Goal: Task Accomplishment & Management: Use online tool/utility

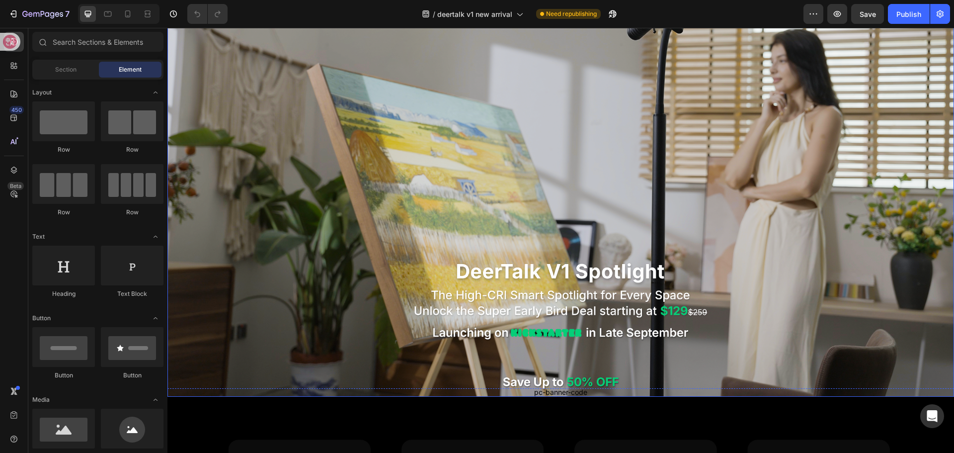
scroll to position [99, 0]
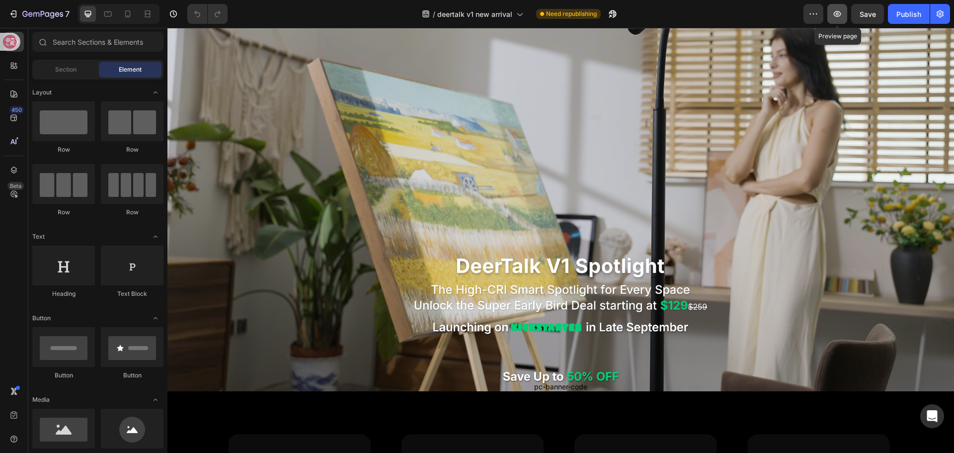
click at [839, 15] on icon "button" at bounding box center [837, 14] width 7 height 6
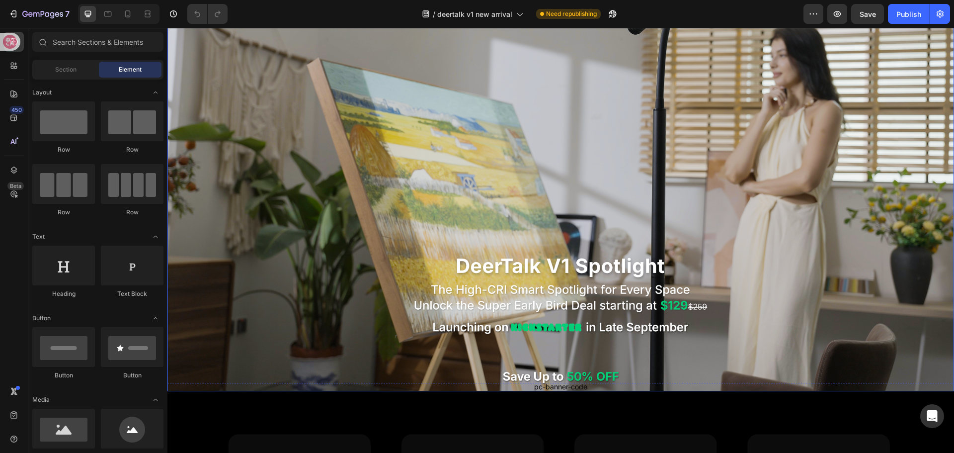
click at [563, 310] on div "pc-banner-code Publish the page to see the content. pc-banner-code" at bounding box center [561, 169] width 596 height 485
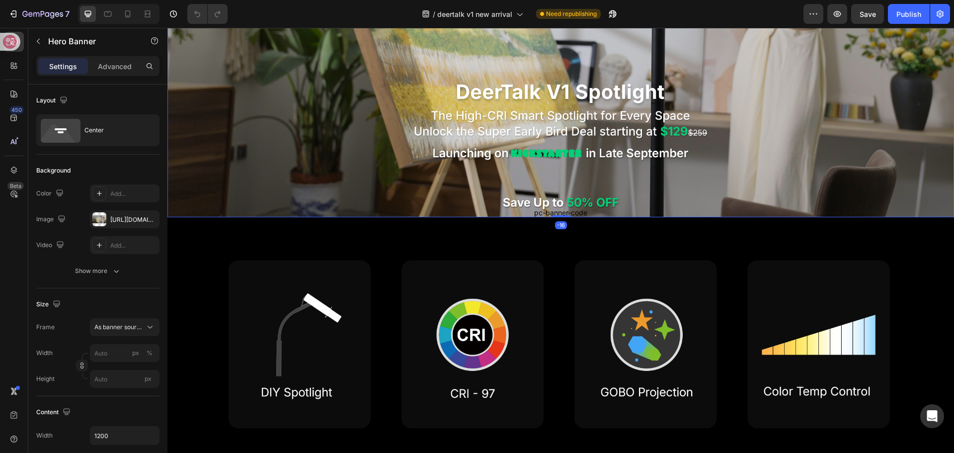
scroll to position [298, 0]
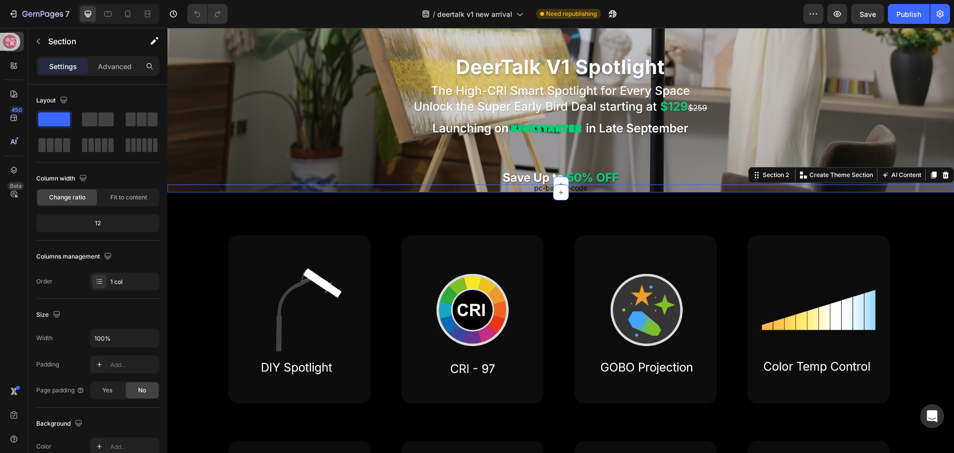
click at [532, 185] on div "Custom code Publish the page to see the content. Custom Code Click here to edit…" at bounding box center [560, 188] width 787 height 8
click at [529, 176] on p "pc-banner-code Publish the page to see the content." at bounding box center [561, 194] width 596 height 40
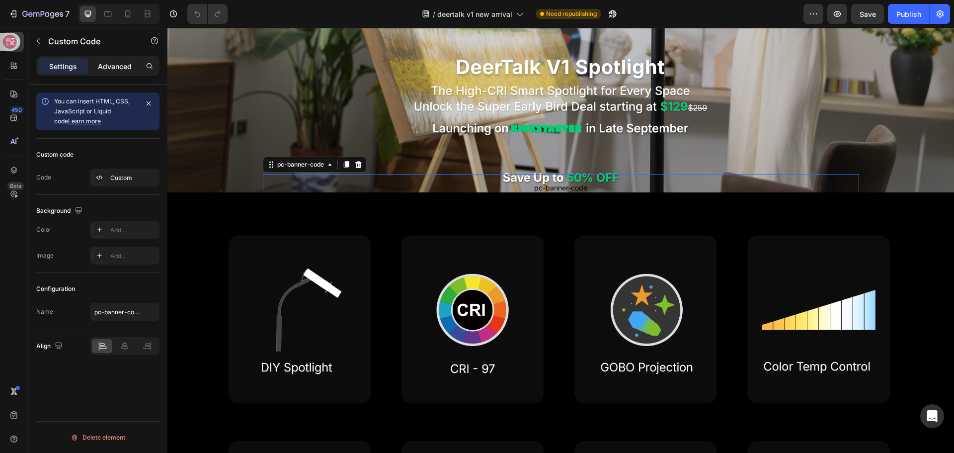
click at [111, 67] on p "Advanced" at bounding box center [115, 66] width 34 height 10
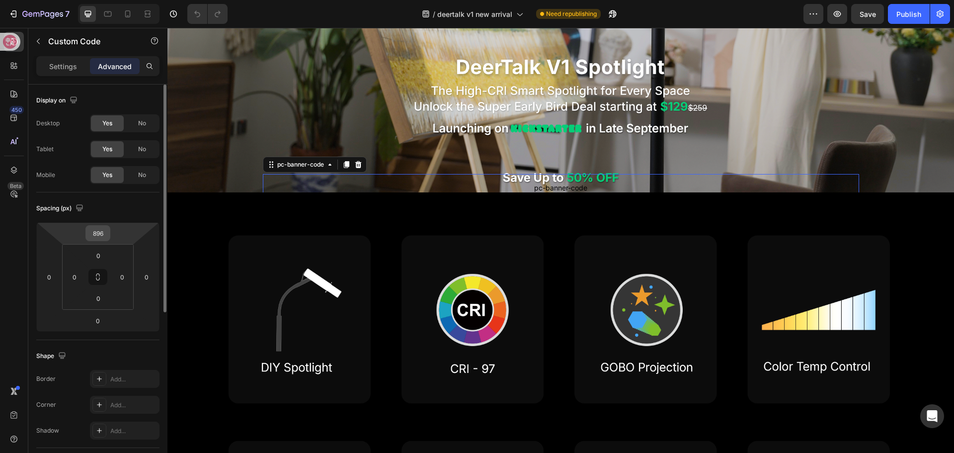
click at [99, 228] on input "896" at bounding box center [98, 233] width 20 height 15
click at [104, 230] on input "896" at bounding box center [98, 233] width 20 height 15
click at [106, 235] on input "896" at bounding box center [98, 233] width 20 height 15
type input "878"
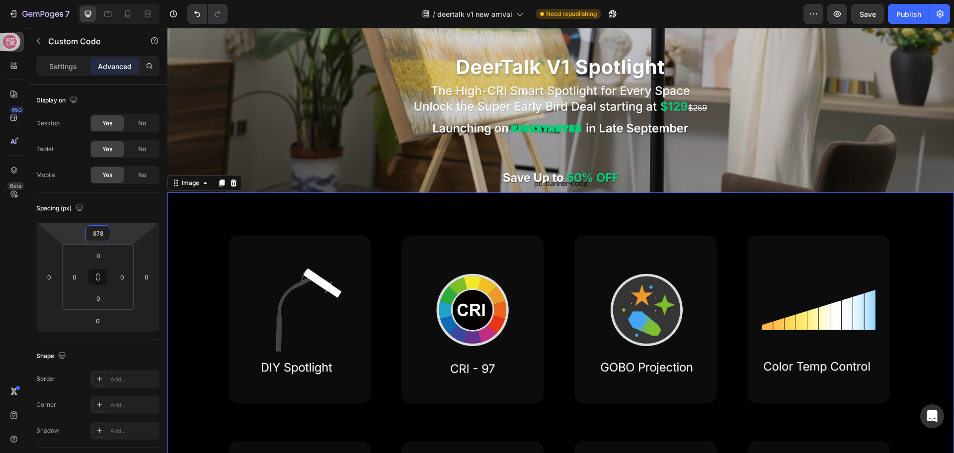
click at [203, 217] on img at bounding box center [560, 413] width 787 height 442
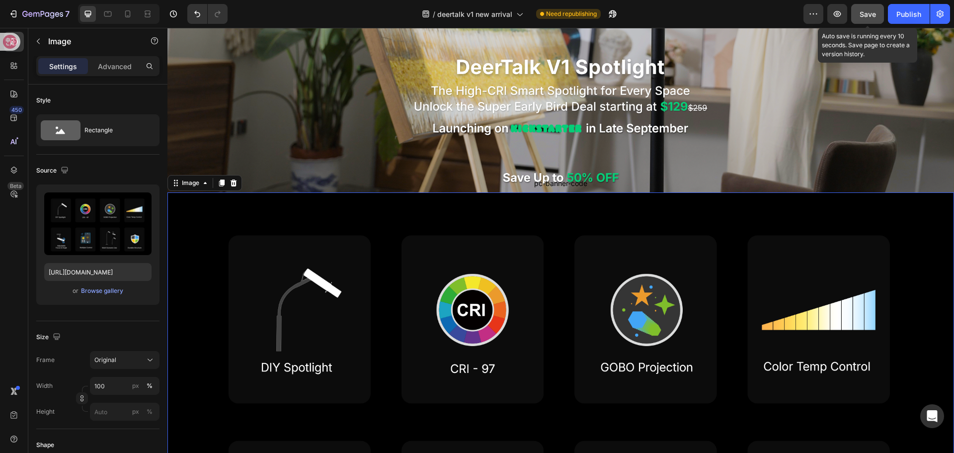
click at [864, 19] on div "Save" at bounding box center [868, 14] width 16 height 10
click at [860, 16] on span "Save" at bounding box center [868, 14] width 16 height 8
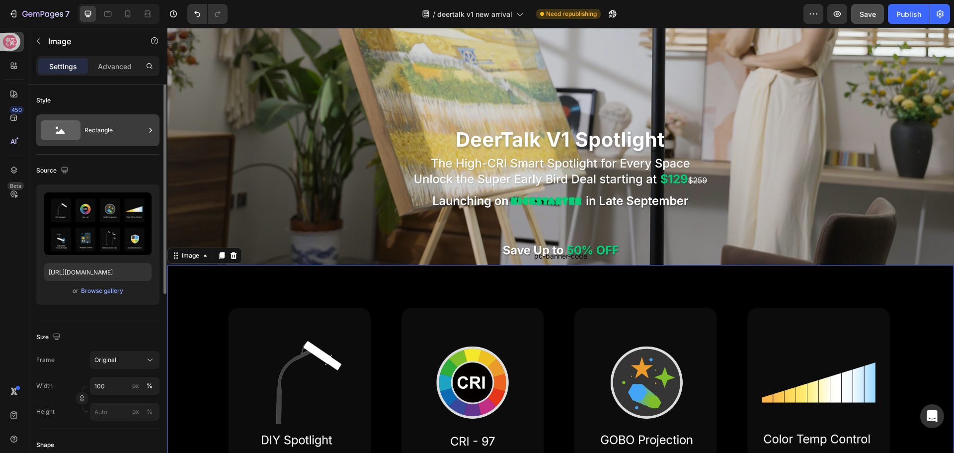
scroll to position [199, 0]
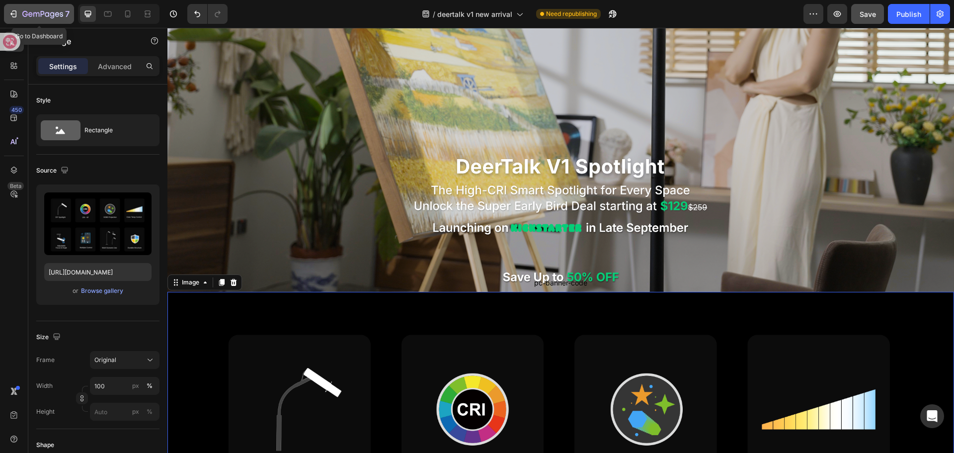
click at [35, 17] on icon "button" at bounding box center [42, 14] width 41 height 8
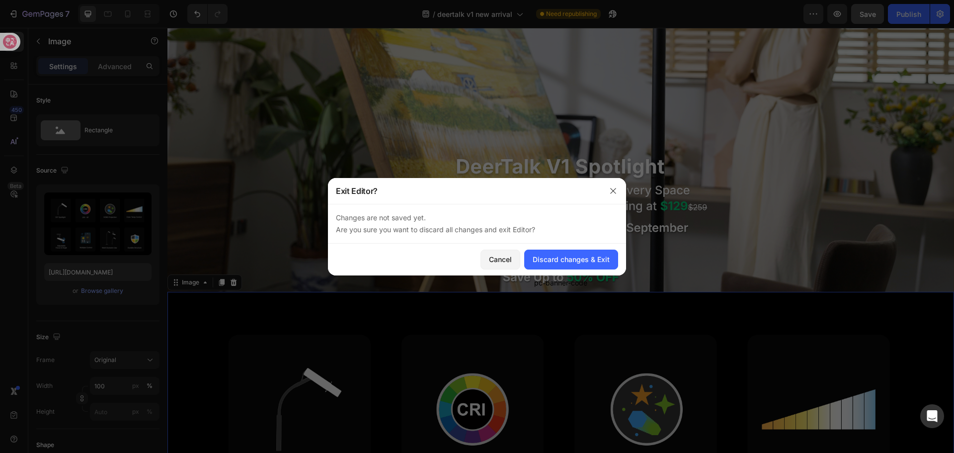
click at [431, 211] on div "Changes are not saved yet. Are you sure you want to discard all changes and exi…" at bounding box center [477, 224] width 298 height 40
click at [612, 192] on icon "button" at bounding box center [612, 190] width 5 height 5
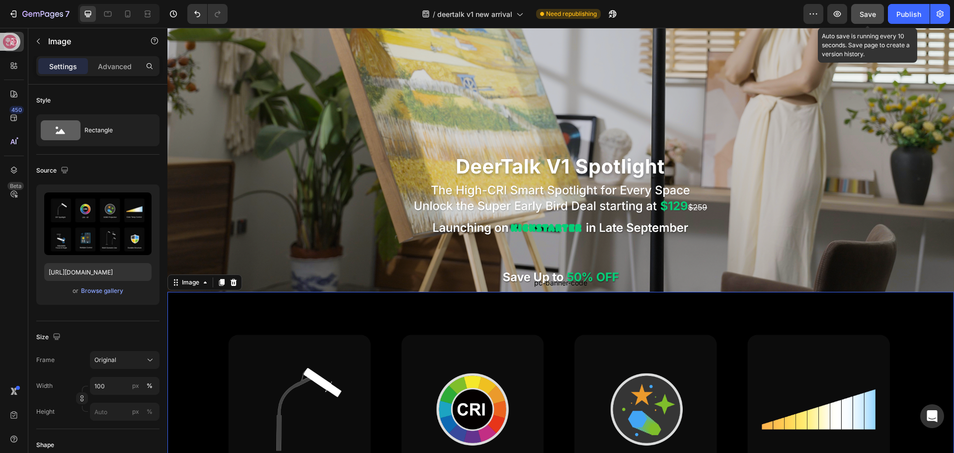
click at [864, 14] on span "Save" at bounding box center [868, 14] width 16 height 8
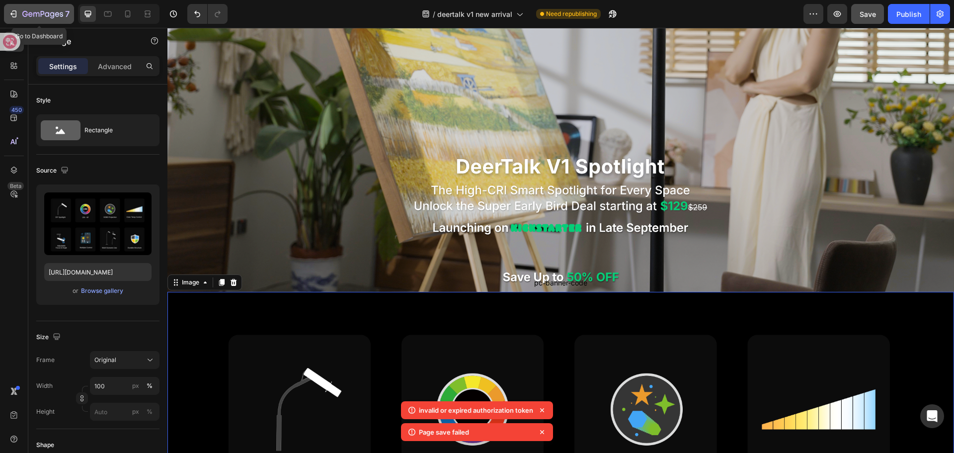
click at [17, 10] on icon "button" at bounding box center [13, 14] width 10 height 10
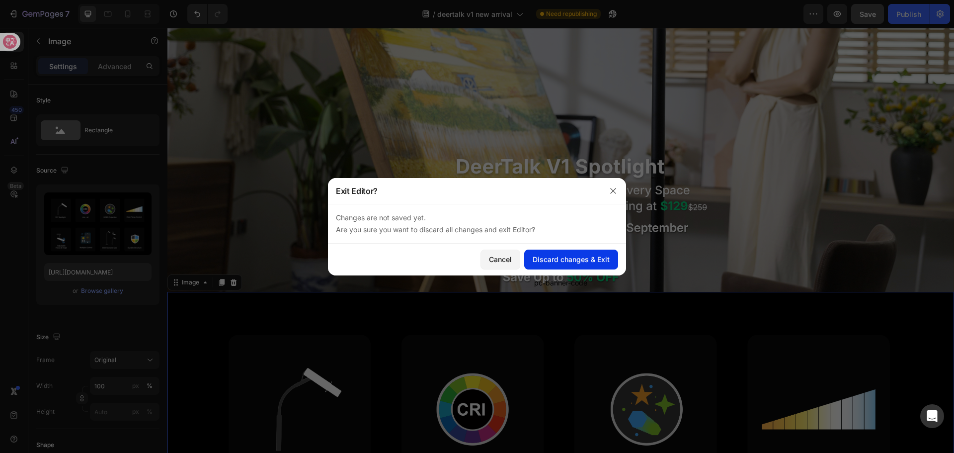
click at [537, 260] on div "Discard changes & Exit" at bounding box center [571, 259] width 77 height 10
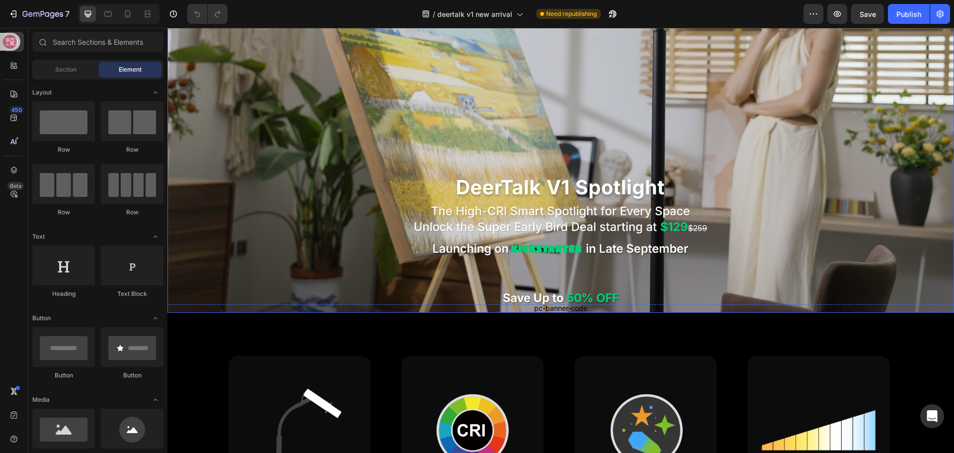
scroll to position [199, 0]
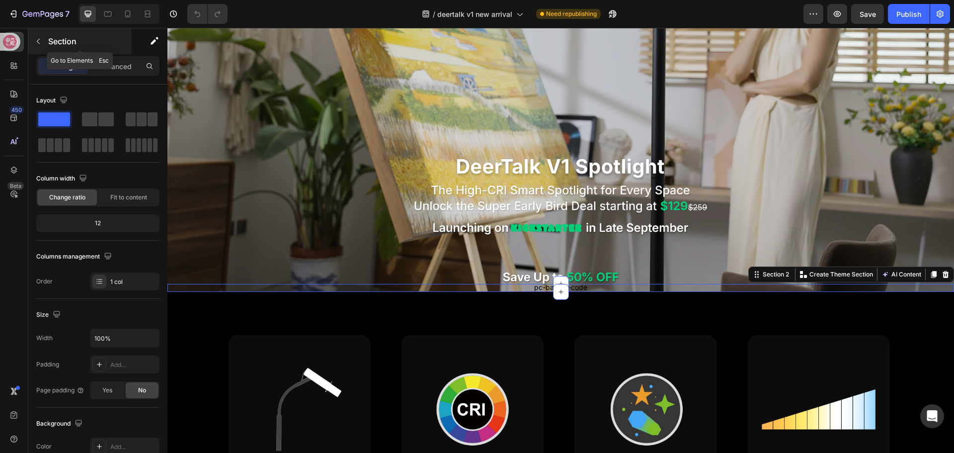
click at [37, 45] on icon "button" at bounding box center [38, 41] width 8 height 8
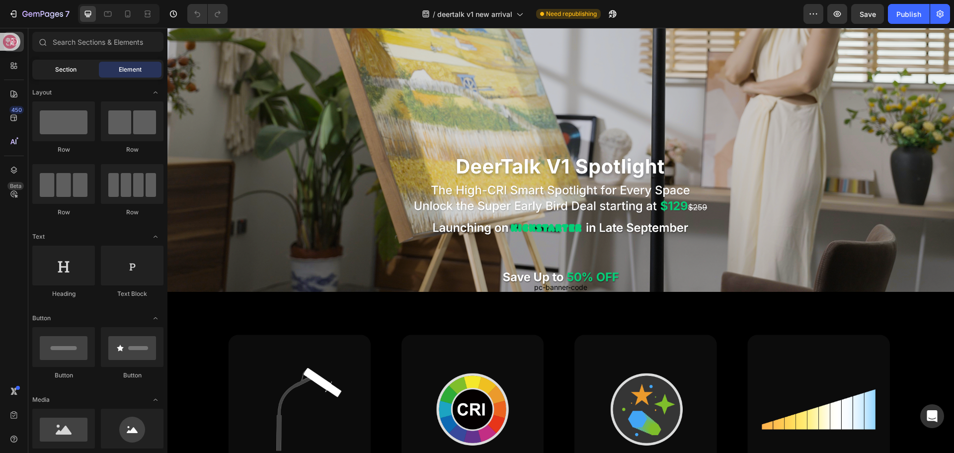
click at [56, 72] on span "Section" at bounding box center [65, 69] width 21 height 9
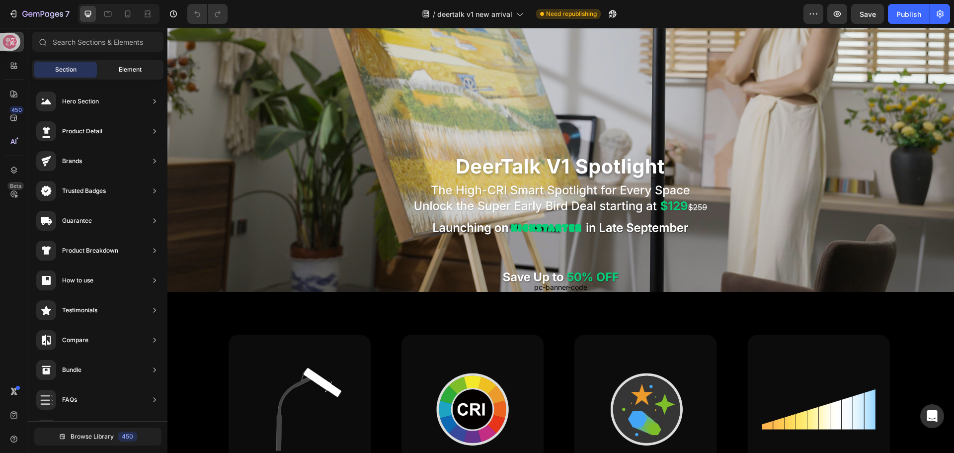
click at [112, 64] on div "Element" at bounding box center [130, 70] width 63 height 16
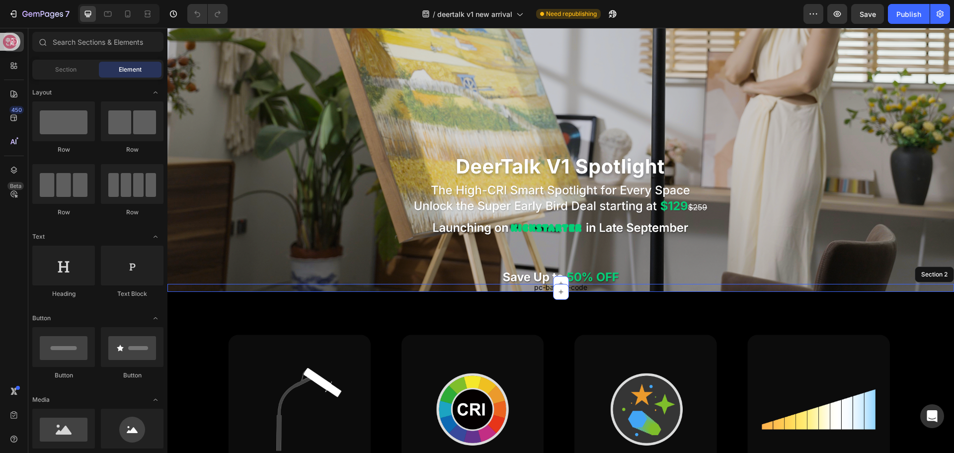
click at [602, 284] on div "Custom code Publish the page to see the content. Custom Code Click here to edit…" at bounding box center [560, 288] width 787 height 8
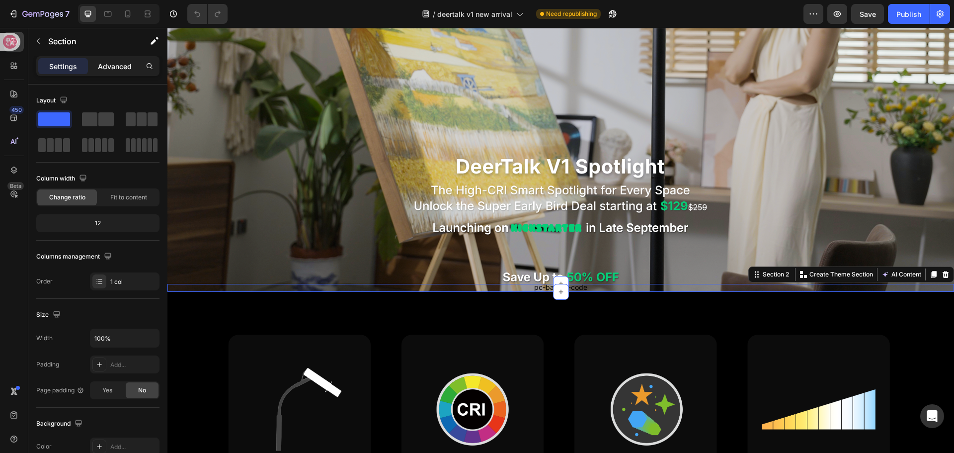
click at [99, 68] on p "Advanced" at bounding box center [115, 66] width 34 height 10
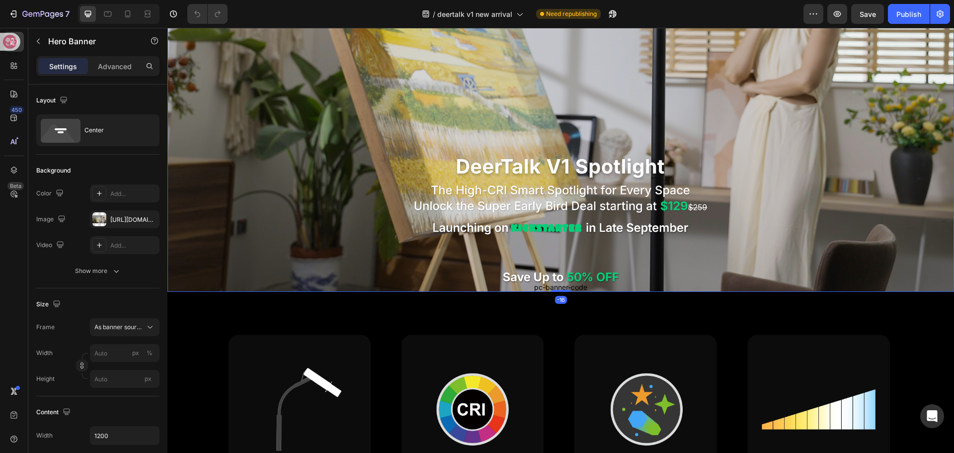
click at [493, 267] on div "pc-banner-code Publish the page to see the content. pc-banner-code" at bounding box center [561, 70] width 596 height 485
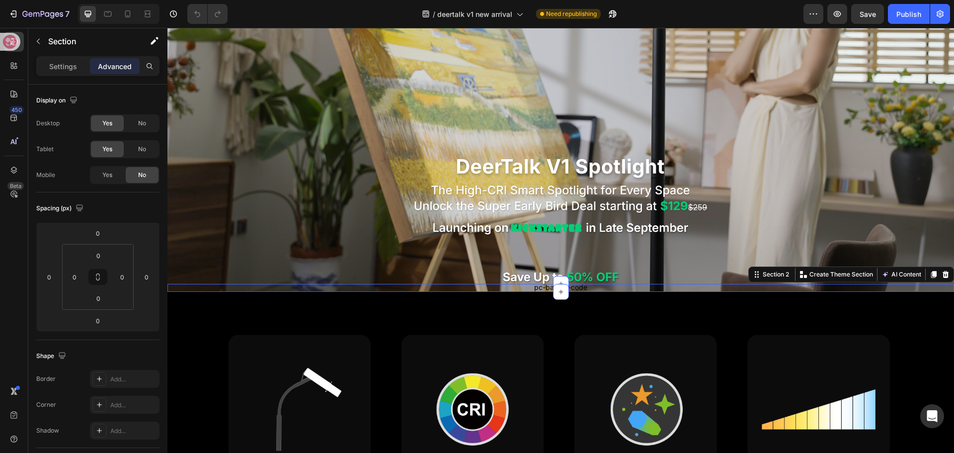
click at [532, 284] on div "Custom code Publish the page to see the content. Custom Code Click here to edit…" at bounding box center [560, 288] width 787 height 8
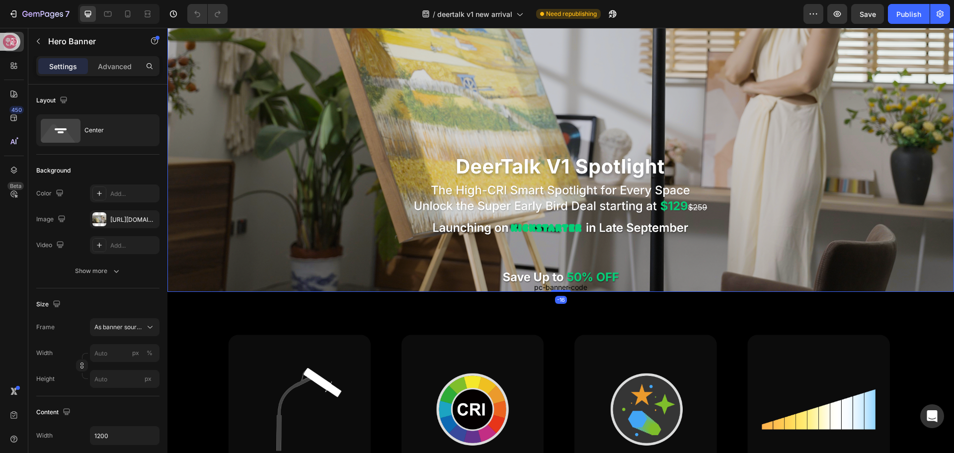
click at [531, 262] on div "pc-banner-code Publish the page to see the content. pc-banner-code" at bounding box center [561, 70] width 596 height 485
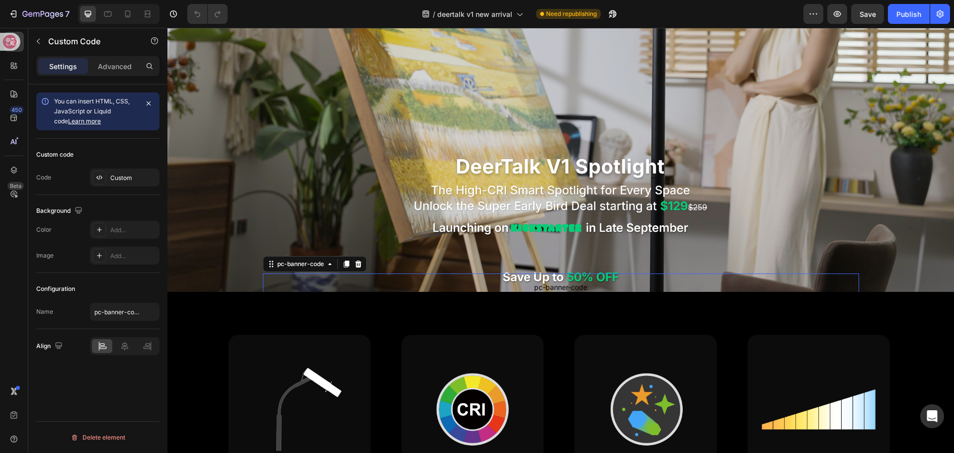
click at [643, 276] on p "pc-banner-code Publish the page to see the content." at bounding box center [561, 293] width 596 height 40
click at [98, 69] on p "Advanced" at bounding box center [115, 66] width 34 height 10
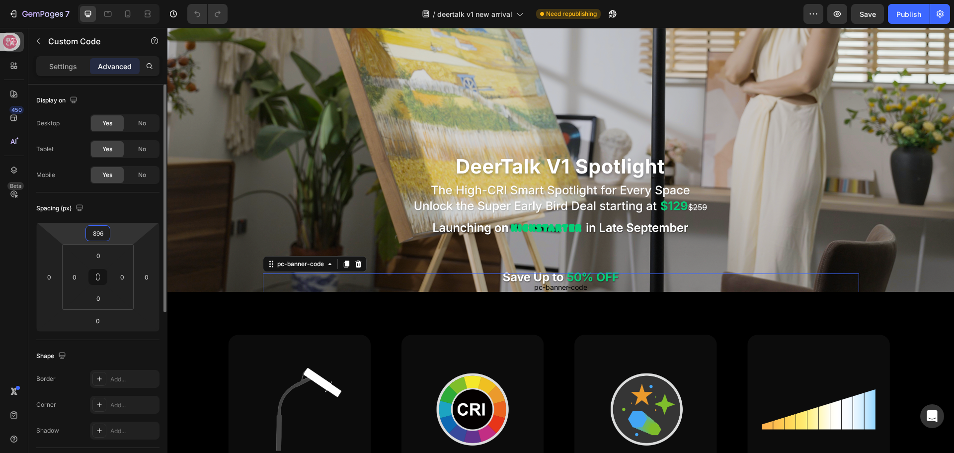
click at [99, 235] on input "896" at bounding box center [98, 233] width 20 height 15
click at [100, 233] on input "896" at bounding box center [98, 233] width 20 height 15
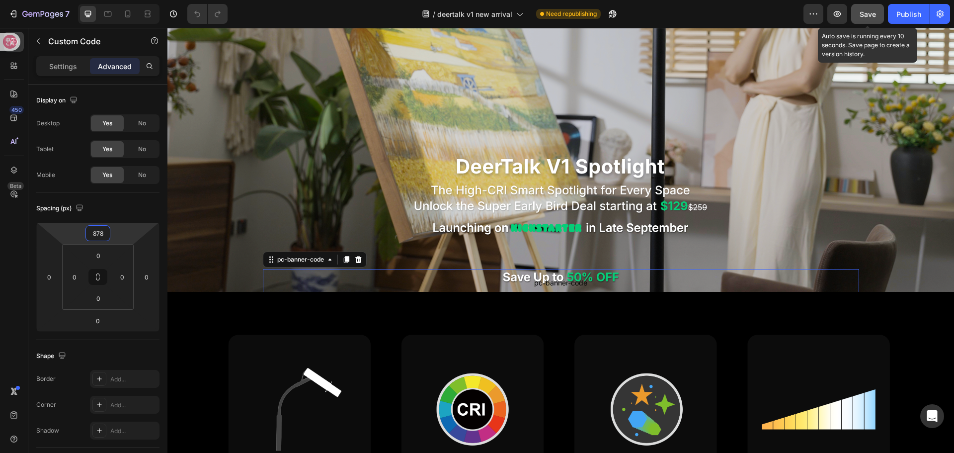
click at [863, 16] on span "Save" at bounding box center [868, 14] width 16 height 8
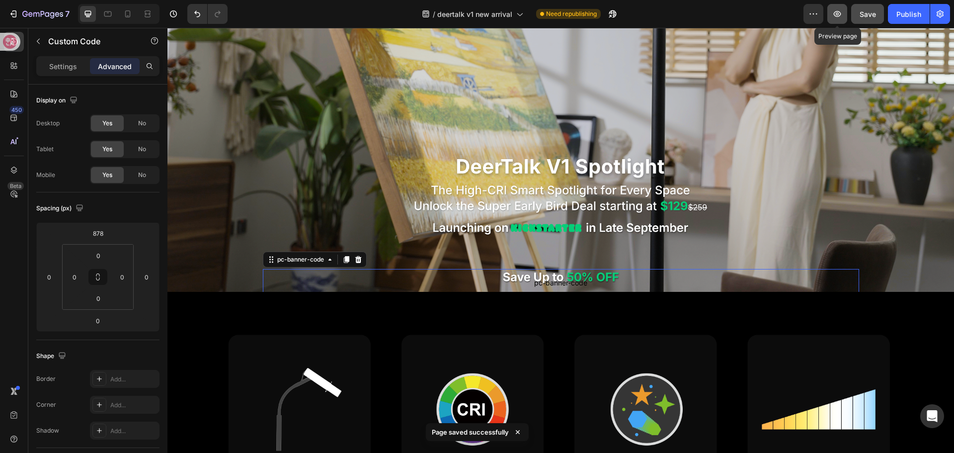
click at [840, 13] on icon "button" at bounding box center [837, 14] width 7 height 6
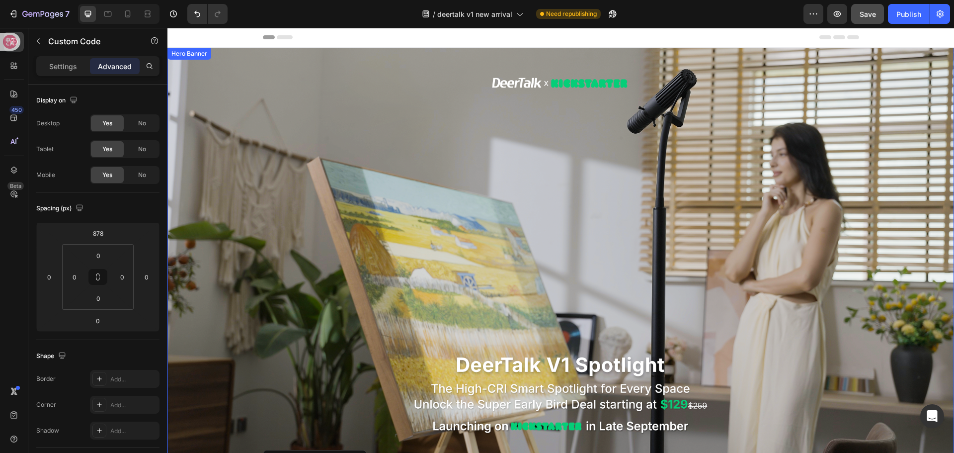
scroll to position [0, 0]
click at [130, 11] on icon at bounding box center [127, 13] width 5 height 7
type input "40"
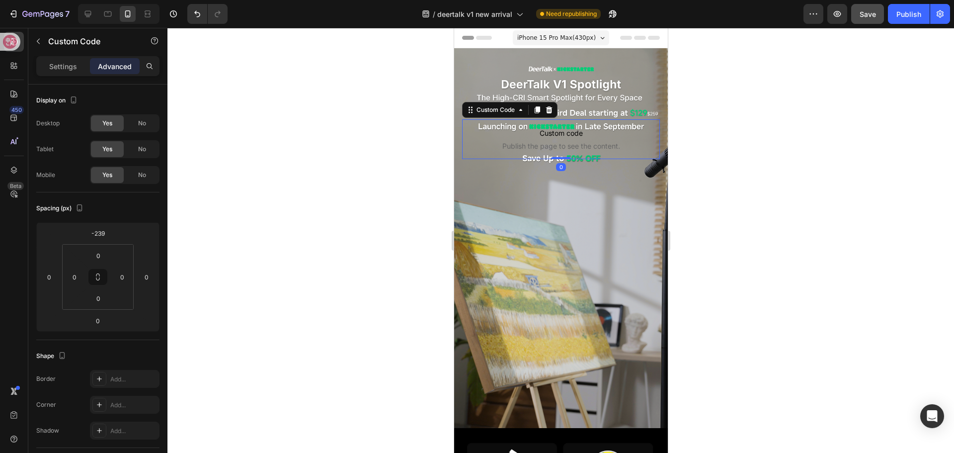
click at [544, 132] on span "Custom code" at bounding box center [561, 133] width 198 height 12
click at [86, 17] on icon at bounding box center [88, 14] width 10 height 10
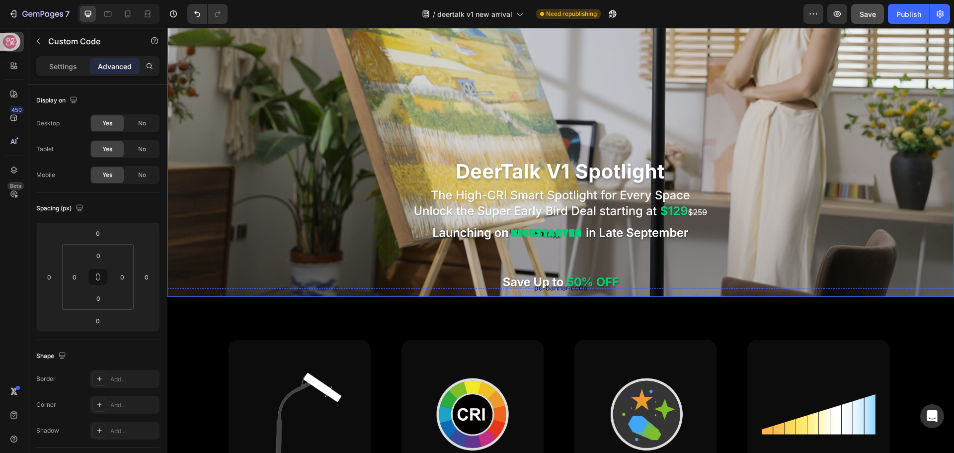
scroll to position [199, 0]
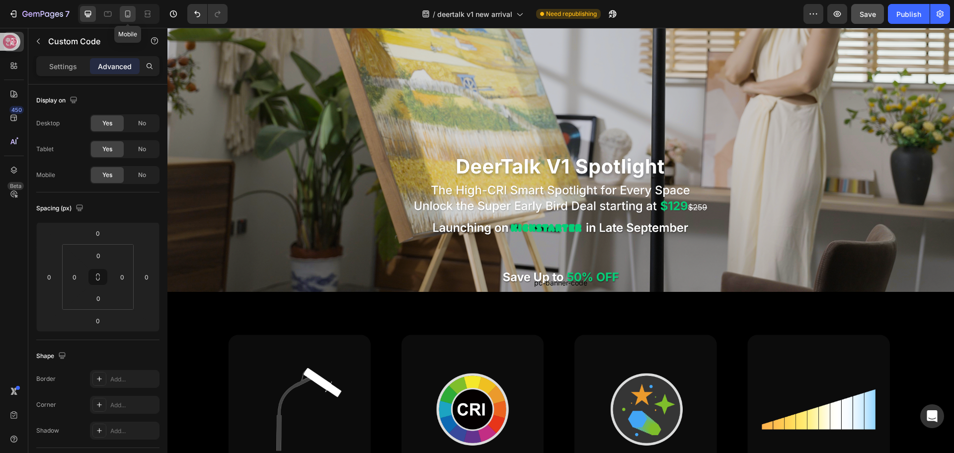
click at [126, 19] on div at bounding box center [128, 14] width 16 height 16
type input "-239"
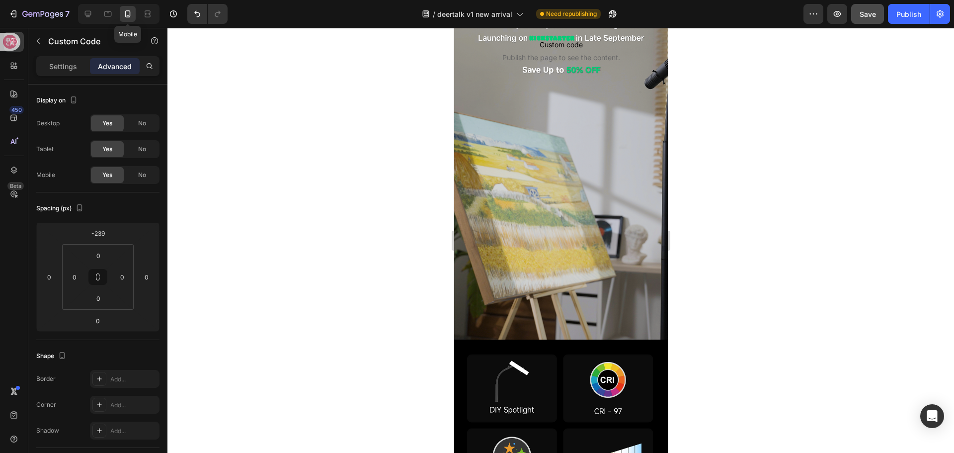
scroll to position [50, 0]
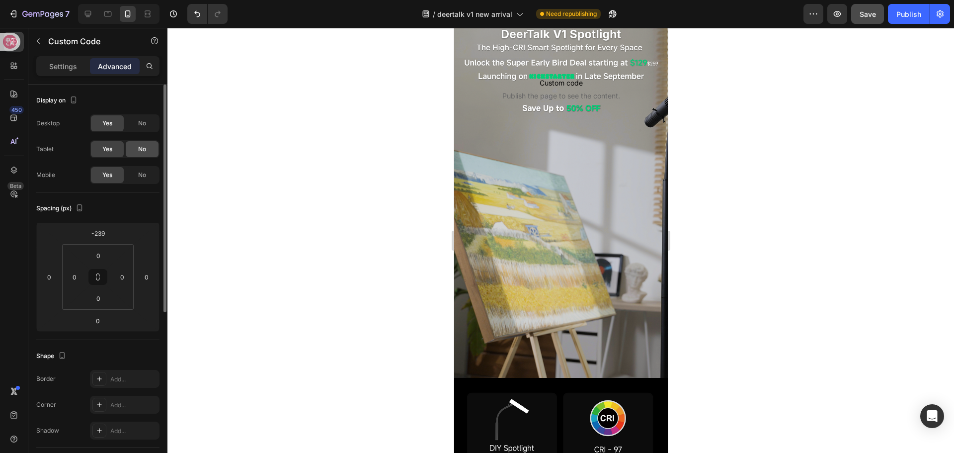
click at [140, 152] on span "No" at bounding box center [142, 149] width 8 height 9
click at [139, 129] on div "No" at bounding box center [142, 123] width 33 height 16
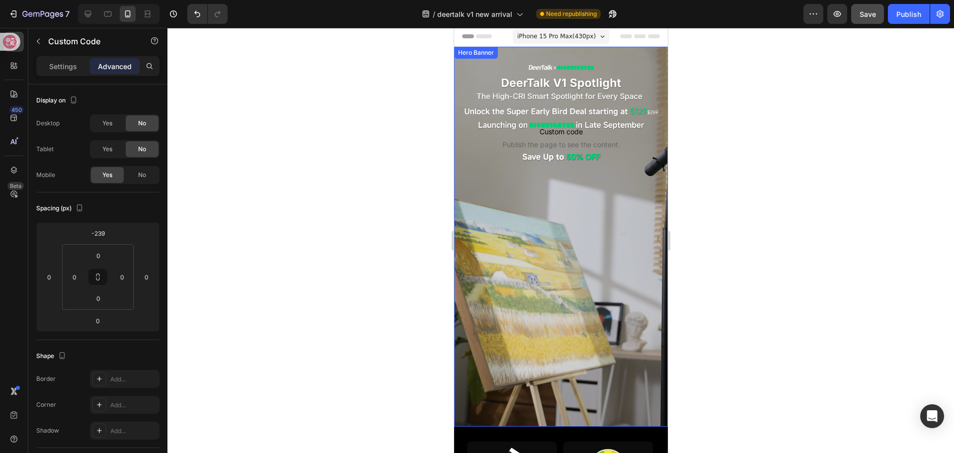
scroll to position [0, 0]
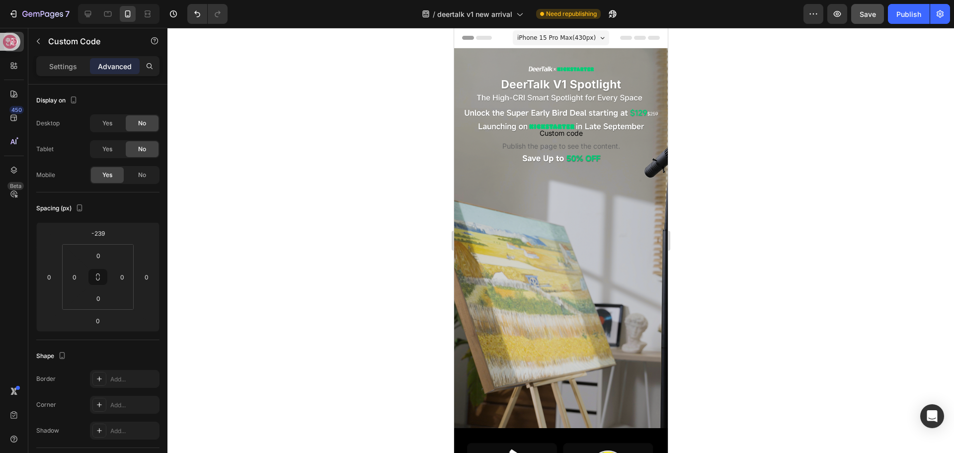
click at [558, 127] on span "Custom code" at bounding box center [561, 133] width 198 height 12
click at [57, 68] on p "Settings" at bounding box center [63, 66] width 28 height 10
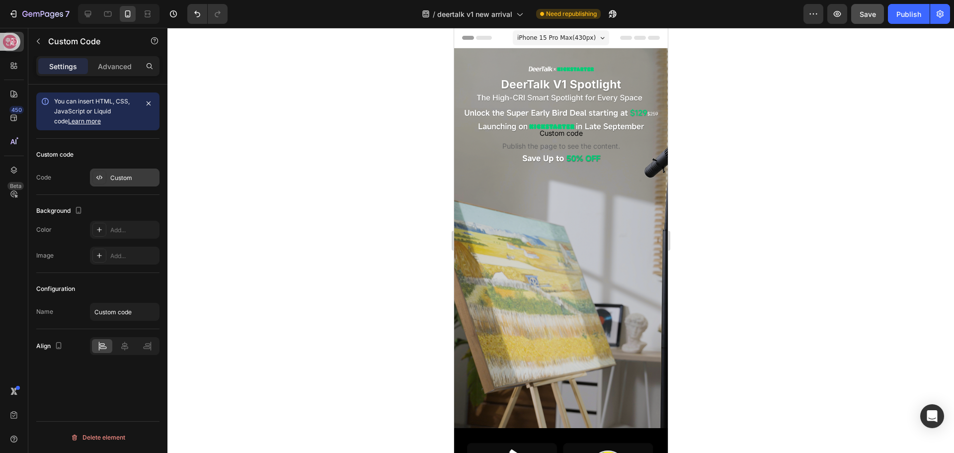
click at [119, 174] on div "Custom" at bounding box center [133, 177] width 47 height 9
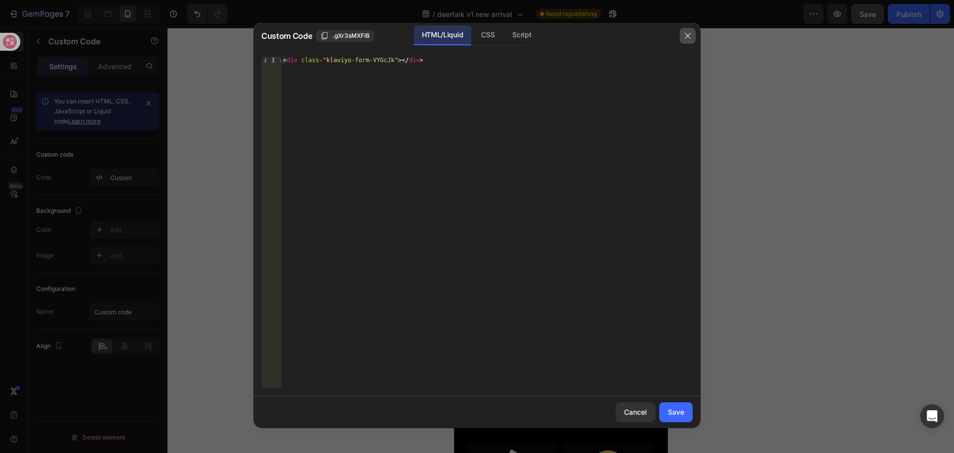
click at [693, 38] on button "button" at bounding box center [688, 36] width 16 height 16
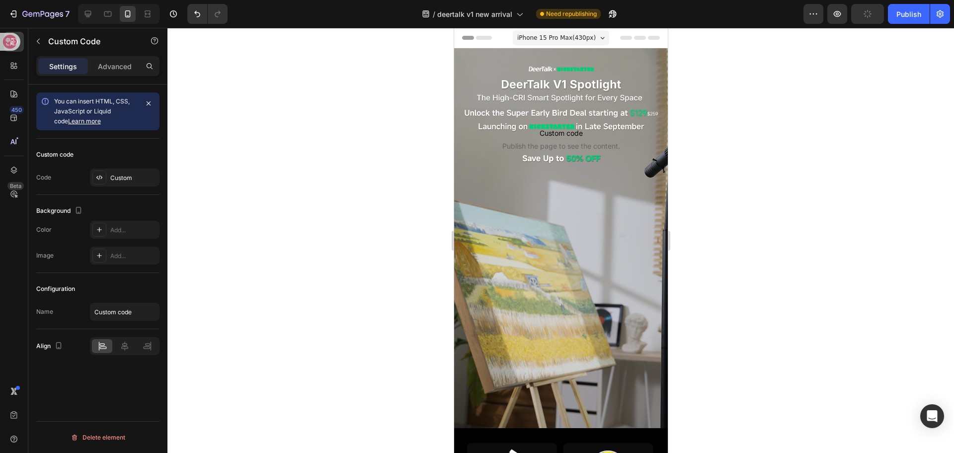
click at [545, 129] on span "Custom code" at bounding box center [561, 133] width 198 height 12
click at [119, 68] on p "Advanced" at bounding box center [115, 66] width 34 height 10
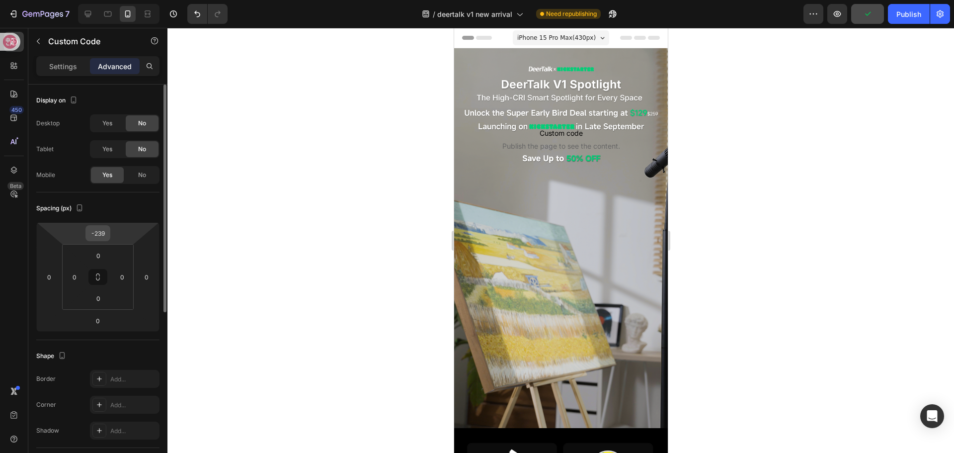
click at [100, 235] on input "-239" at bounding box center [98, 233] width 20 height 15
click at [100, 233] on input "-239" at bounding box center [98, 233] width 20 height 15
type input "-246"
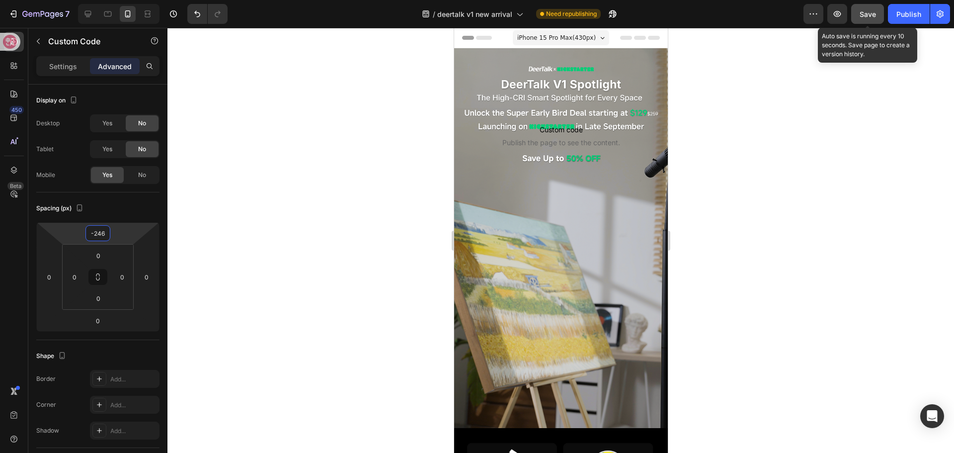
click at [870, 17] on span "Save" at bounding box center [868, 14] width 16 height 8
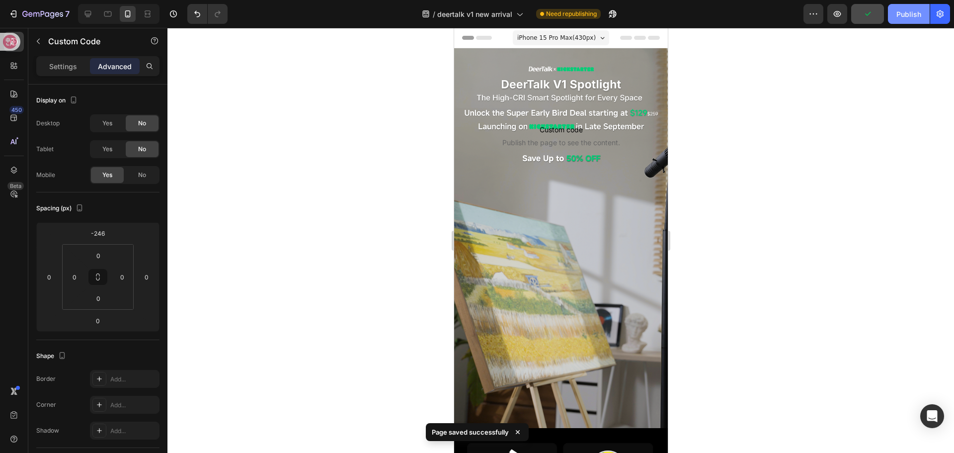
click at [895, 18] on button "Publish" at bounding box center [909, 14] width 42 height 20
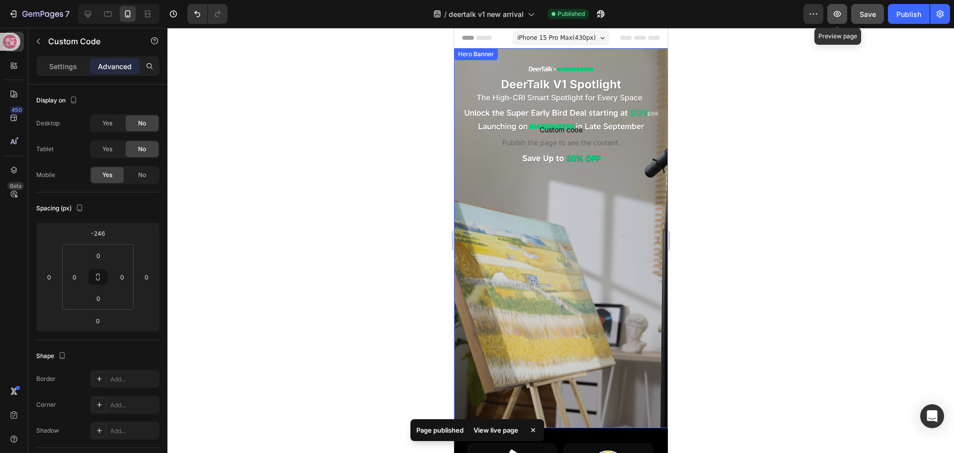
click at [837, 16] on icon "button" at bounding box center [837, 14] width 7 height 6
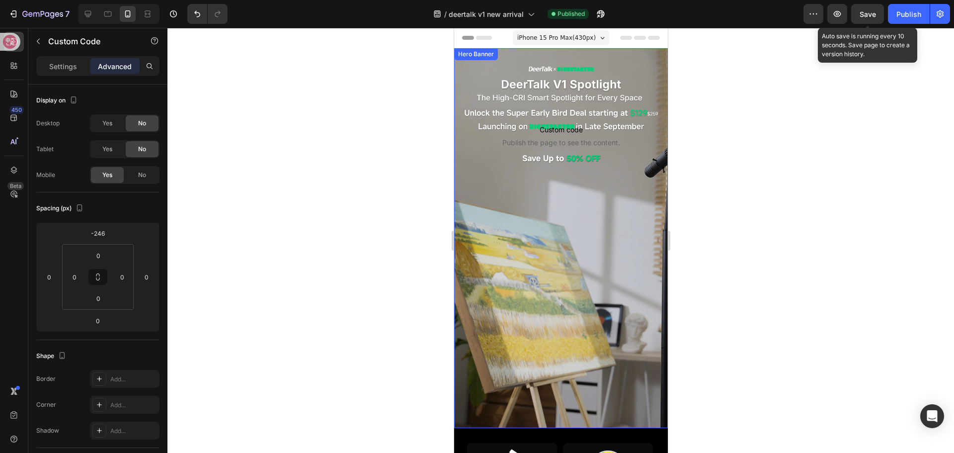
click at [873, 18] on div "Save" at bounding box center [868, 14] width 16 height 10
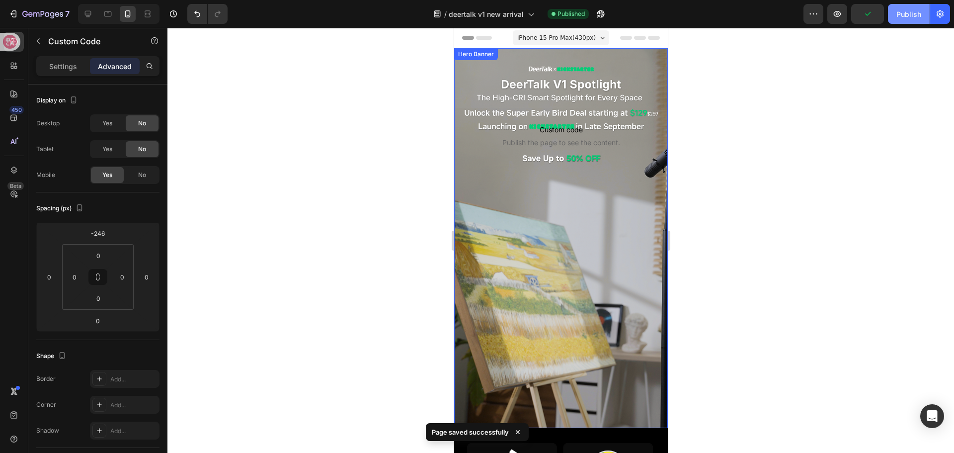
click at [898, 22] on button "Publish" at bounding box center [909, 14] width 42 height 20
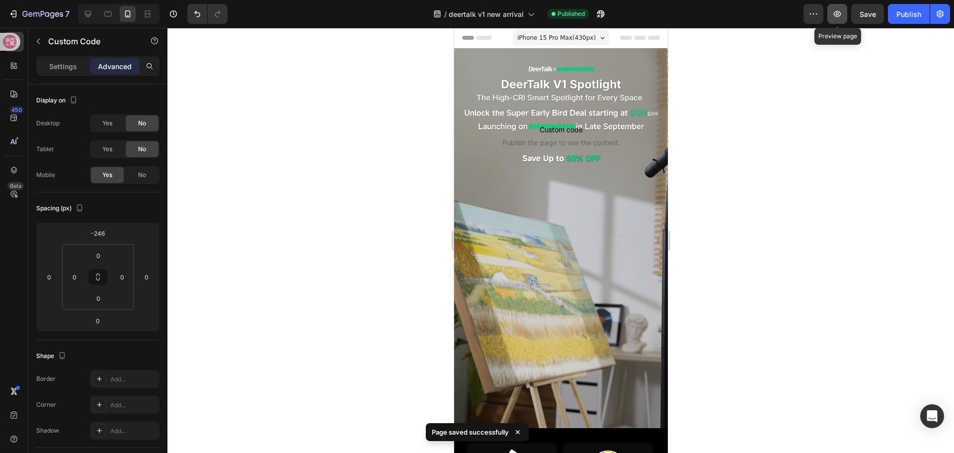
click at [833, 14] on icon "button" at bounding box center [837, 14] width 10 height 10
click at [50, 69] on p "Settings" at bounding box center [63, 66] width 28 height 10
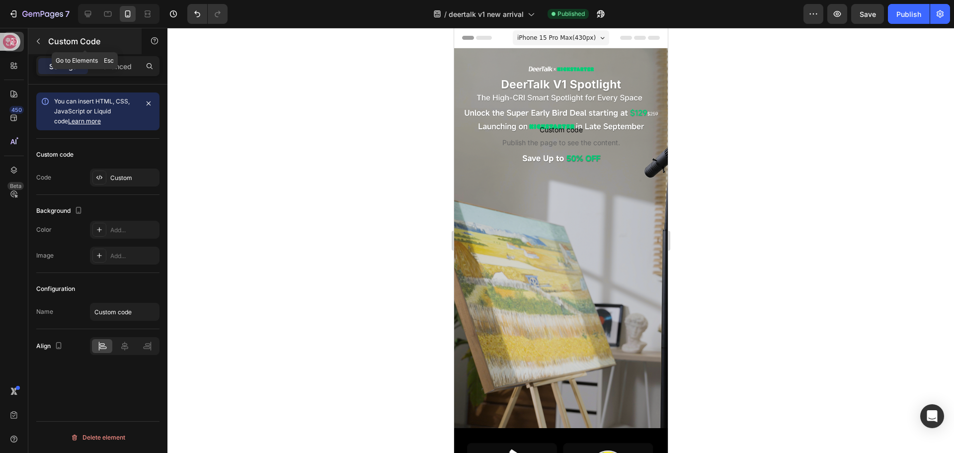
click at [38, 40] on icon "button" at bounding box center [38, 41] width 3 height 5
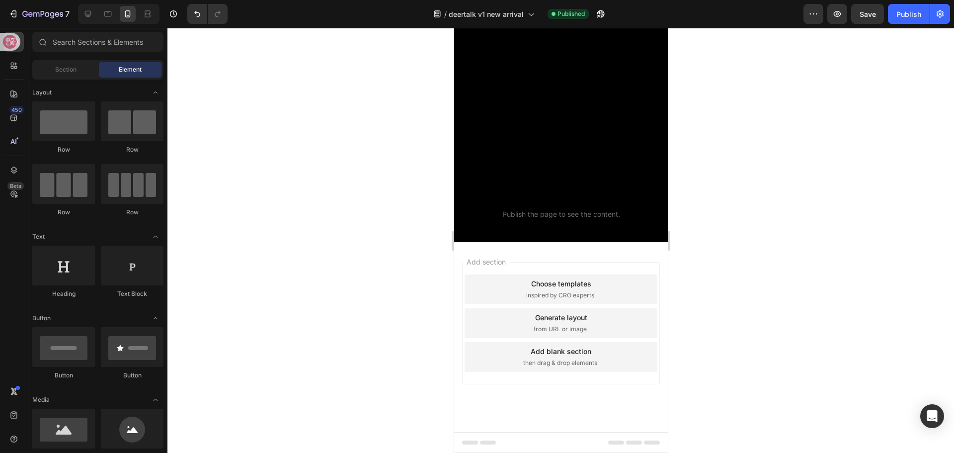
scroll to position [1843, 0]
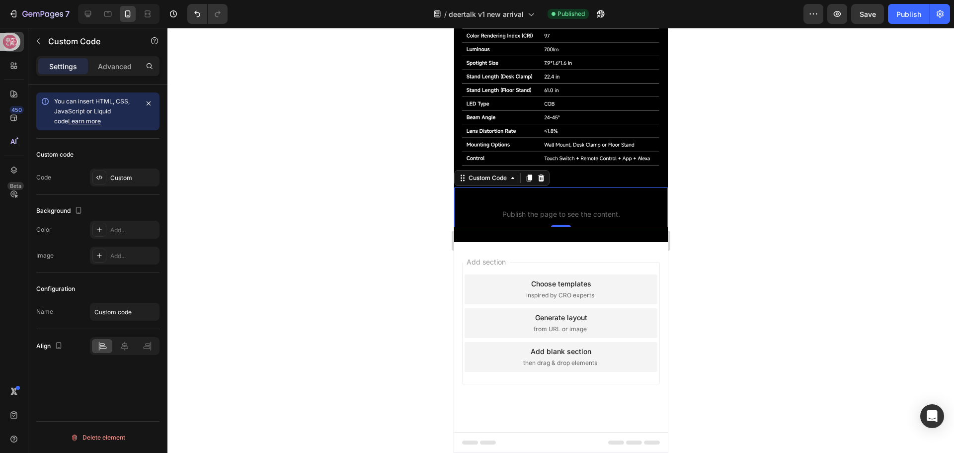
click at [544, 217] on span "Publish the page to see the content." at bounding box center [561, 214] width 214 height 10
click at [88, 13] on icon at bounding box center [88, 14] width 10 height 10
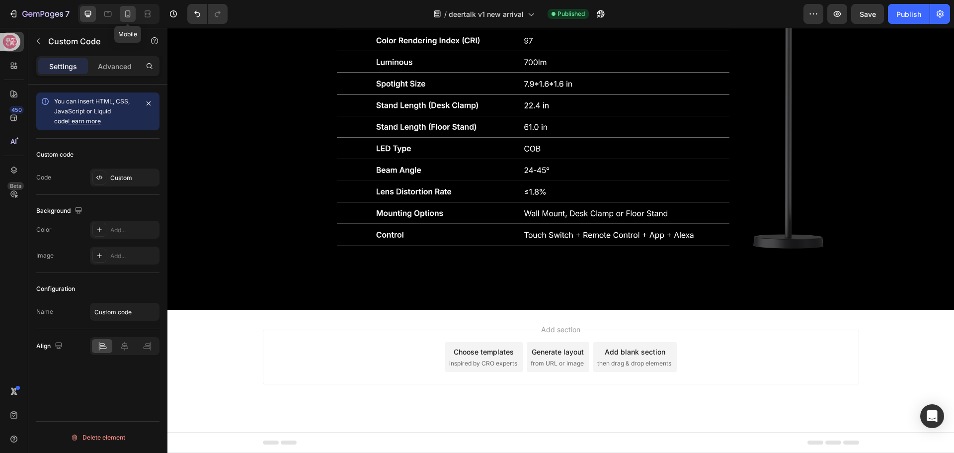
click at [130, 13] on icon at bounding box center [127, 13] width 5 height 7
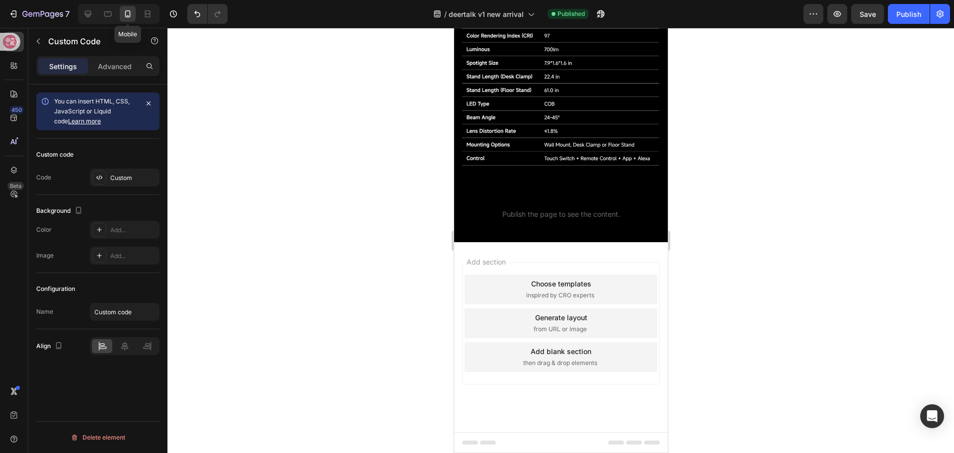
scroll to position [1843, 0]
click at [109, 69] on p "Advanced" at bounding box center [115, 66] width 34 height 10
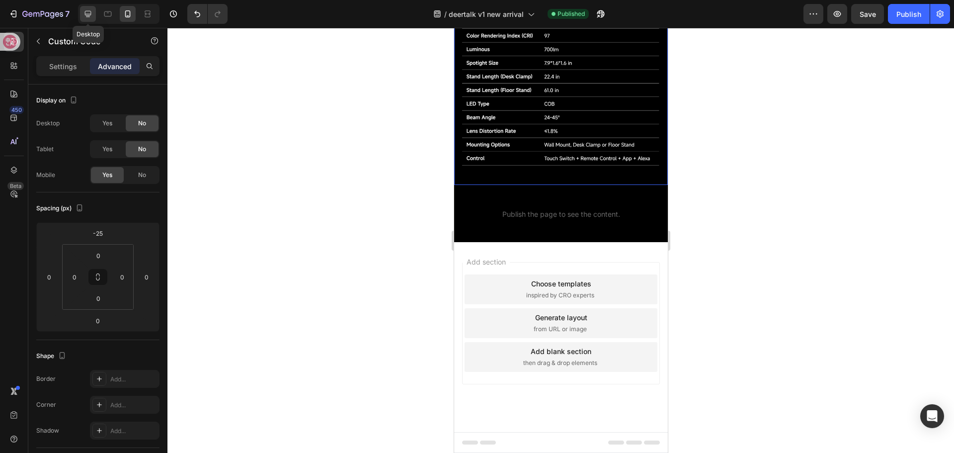
click at [81, 13] on div at bounding box center [88, 14] width 16 height 16
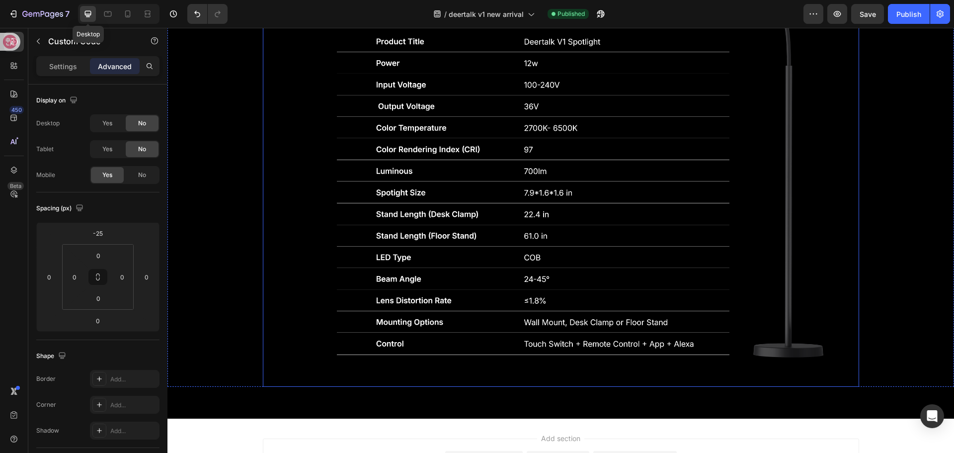
scroll to position [2038, 0]
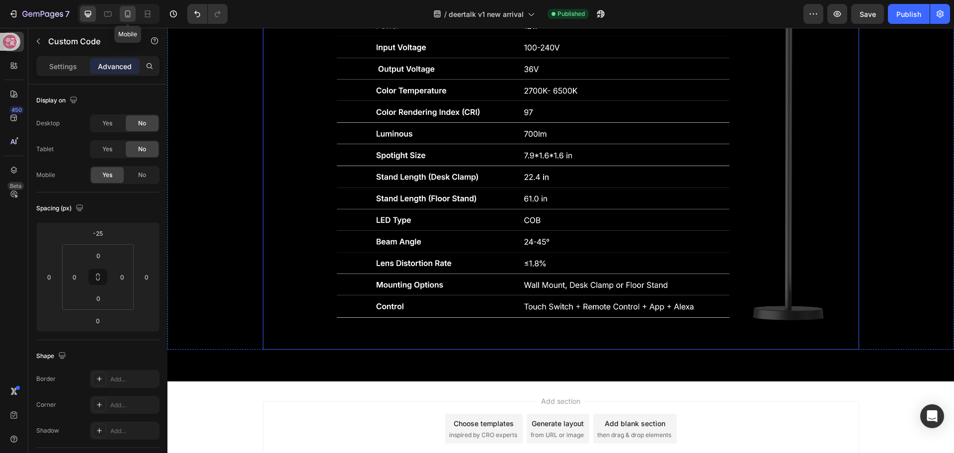
click at [124, 13] on icon at bounding box center [128, 14] width 10 height 10
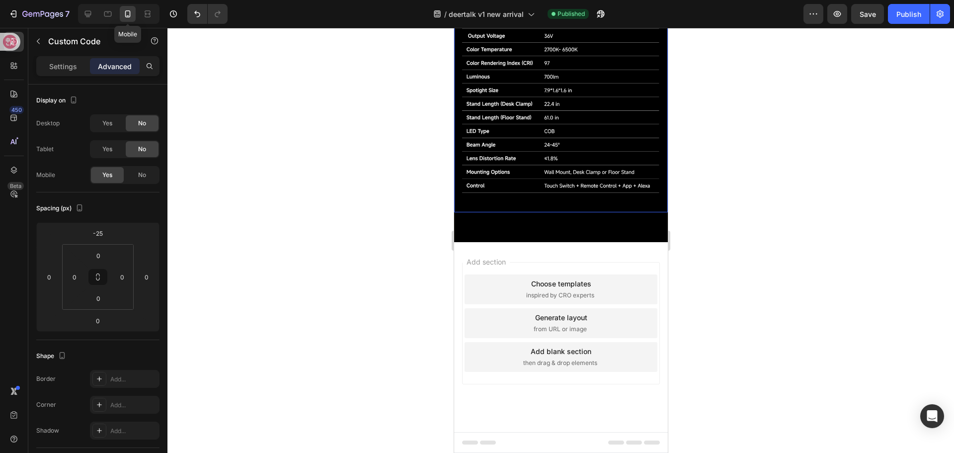
scroll to position [1843, 0]
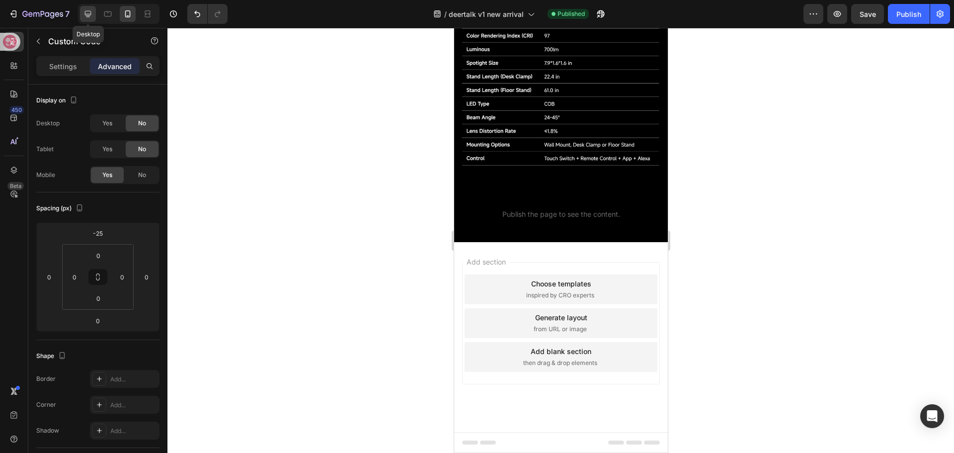
click at [82, 12] on div at bounding box center [88, 14] width 16 height 16
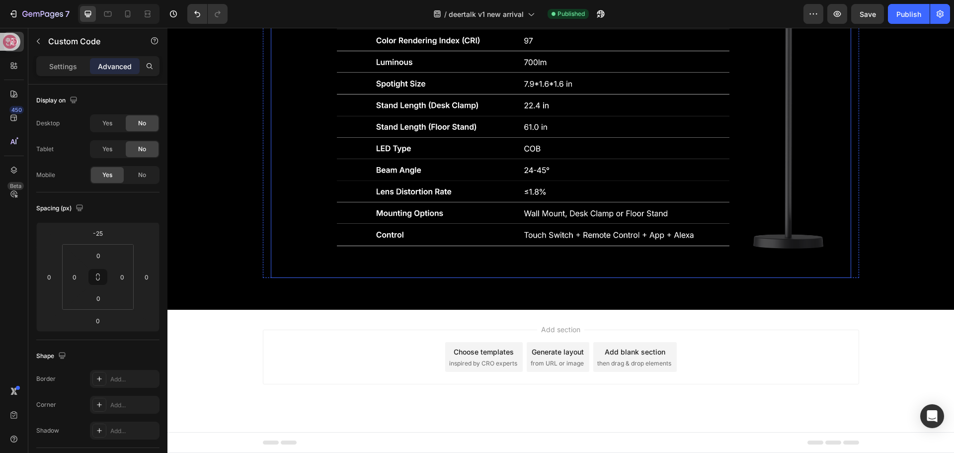
scroll to position [2438, 0]
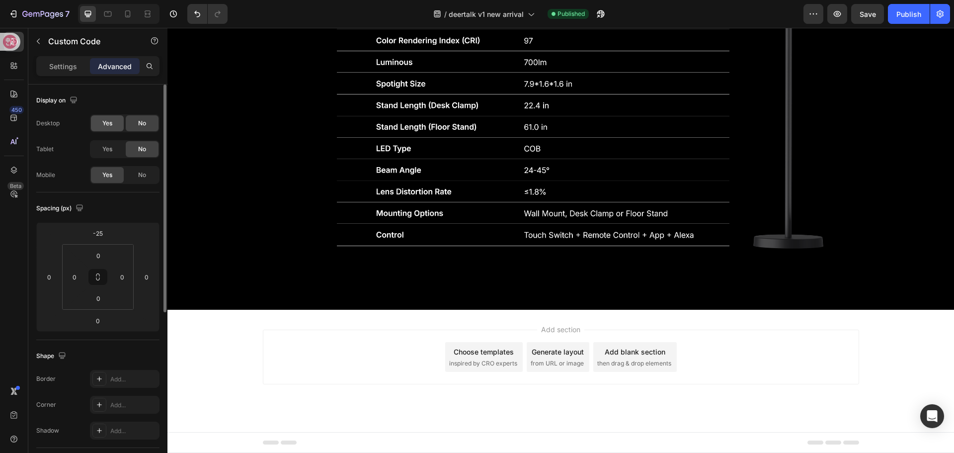
click at [105, 124] on span "Yes" at bounding box center [107, 123] width 10 height 9
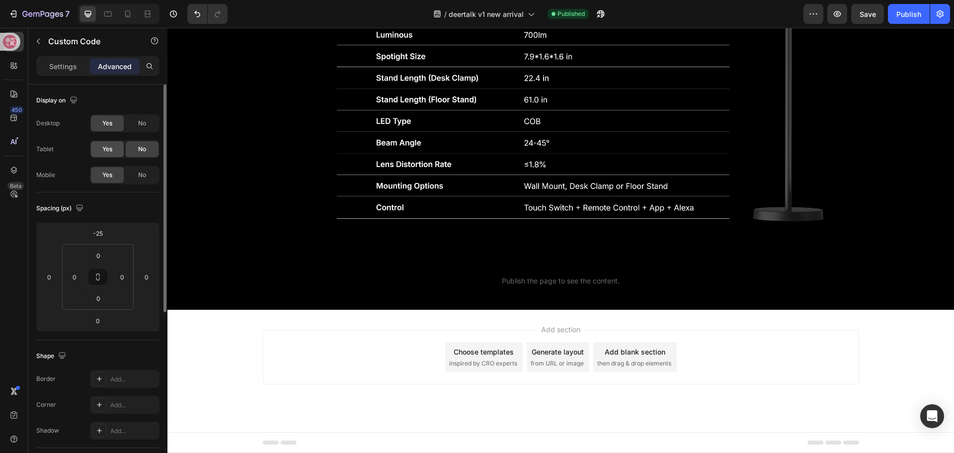
click at [108, 152] on span "Yes" at bounding box center [107, 149] width 10 height 9
click at [139, 175] on span "No" at bounding box center [142, 174] width 8 height 9
click at [541, 286] on span "Publish the page to see the content." at bounding box center [560, 281] width 787 height 10
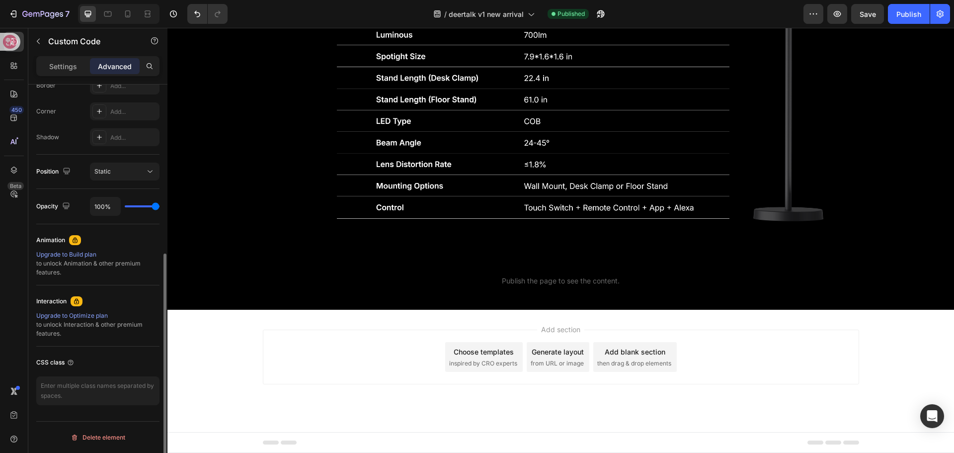
scroll to position [0, 0]
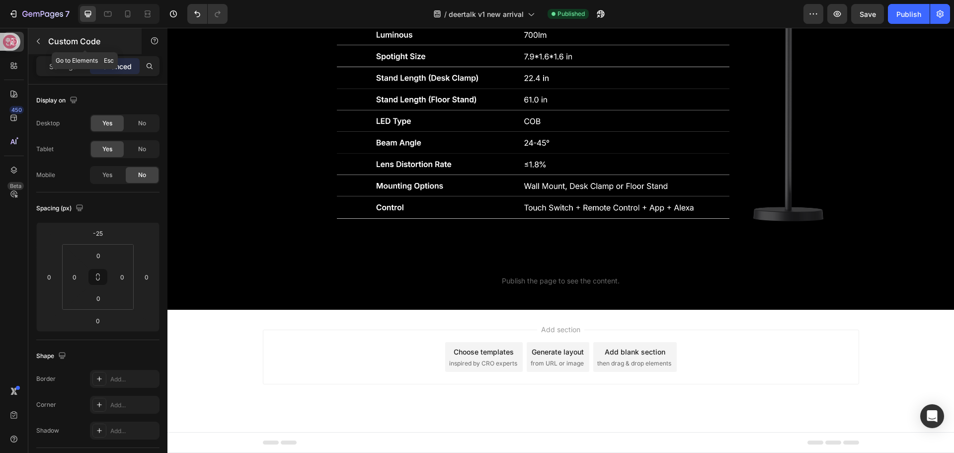
click at [39, 42] on icon "button" at bounding box center [38, 41] width 8 height 8
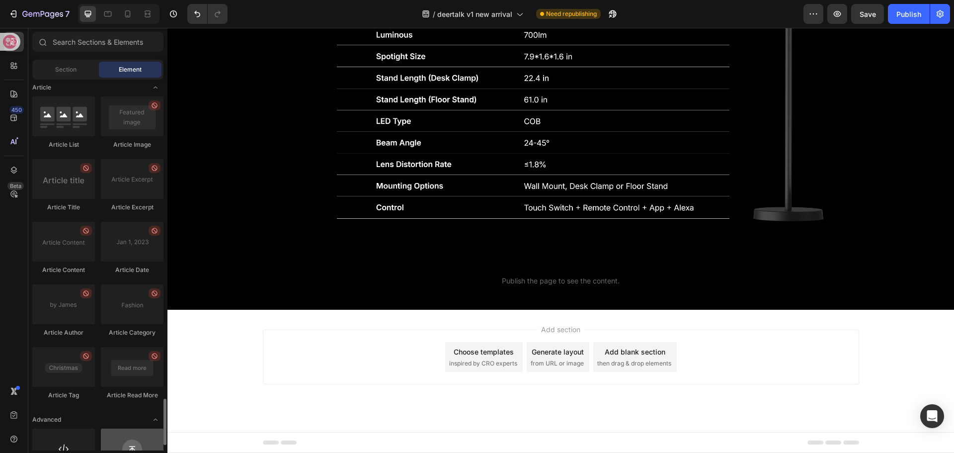
scroll to position [2574, 0]
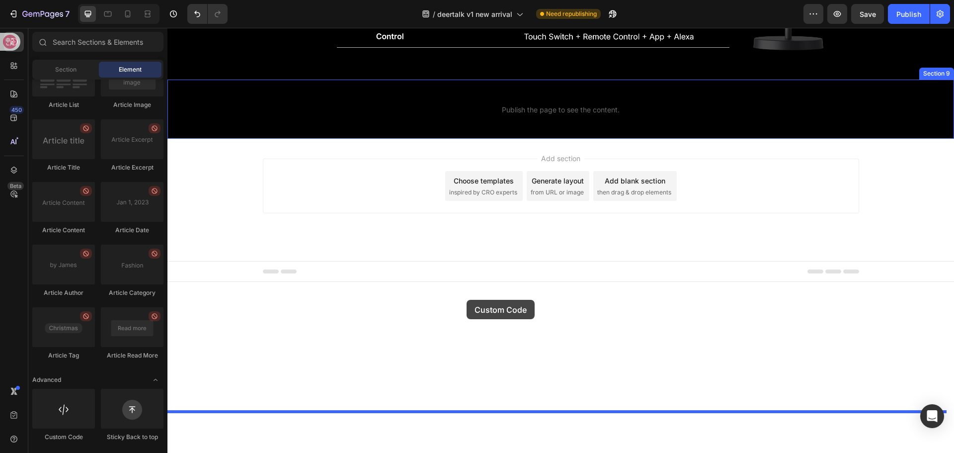
drag, startPoint x: 231, startPoint y: 439, endPoint x: 467, endPoint y: 300, distance: 273.5
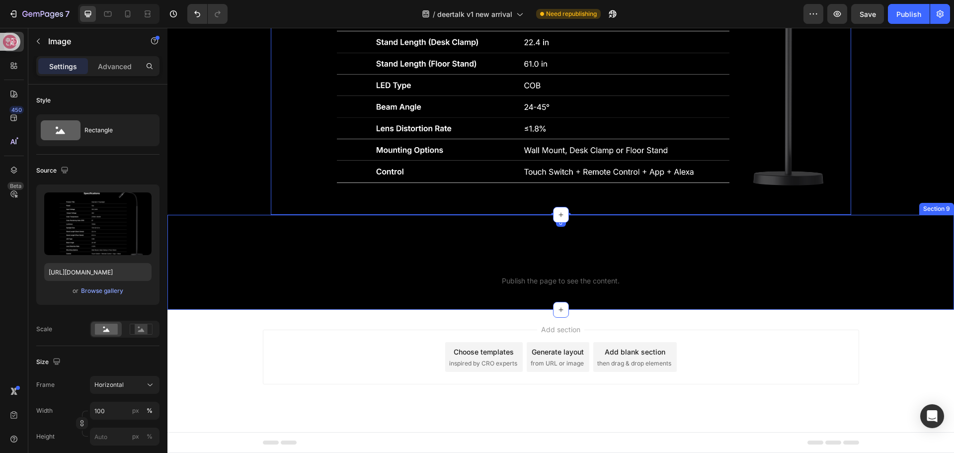
click at [466, 292] on div "Custom code Custom Code Custom code Publish the page to see the content. Custom…" at bounding box center [560, 262] width 787 height 95
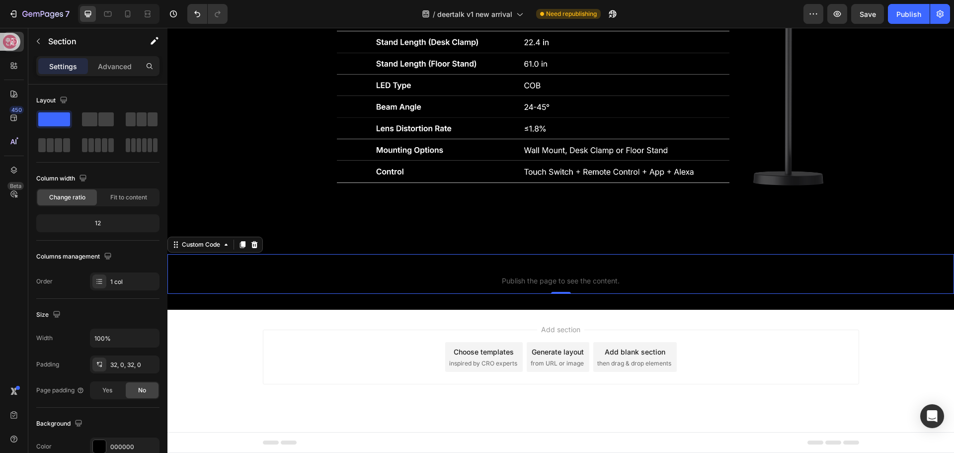
click at [496, 294] on p "Custom code Publish the page to see the content." at bounding box center [560, 274] width 787 height 40
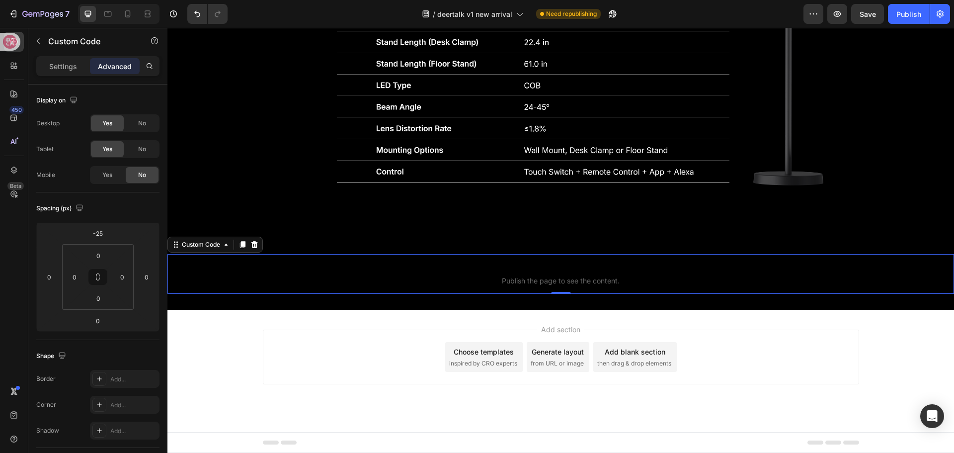
click at [505, 274] on span "Custom code" at bounding box center [560, 268] width 787 height 12
click at [60, 65] on p "Settings" at bounding box center [63, 66] width 28 height 10
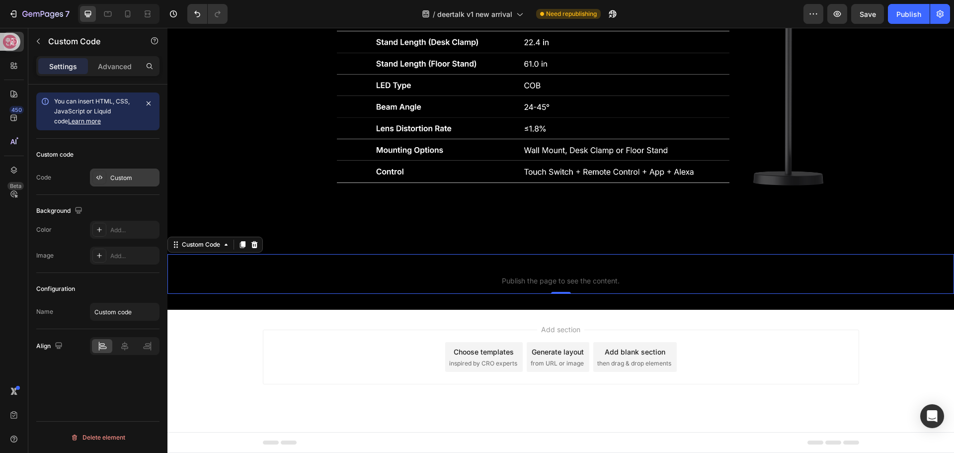
click at [127, 180] on div "Custom" at bounding box center [133, 177] width 47 height 9
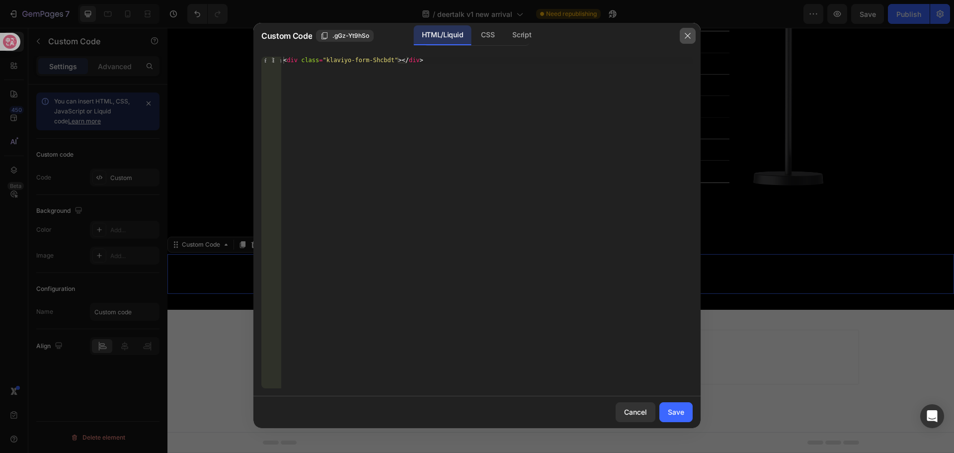
click at [681, 39] on button "button" at bounding box center [688, 36] width 16 height 16
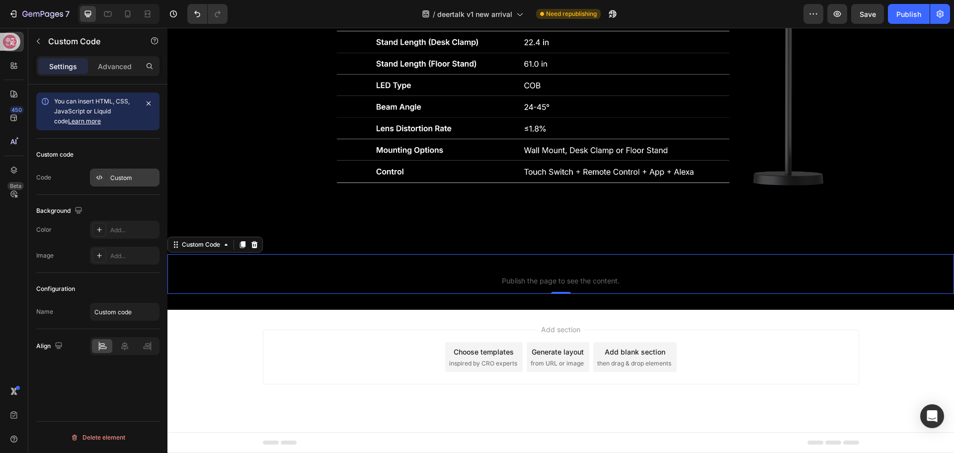
click at [114, 183] on div "Custom" at bounding box center [125, 177] width 70 height 18
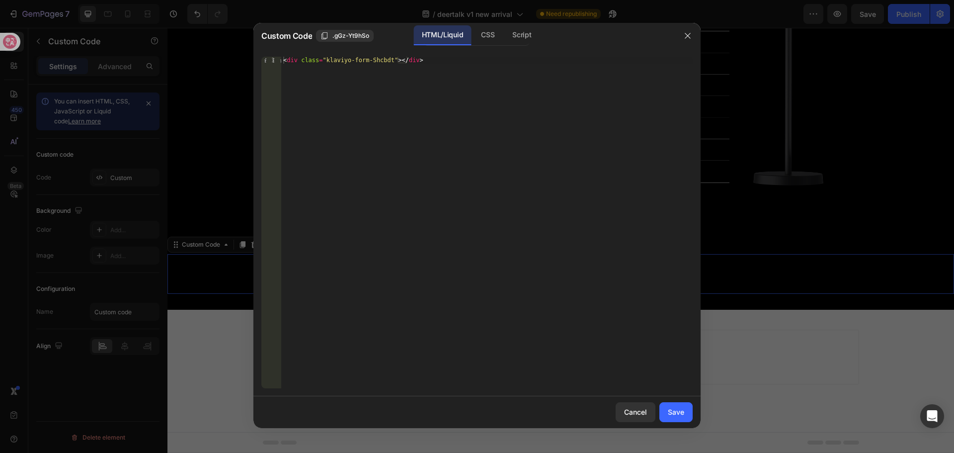
type textarea "<div class="klaviyo-form-Shcbdt"></div>"
click at [411, 62] on div "< div class = "klaviyo-form-Shcbdt" > </ div >" at bounding box center [486, 229] width 411 height 345
paste textarea "<div class="klaviyo-form-VNuwN5"></div>"
click at [418, 65] on div "< div class = "klaviyo-form-Shcbdt" > </ div > < div class = "klaviyo-form-VNuw…" at bounding box center [486, 229] width 411 height 345
drag, startPoint x: 415, startPoint y: 60, endPoint x: 208, endPoint y: 47, distance: 207.1
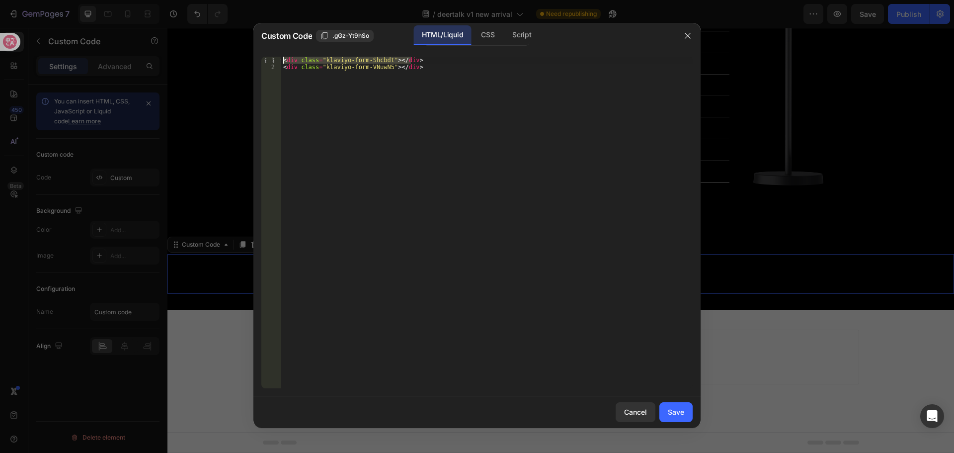
click at [208, 47] on div "Custom Code .gGz-Yt9hSo HTML/Liquid CSS Script <div class="klaviyo-form-VNuwN5"…" at bounding box center [477, 226] width 954 height 453
type textarea "<div class="klaviyo-form-Shcbdt"></div>"
type textarea "<div class="klaviyo-form-VNuwN5"></div>"
click at [682, 409] on div "Save" at bounding box center [676, 411] width 16 height 10
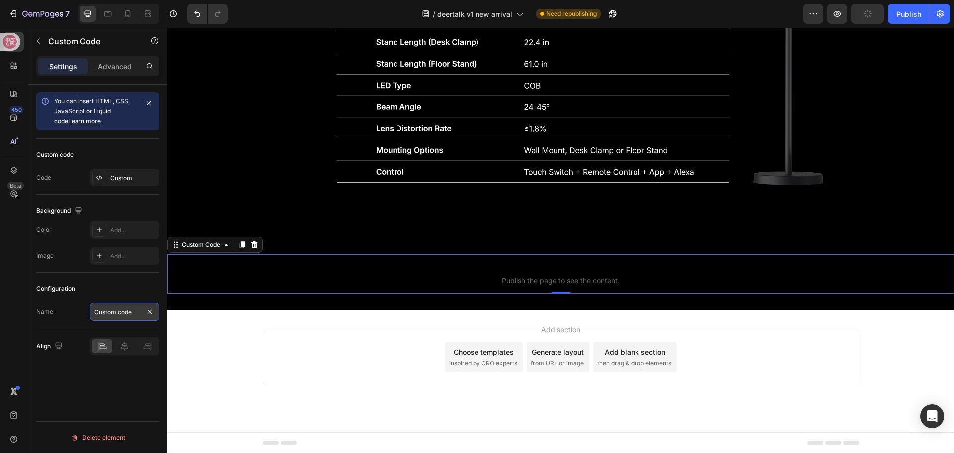
click at [134, 313] on input "Custom code" at bounding box center [125, 312] width 70 height 18
click at [118, 313] on input "Custom code" at bounding box center [125, 312] width 70 height 18
drag, startPoint x: 118, startPoint y: 312, endPoint x: 2, endPoint y: 305, distance: 115.5
click at [8, 308] on div "450 Beta Sections(18) Elements(83) Section Element Hero Section Product Detail …" at bounding box center [83, 240] width 167 height 425
click at [121, 314] on input "bottom-pccode" at bounding box center [125, 312] width 70 height 18
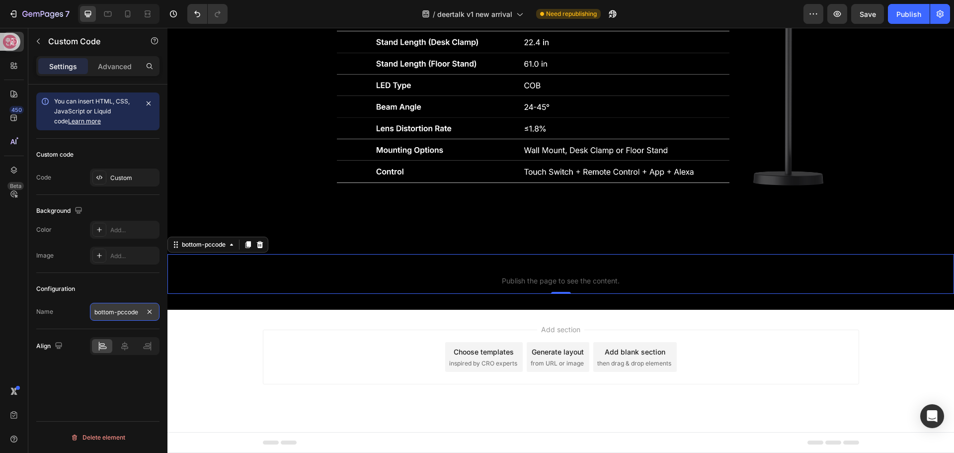
click at [124, 314] on input "bottom-pccode" at bounding box center [125, 312] width 70 height 18
type input "bottom-pc-code"
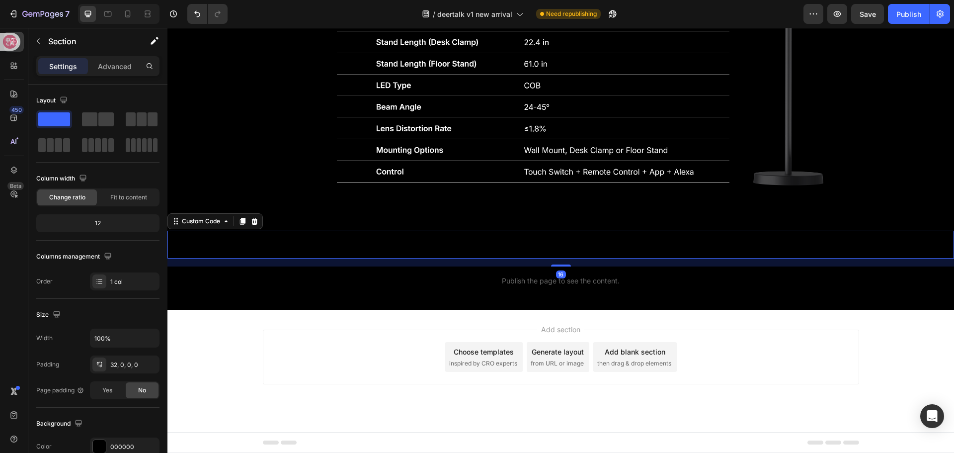
click at [410, 250] on span "Custom code" at bounding box center [560, 244] width 787 height 12
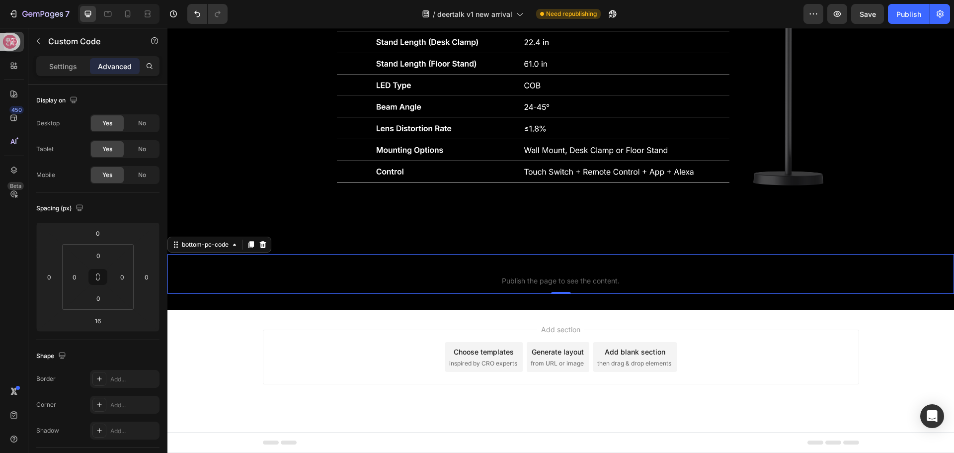
click at [433, 274] on span "bottom-pc-code" at bounding box center [560, 268] width 787 height 12
click at [46, 71] on div "Settings" at bounding box center [63, 66] width 50 height 16
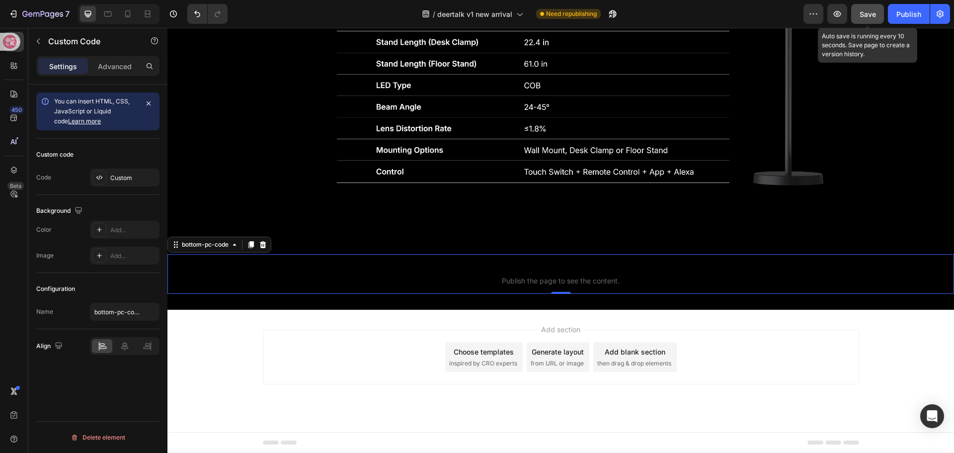
click at [859, 18] on button "Save" at bounding box center [867, 14] width 33 height 20
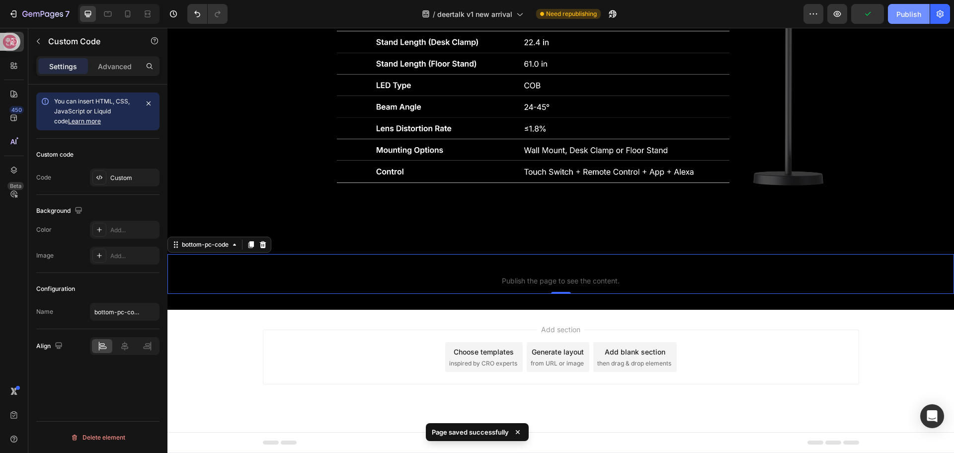
click at [904, 14] on div "Publish" at bounding box center [908, 14] width 25 height 10
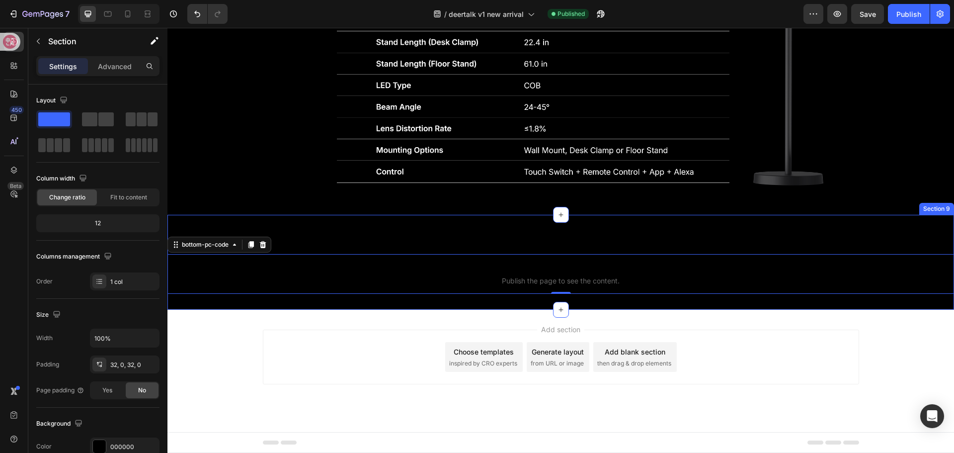
click at [439, 292] on div "Custom code Custom Code bottom-pc-code Publish the page to see the content. bot…" at bounding box center [560, 262] width 787 height 95
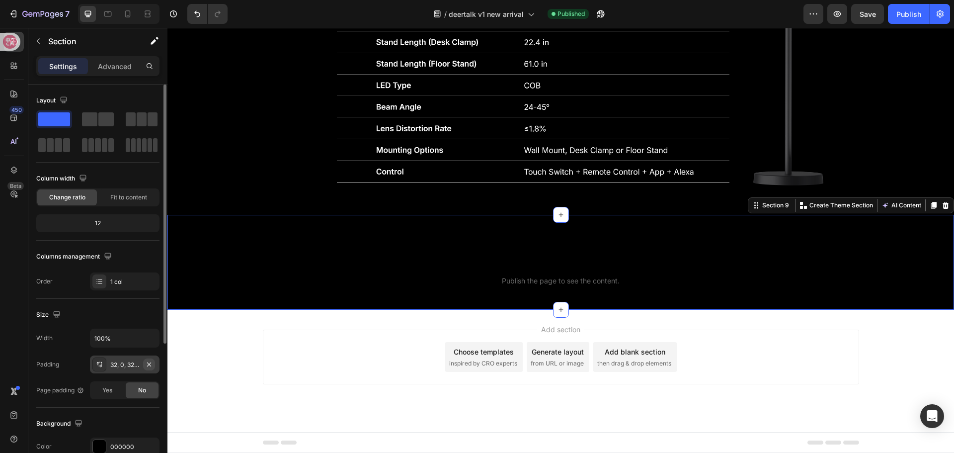
click at [152, 362] on icon "button" at bounding box center [149, 364] width 8 height 8
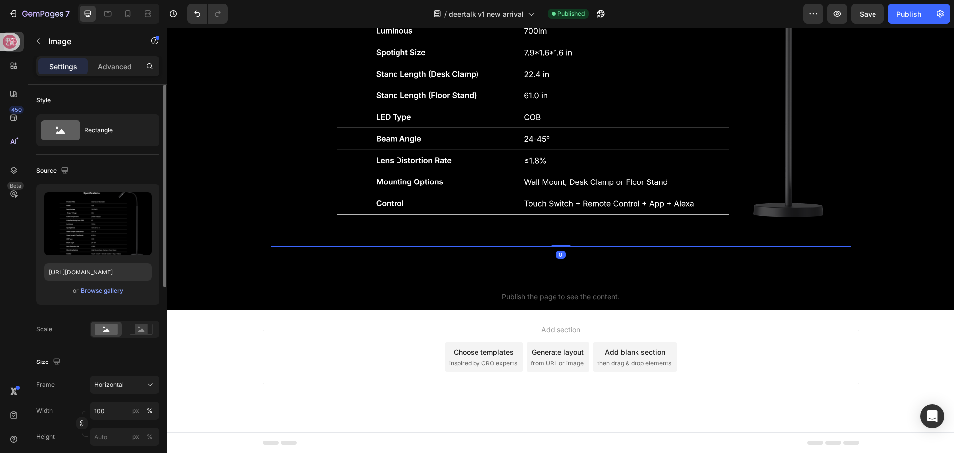
click at [500, 246] on img at bounding box center [561, 28] width 580 height 435
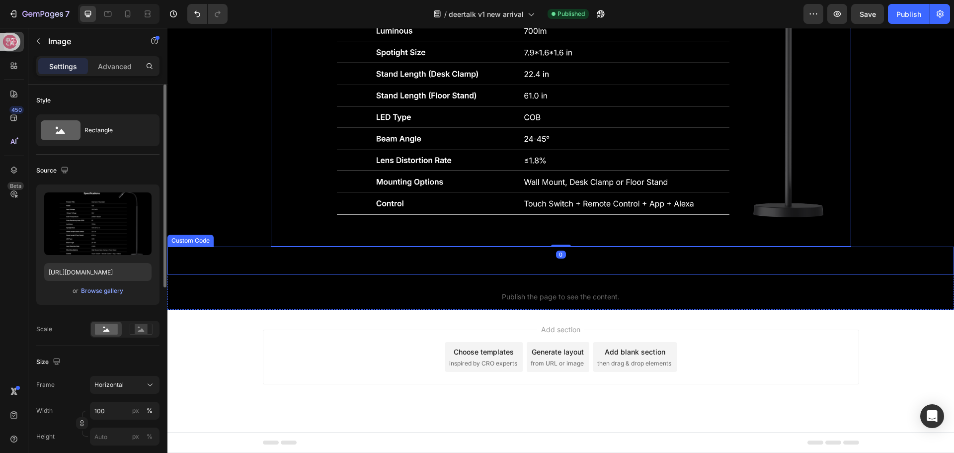
click at [500, 266] on span "Custom code" at bounding box center [560, 260] width 787 height 12
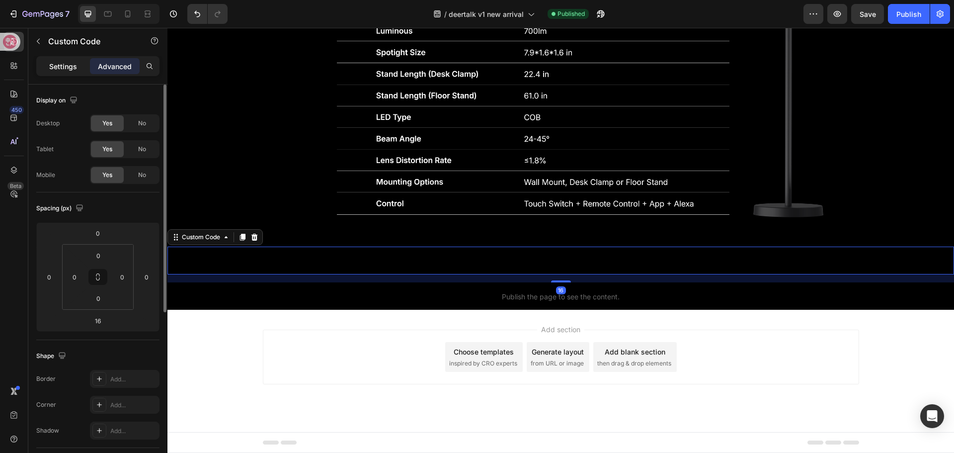
click at [63, 70] on p "Settings" at bounding box center [63, 66] width 28 height 10
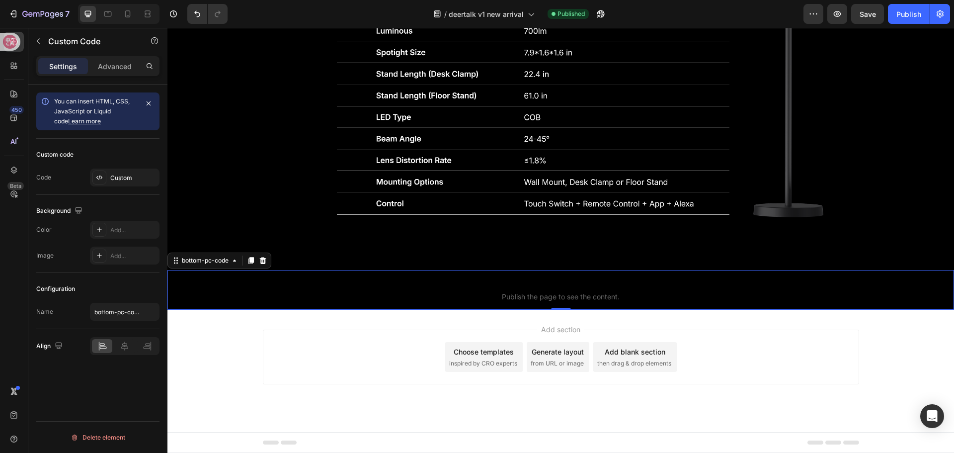
click at [406, 310] on p "bottom-pc-code Publish the page to see the content." at bounding box center [560, 290] width 787 height 40
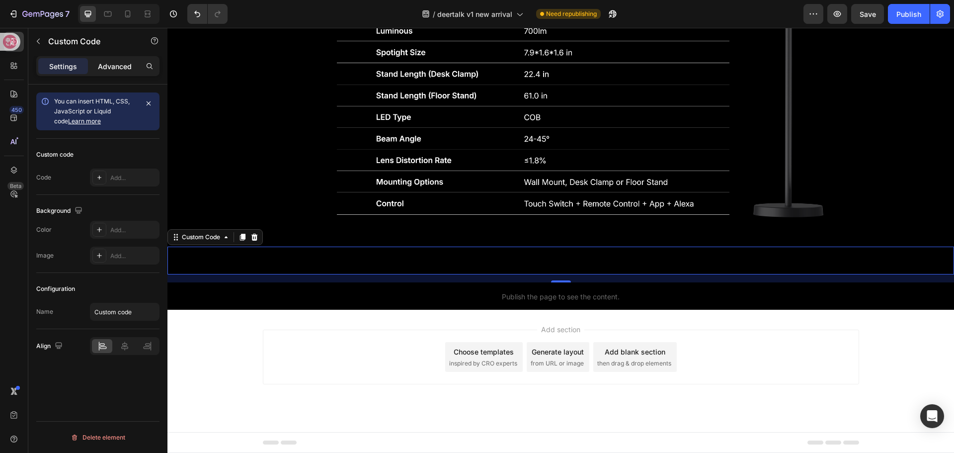
click at [123, 69] on p "Advanced" at bounding box center [115, 66] width 34 height 10
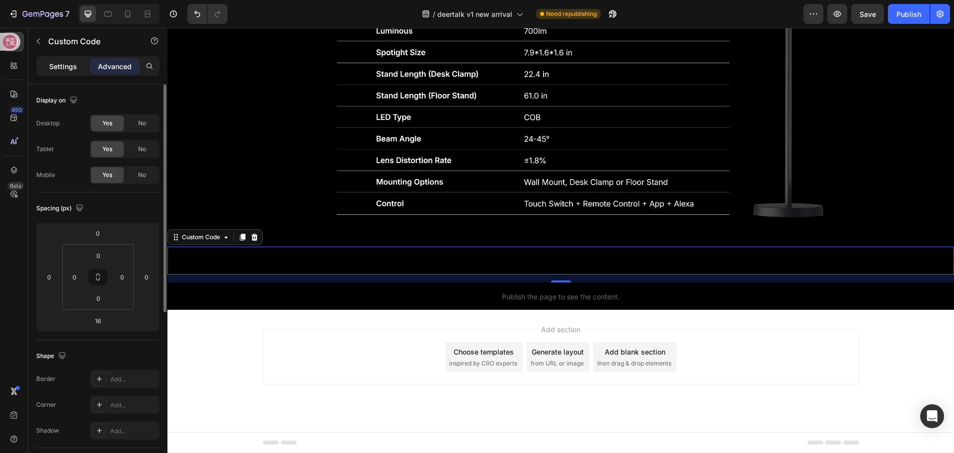
click at [55, 73] on div "Settings" at bounding box center [63, 66] width 50 height 16
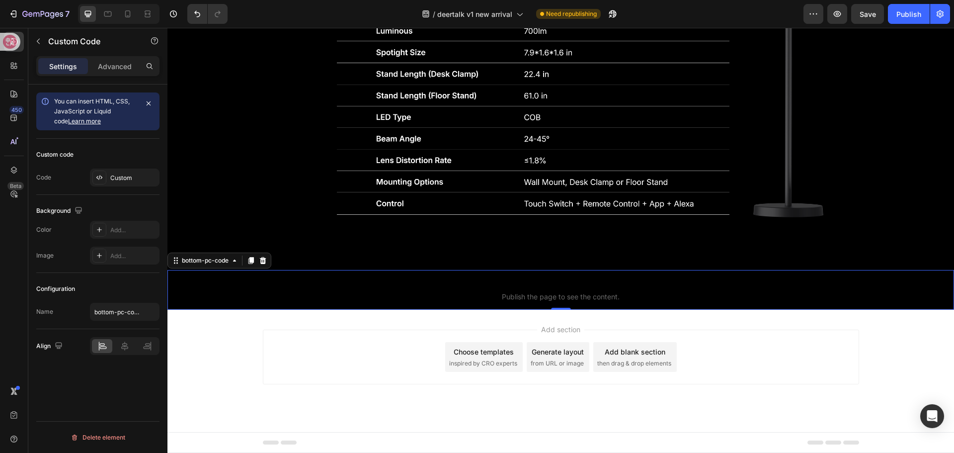
click at [265, 302] on span "Publish the page to see the content." at bounding box center [560, 297] width 787 height 10
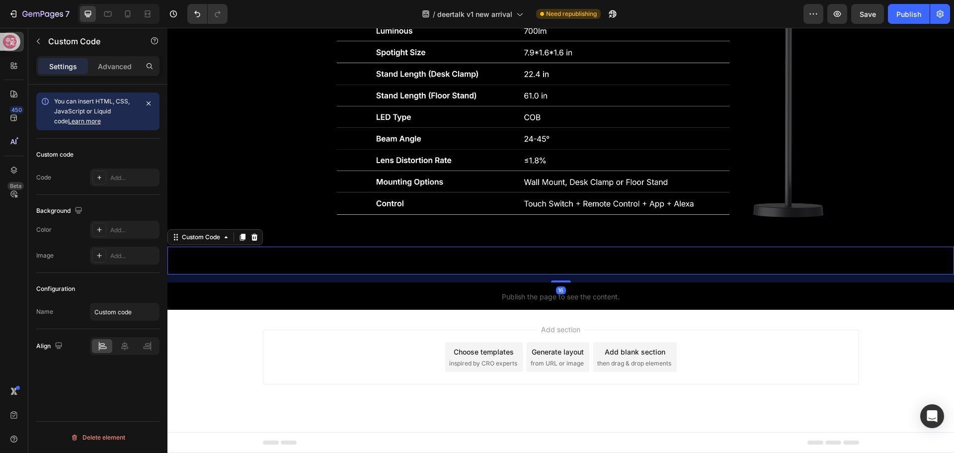
click at [284, 266] on span "Custom code" at bounding box center [560, 260] width 787 height 12
click at [251, 241] on icon at bounding box center [254, 237] width 8 height 8
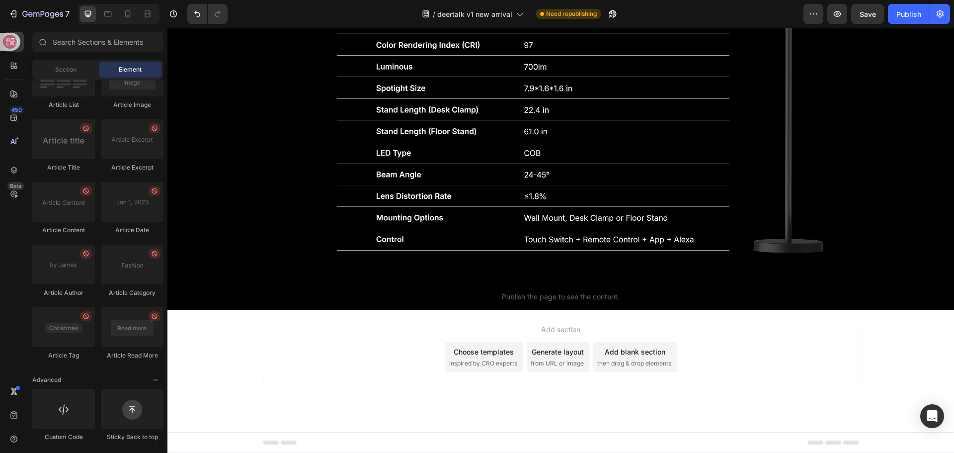
scroll to position [2433, 0]
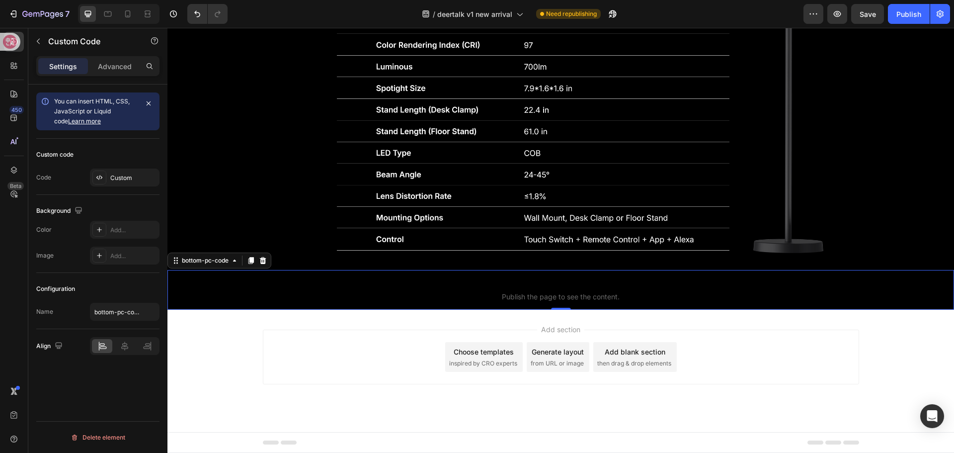
click at [318, 290] on span "bottom-pc-code" at bounding box center [560, 284] width 787 height 12
click at [868, 18] on div "Save" at bounding box center [868, 14] width 16 height 10
click at [127, 13] on icon at bounding box center [128, 14] width 10 height 10
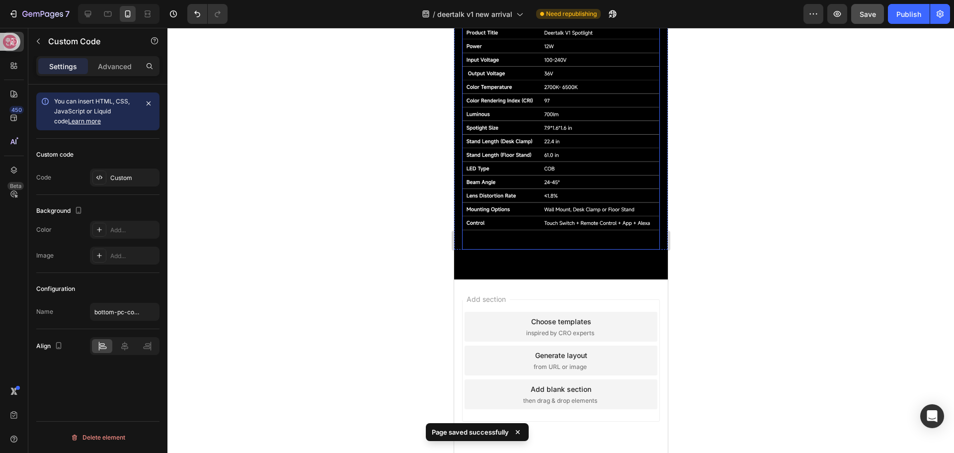
scroll to position [1816, 0]
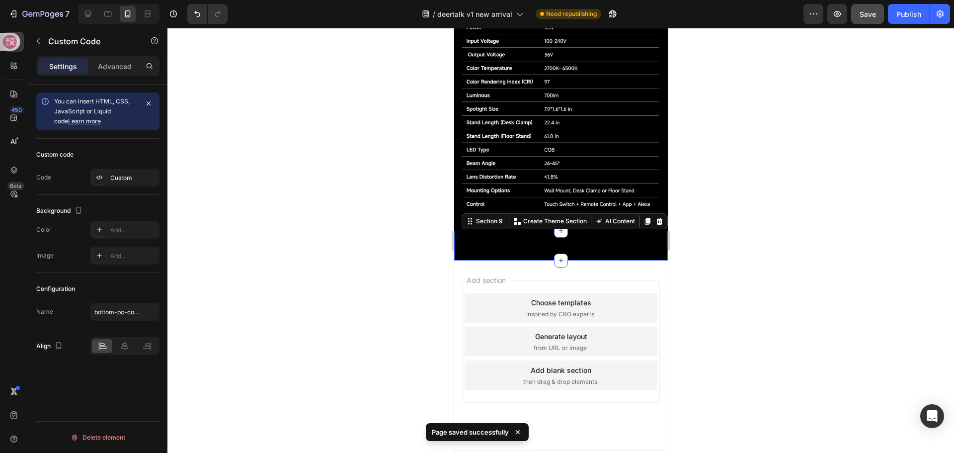
click at [542, 231] on div "bottom-pc-code Publish the page to see the content. bottom-pc-code Section 9 Yo…" at bounding box center [561, 246] width 214 height 30
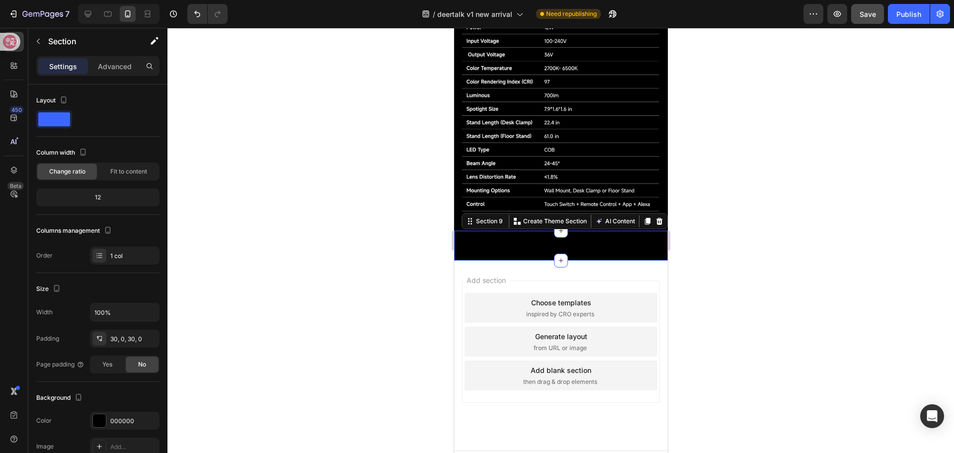
click at [362, 184] on div at bounding box center [560, 240] width 787 height 425
click at [543, 231] on div "bottom-pc-code Publish the page to see the content. bottom-pc-code Section 9 Yo…" at bounding box center [561, 246] width 214 height 30
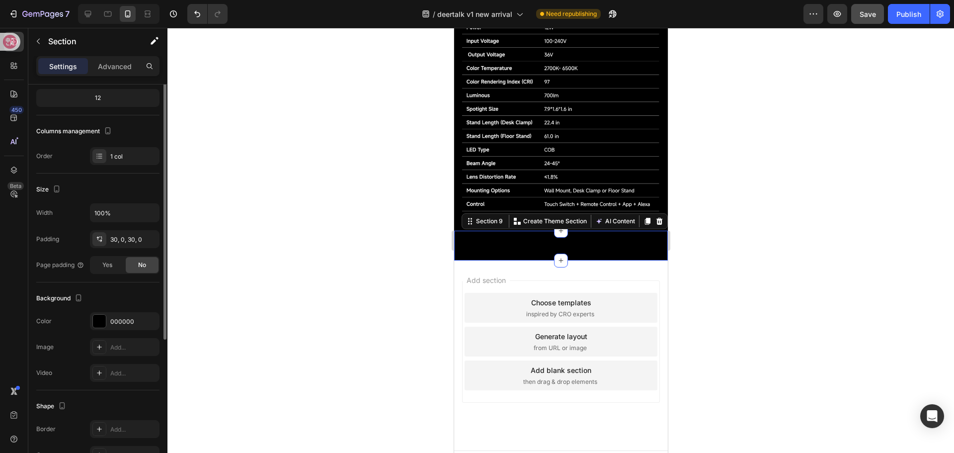
scroll to position [0, 0]
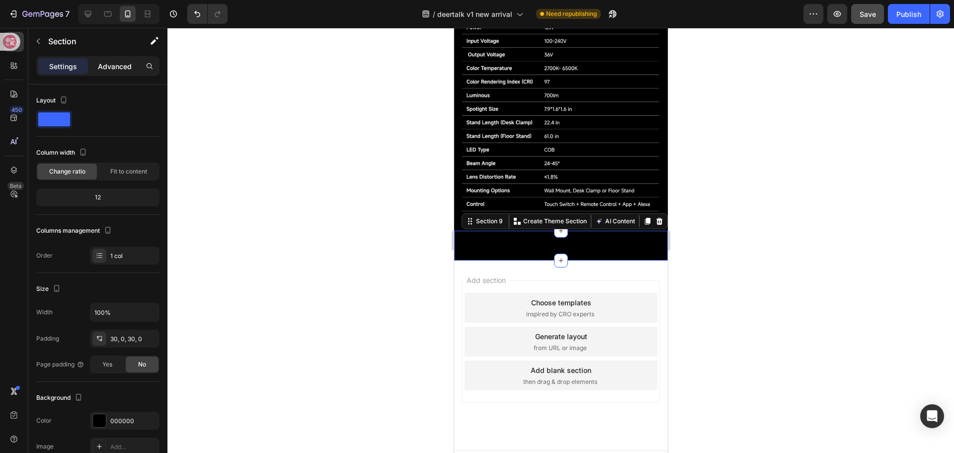
click at [110, 69] on p "Advanced" at bounding box center [115, 66] width 34 height 10
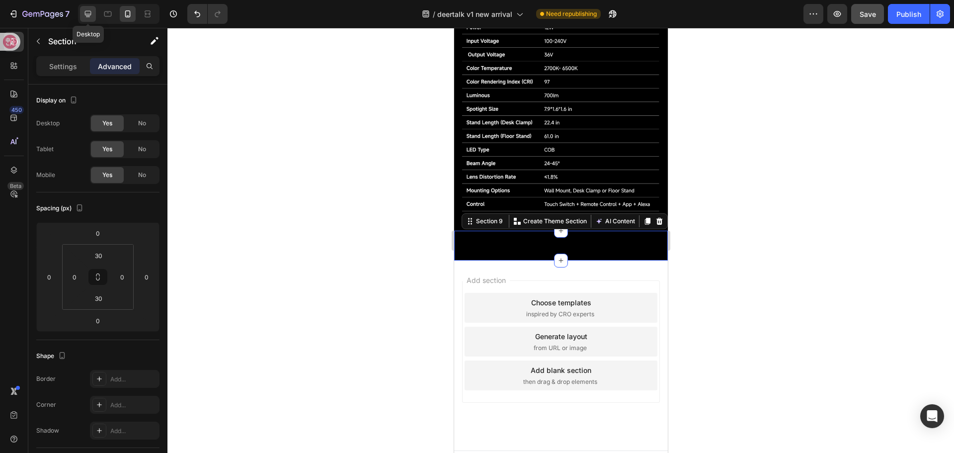
click at [90, 11] on icon at bounding box center [88, 14] width 6 height 6
type input "0"
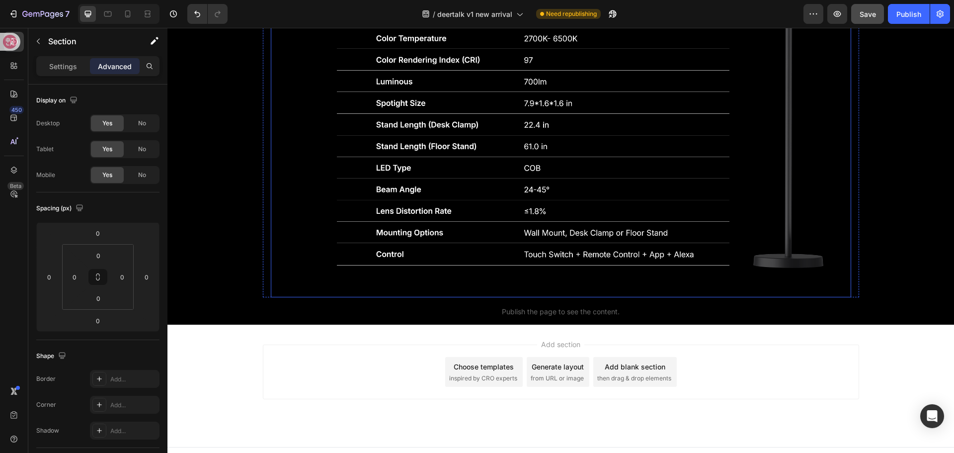
scroll to position [2433, 0]
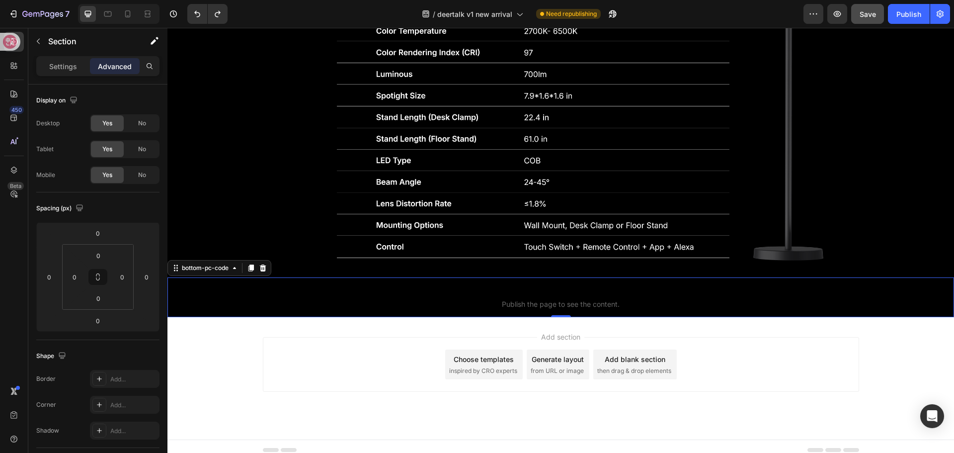
click at [316, 299] on span "Publish the page to see the content." at bounding box center [560, 304] width 787 height 10
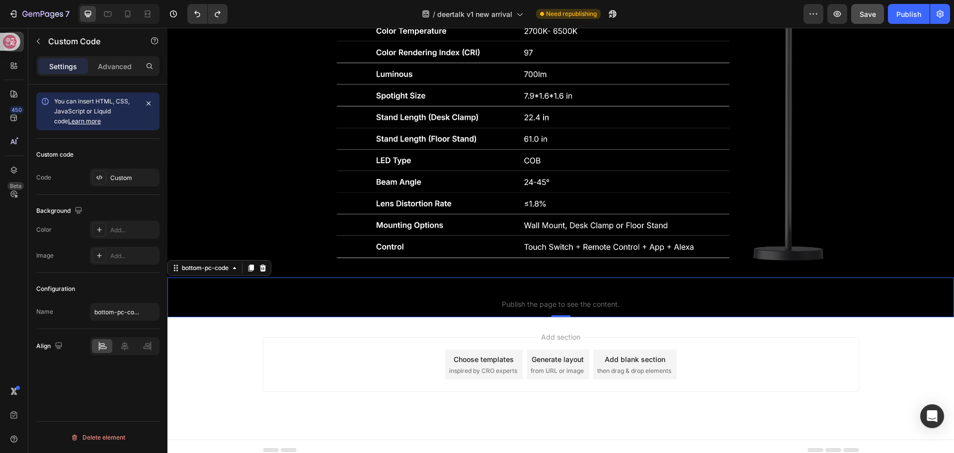
click at [369, 291] on p "bottom-pc-code Publish the page to see the content." at bounding box center [560, 297] width 787 height 40
click at [123, 64] on p "Advanced" at bounding box center [115, 66] width 34 height 10
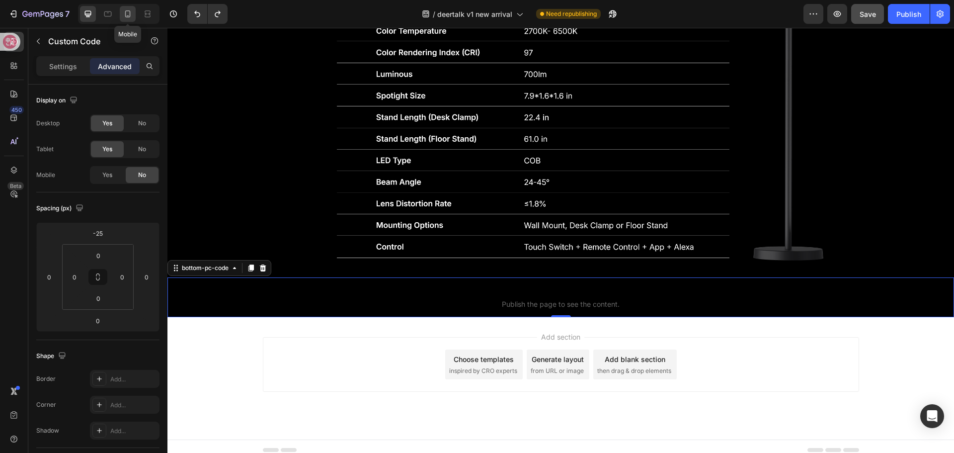
click at [131, 12] on icon at bounding box center [128, 14] width 10 height 10
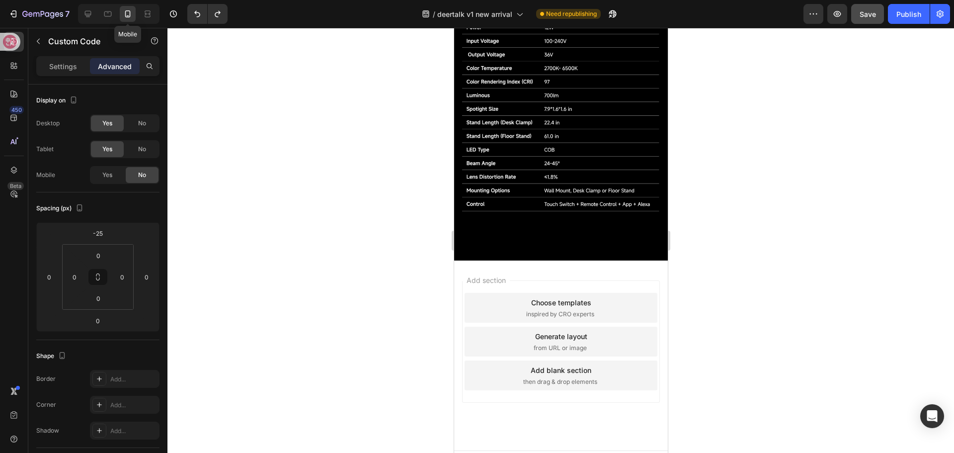
scroll to position [1781, 0]
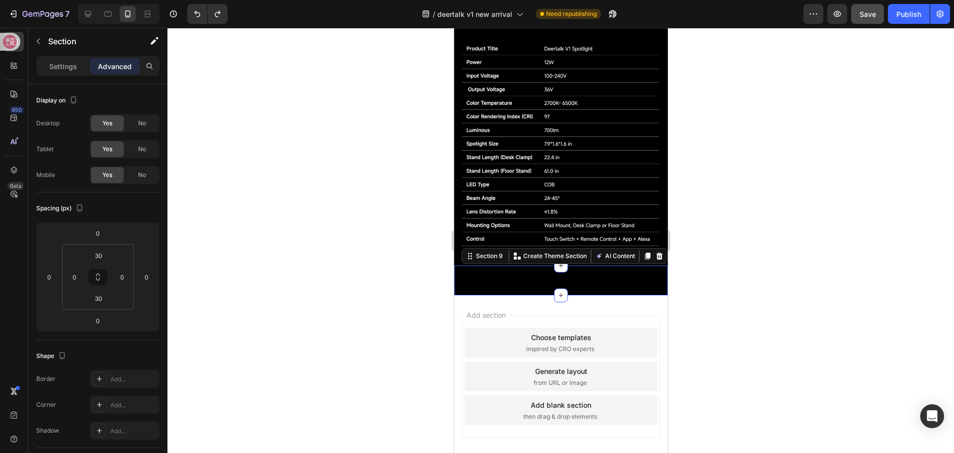
click at [534, 265] on div "bottom-pc-code Publish the page to see the content. bottom-pc-code Section 9 Yo…" at bounding box center [561, 280] width 214 height 30
click at [656, 252] on icon at bounding box center [659, 255] width 6 height 7
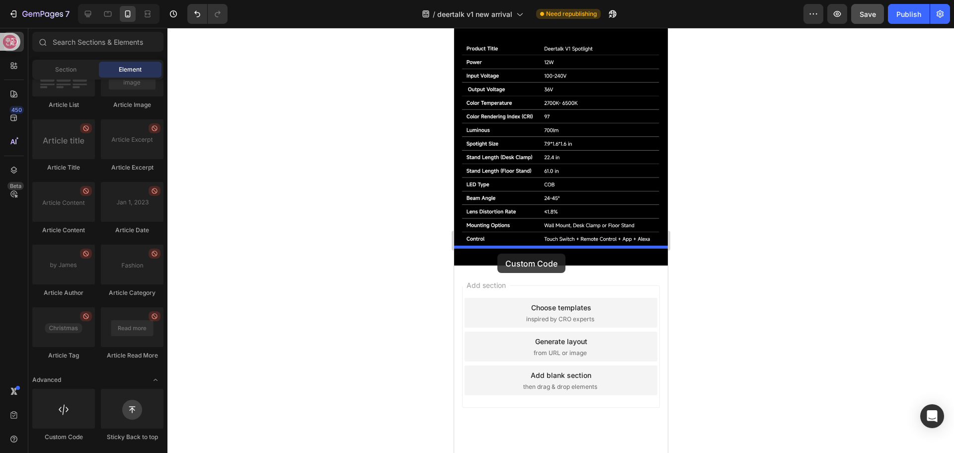
drag, startPoint x: 515, startPoint y: 431, endPoint x: 497, endPoint y: 253, distance: 178.3
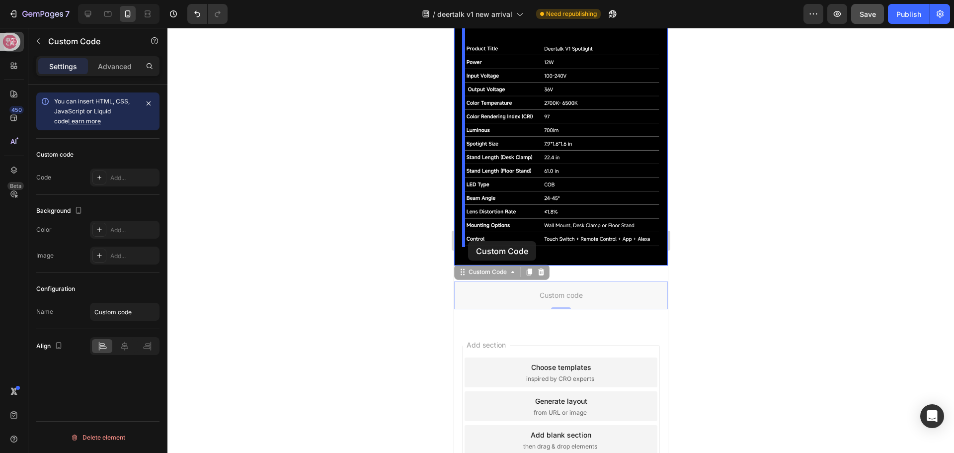
drag, startPoint x: 464, startPoint y: 256, endPoint x: 468, endPoint y: 241, distance: 15.3
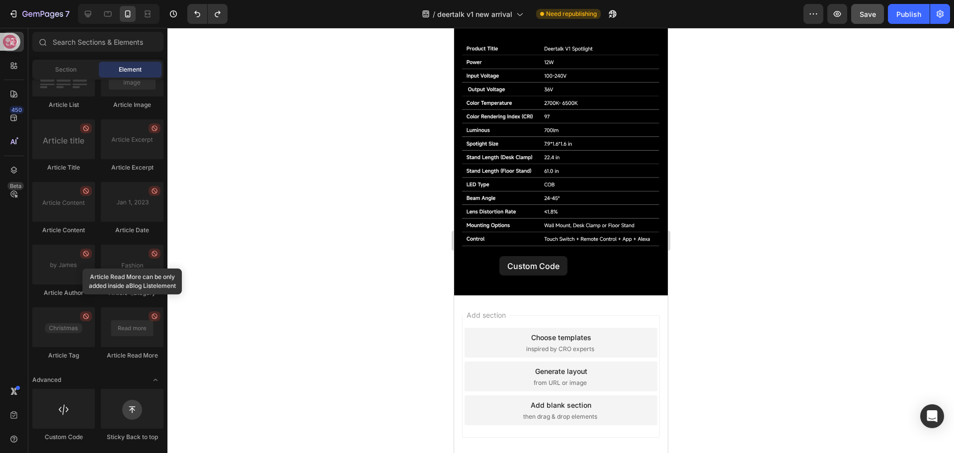
drag, startPoint x: 512, startPoint y: 439, endPoint x: 499, endPoint y: 256, distance: 183.3
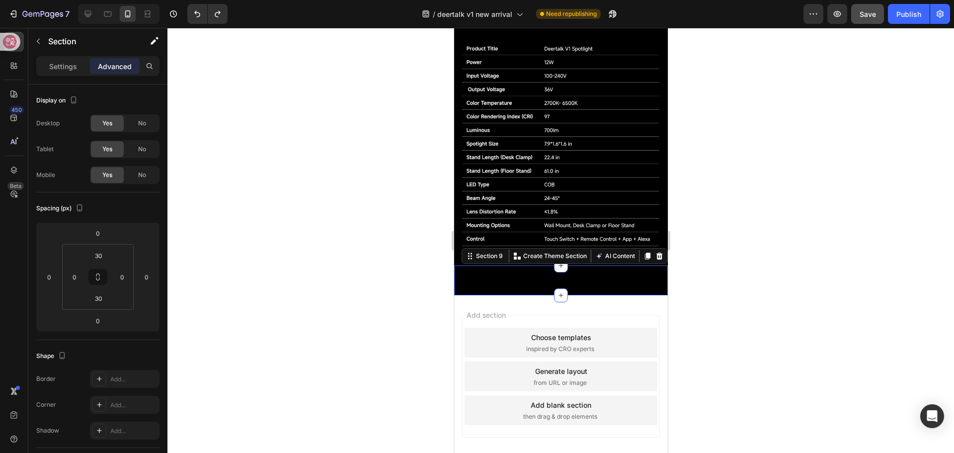
click at [560, 265] on div "bottom-pc-code Publish the page to see the content. bottom-pc-code Section 9 Yo…" at bounding box center [561, 280] width 214 height 30
click at [377, 230] on div at bounding box center [560, 240] width 787 height 425
click at [533, 265] on div "bottom-pc-code Publish the page to see the content. bottom-pc-code Section 9 Yo…" at bounding box center [561, 280] width 214 height 30
click at [139, 122] on span "No" at bounding box center [142, 123] width 8 height 9
click at [144, 147] on span "No" at bounding box center [142, 149] width 8 height 9
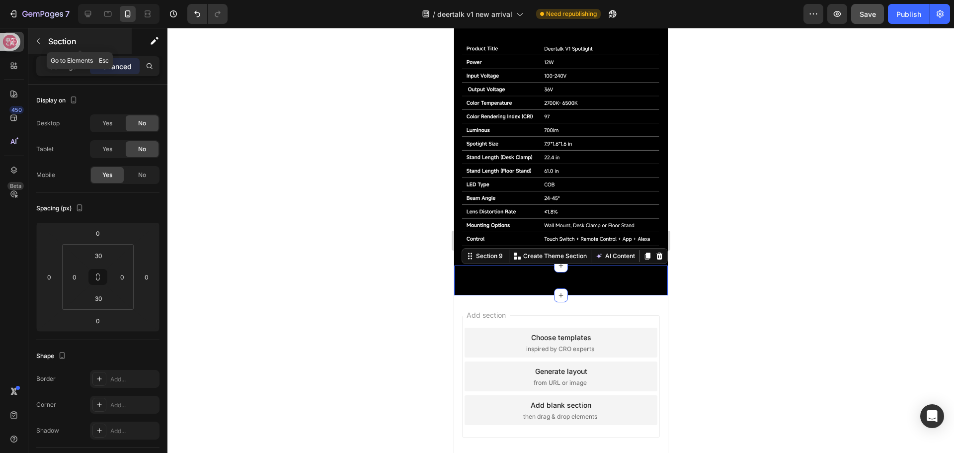
click at [38, 45] on icon "button" at bounding box center [38, 41] width 8 height 8
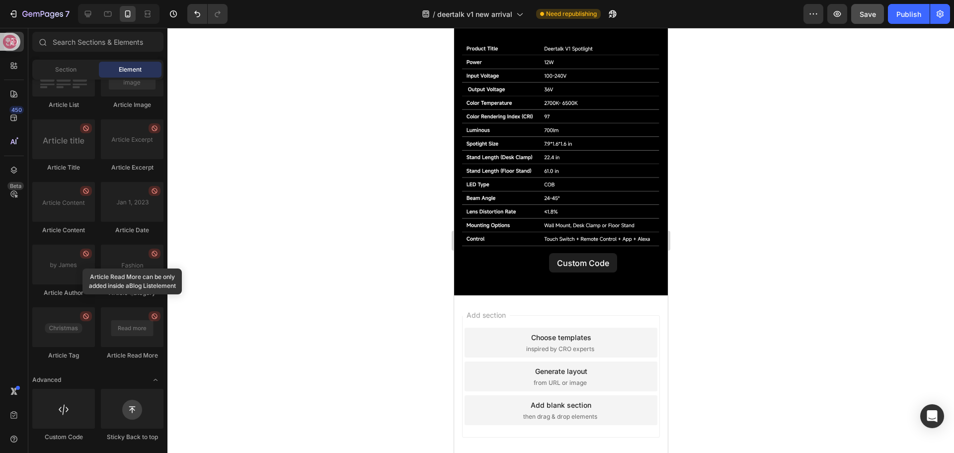
drag, startPoint x: 512, startPoint y: 434, endPoint x: 549, endPoint y: 253, distance: 184.9
drag, startPoint x: 519, startPoint y: 444, endPoint x: 569, endPoint y: 251, distance: 199.3
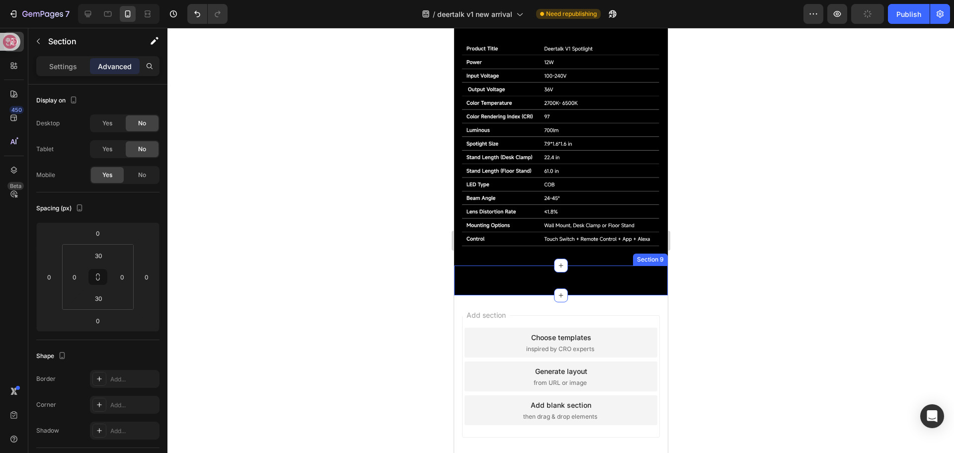
click at [569, 265] on div "bottom-pc-code Publish the page to see the content. bottom-pc-code Section 9" at bounding box center [561, 280] width 214 height 30
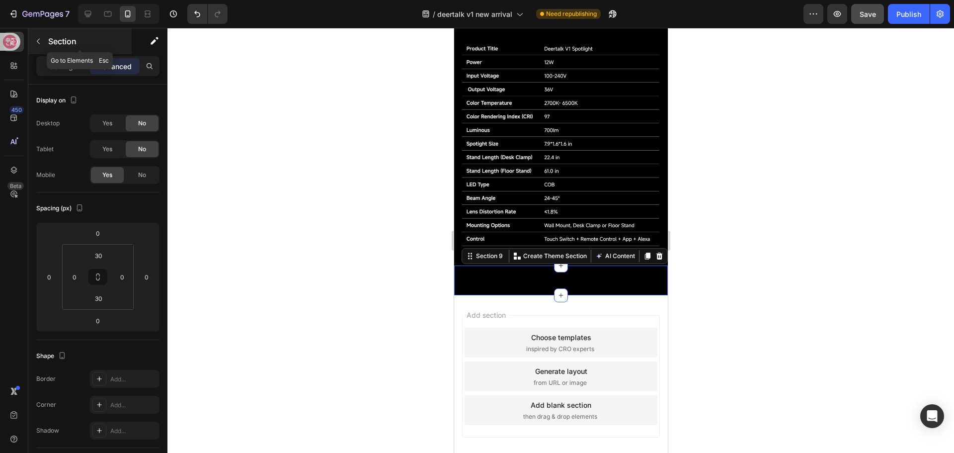
click at [37, 44] on icon "button" at bounding box center [38, 41] width 8 height 8
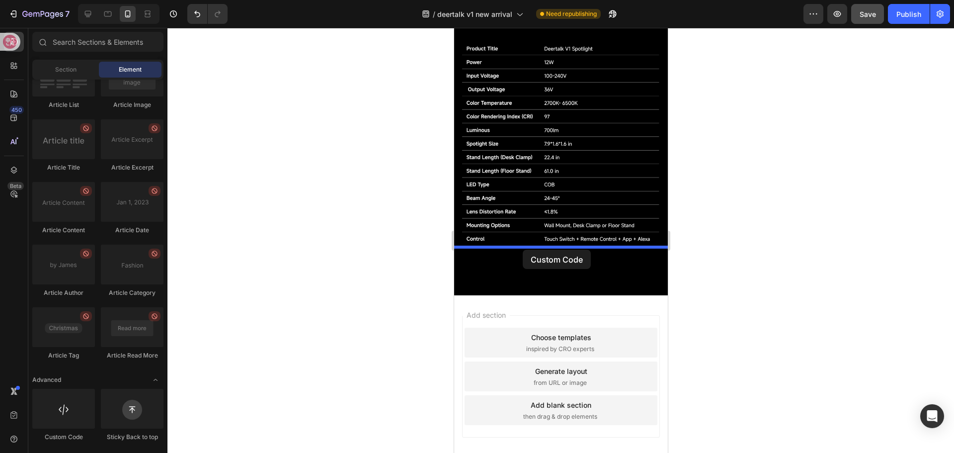
drag, startPoint x: 513, startPoint y: 442, endPoint x: 522, endPoint y: 249, distance: 192.5
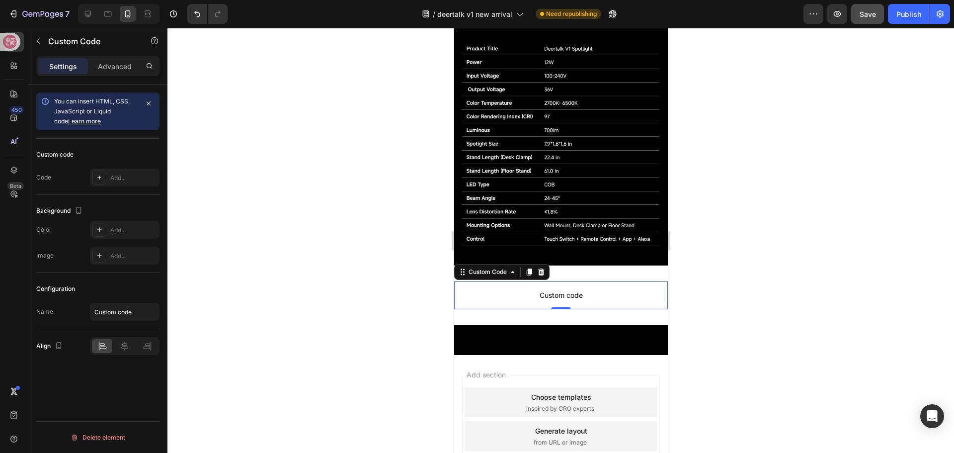
click at [541, 289] on span "Custom code" at bounding box center [561, 295] width 214 height 12
click at [117, 180] on div "Add..." at bounding box center [133, 177] width 47 height 9
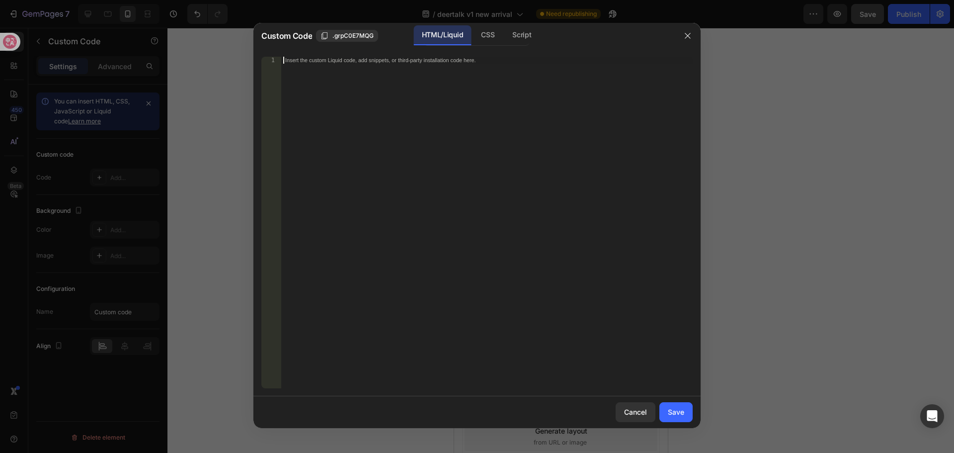
click at [435, 63] on div "Insert the custom Liquid code, add snippets, or third-party installation code h…" at bounding box center [466, 60] width 362 height 6
paste textarea "<div class="klaviyo-form-Shcbdt"></div>"
type textarea "<div class="klaviyo-form-Shcbdt"></div>"
click at [668, 414] on div "Save" at bounding box center [676, 411] width 16 height 10
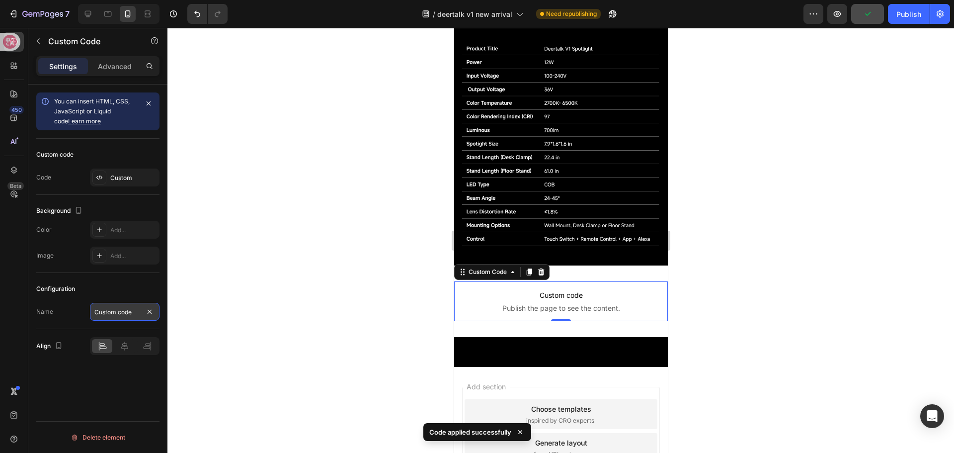
click at [135, 314] on input "Custom code" at bounding box center [125, 312] width 70 height 18
click at [135, 314] on input "m-bottom-" at bounding box center [125, 312] width 70 height 18
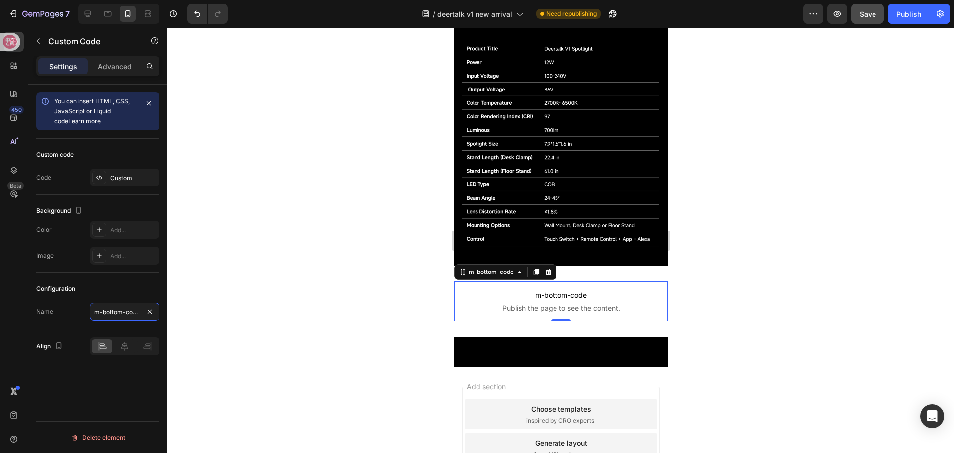
type input "m-bottom-code"
click at [265, 304] on div at bounding box center [560, 240] width 787 height 425
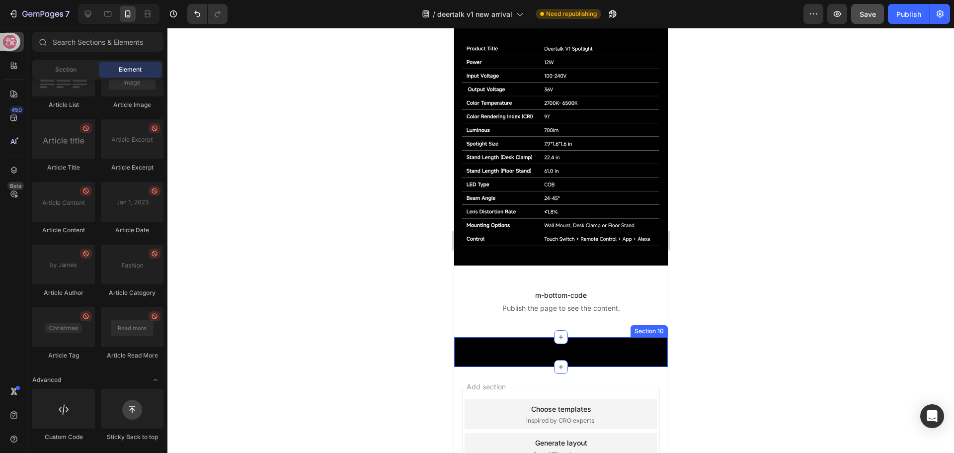
click at [506, 337] on div "bottom-pc-code Publish the page to see the content. bottom-pc-code Section 10" at bounding box center [561, 352] width 214 height 30
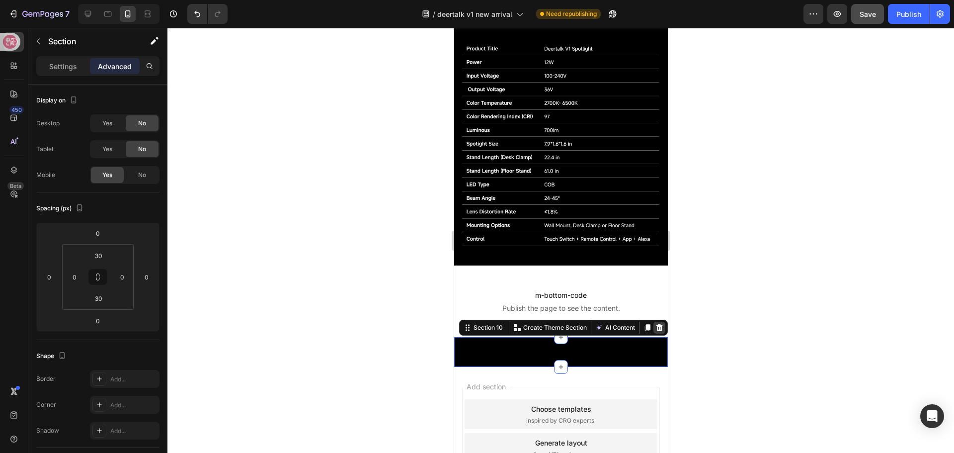
click at [655, 323] on icon at bounding box center [659, 327] width 8 height 8
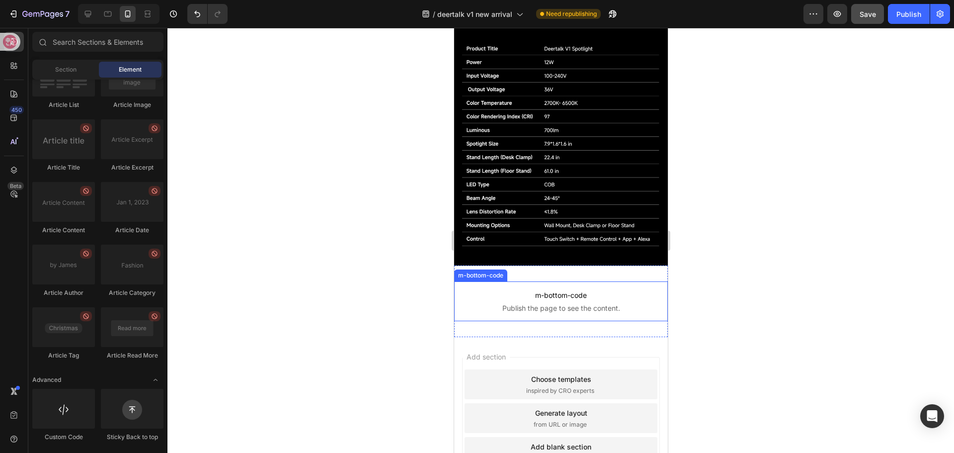
click at [570, 303] on span "Publish the page to see the content." at bounding box center [561, 308] width 214 height 10
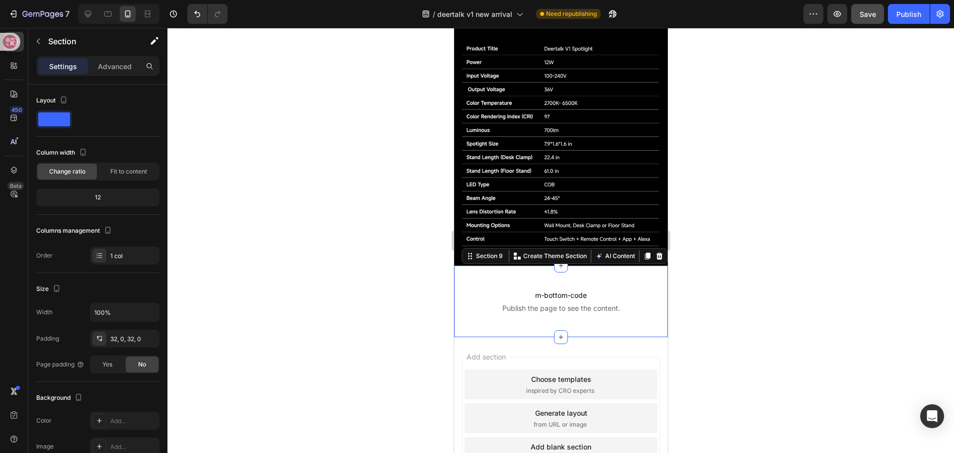
click at [586, 265] on div "m-bottom-code Publish the page to see the content. m-bottom-code Section 9 You …" at bounding box center [561, 301] width 214 height 72
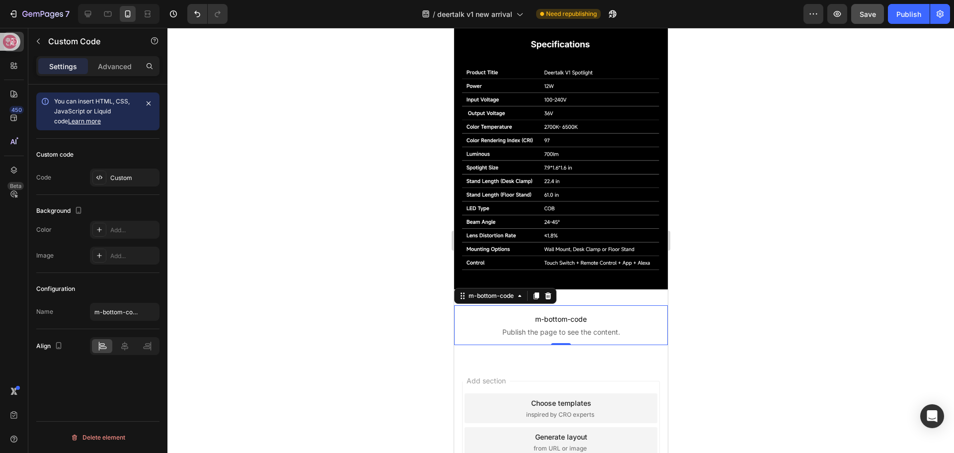
scroll to position [1731, 0]
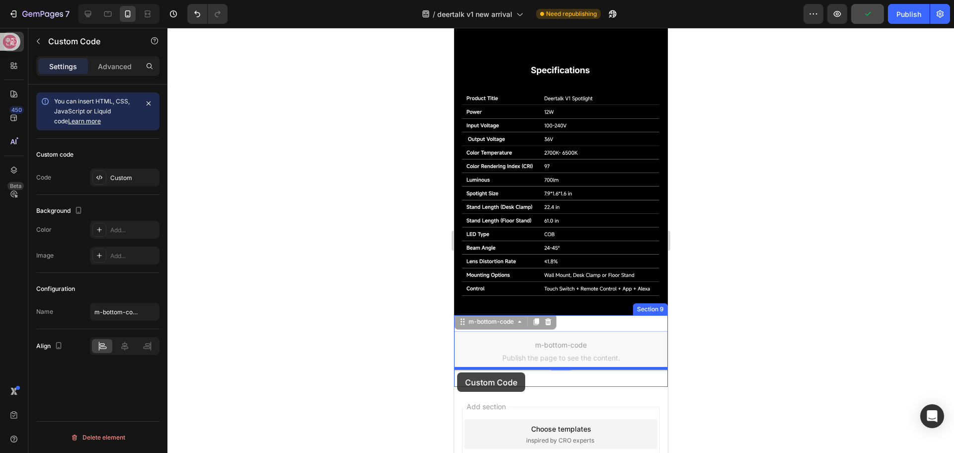
drag, startPoint x: 465, startPoint y: 307, endPoint x: 457, endPoint y: 372, distance: 66.1
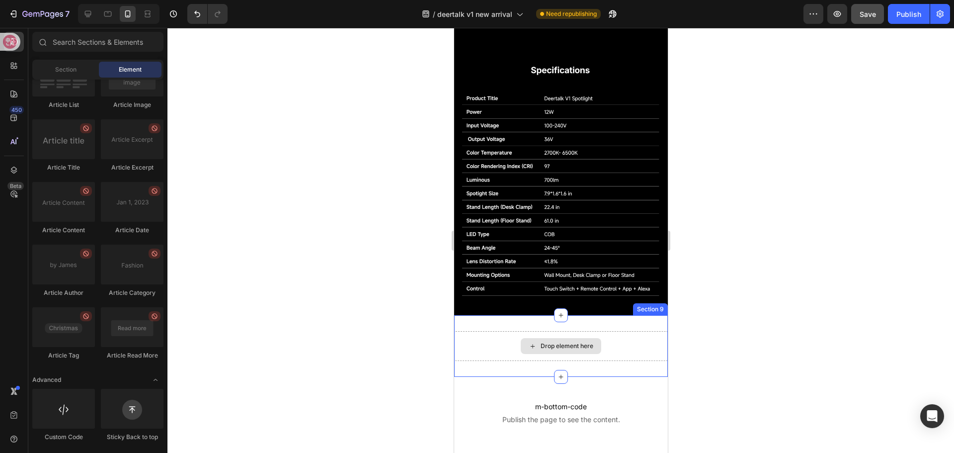
click at [532, 338] on div "Drop element here" at bounding box center [560, 346] width 80 height 16
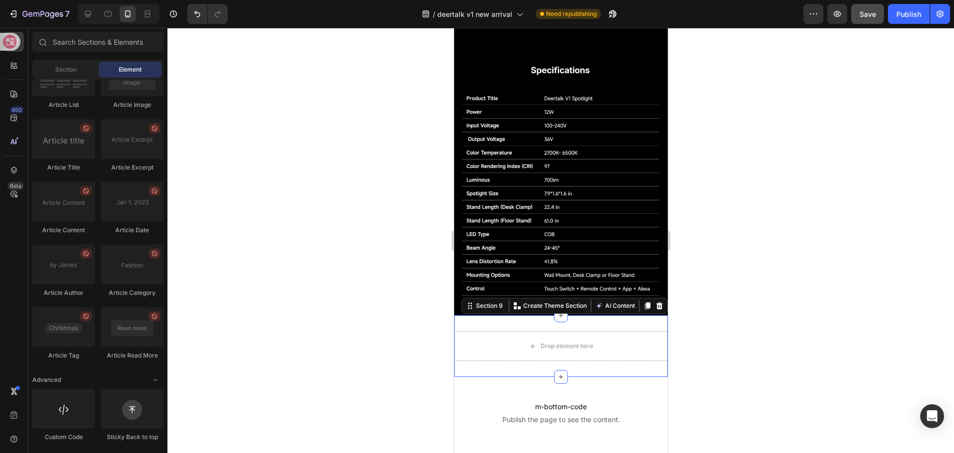
click at [486, 315] on div "Drop element here Section 9 You can create reusable sections Create Theme Secti…" at bounding box center [561, 346] width 214 height 62
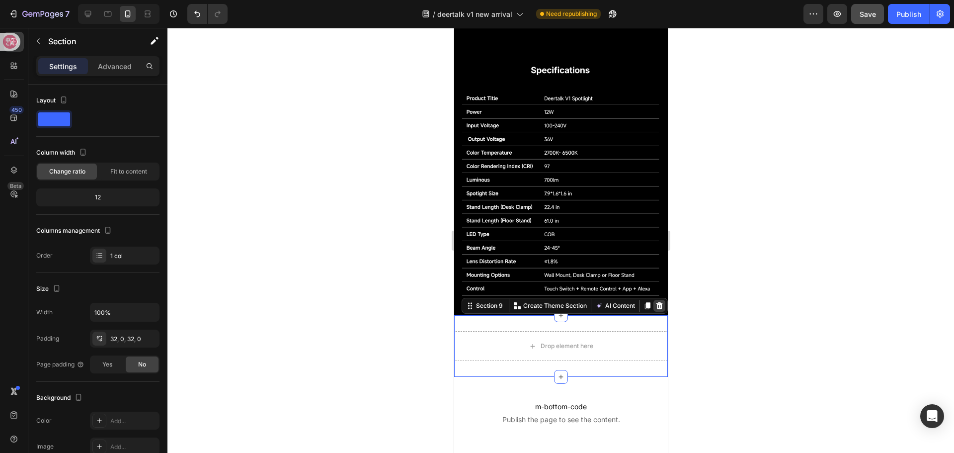
click at [655, 302] on icon at bounding box center [659, 306] width 8 height 8
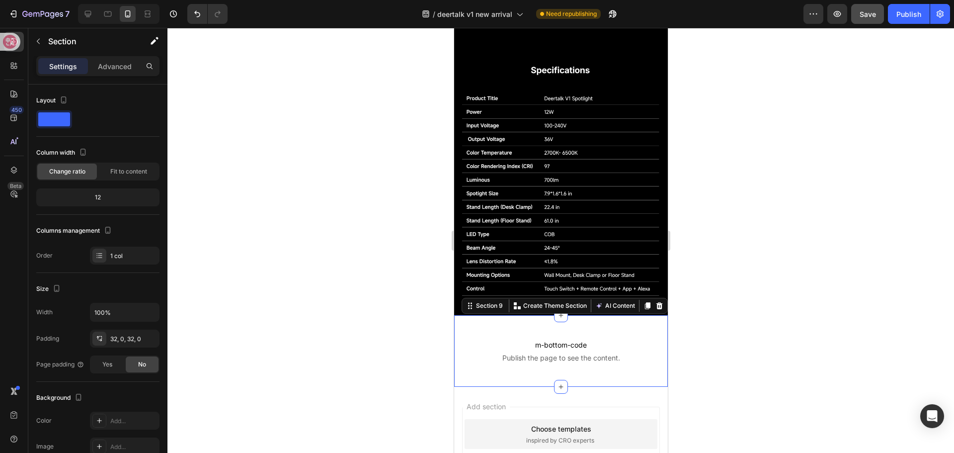
click at [513, 315] on div "m-bottom-code Publish the page to see the content. m-bottom-code Section 9 You …" at bounding box center [561, 351] width 214 height 72
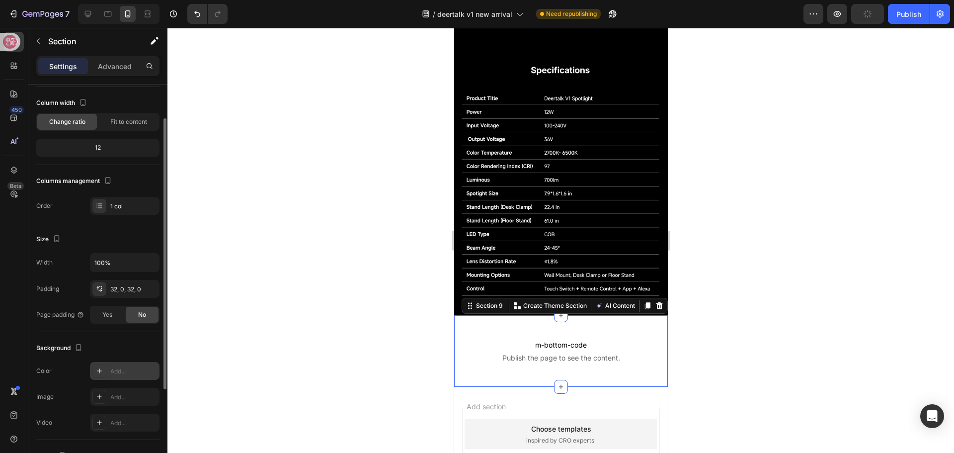
click at [105, 373] on div at bounding box center [99, 371] width 14 height 14
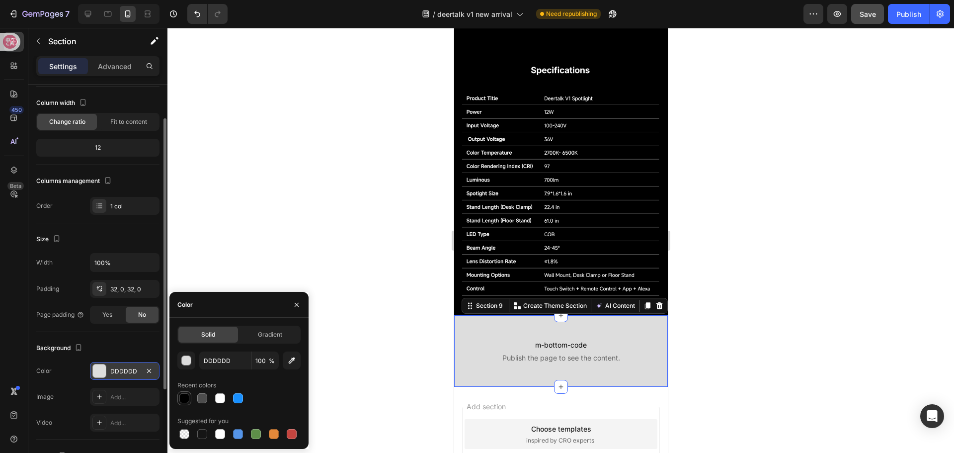
click at [182, 400] on div at bounding box center [184, 398] width 10 height 10
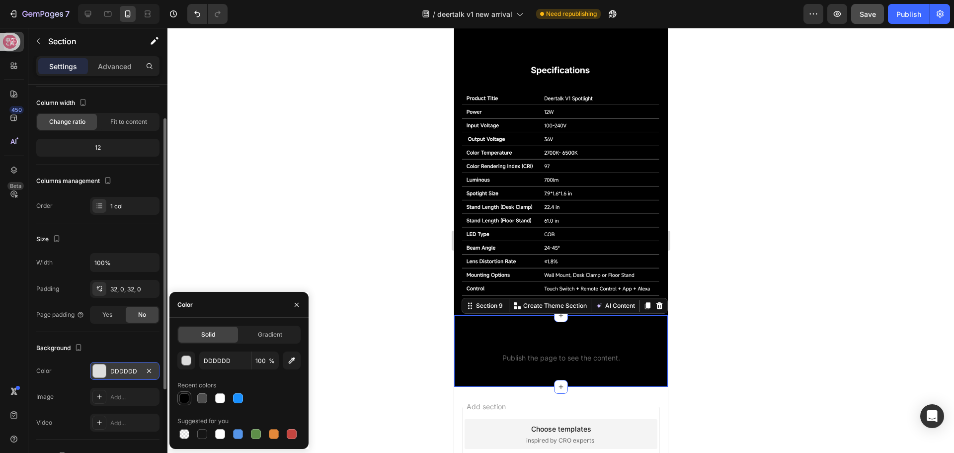
type input "000000"
click at [289, 252] on div at bounding box center [560, 240] width 787 height 425
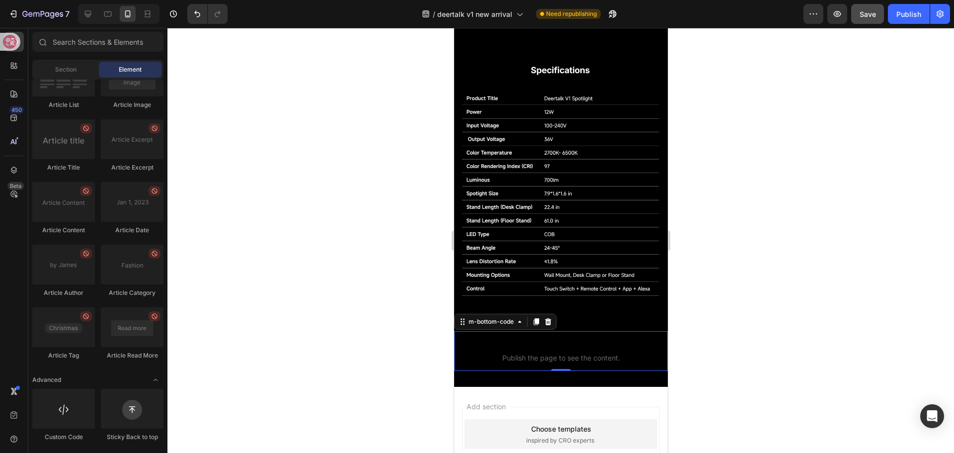
click at [514, 333] on p "m-bottom-code Publish the page to see the content." at bounding box center [561, 351] width 214 height 40
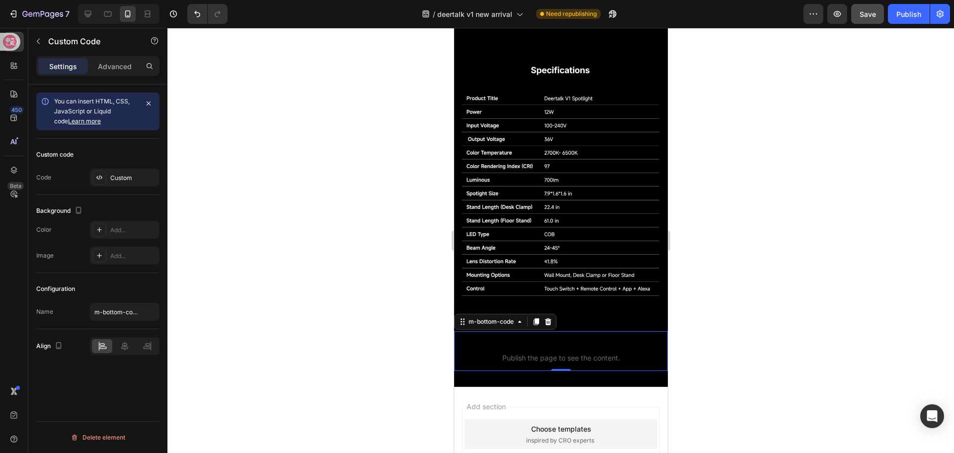
click at [406, 302] on div at bounding box center [560, 240] width 787 height 425
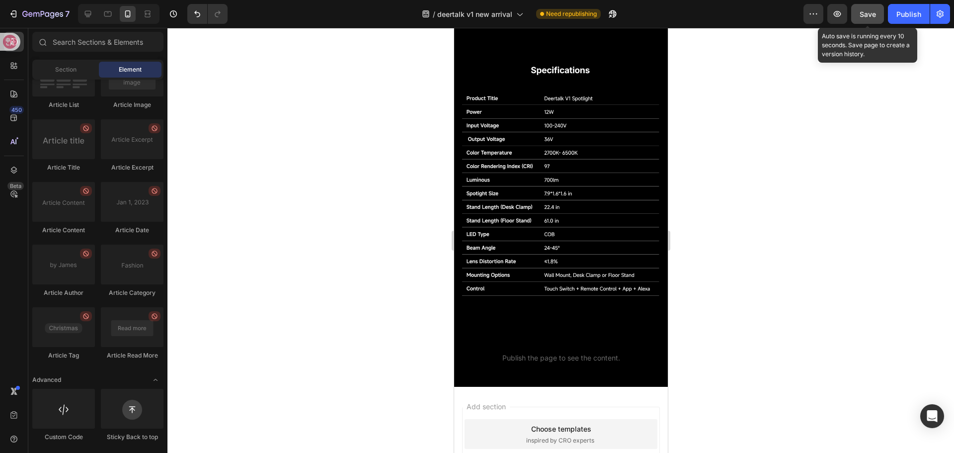
click at [862, 16] on span "Save" at bounding box center [868, 14] width 16 height 8
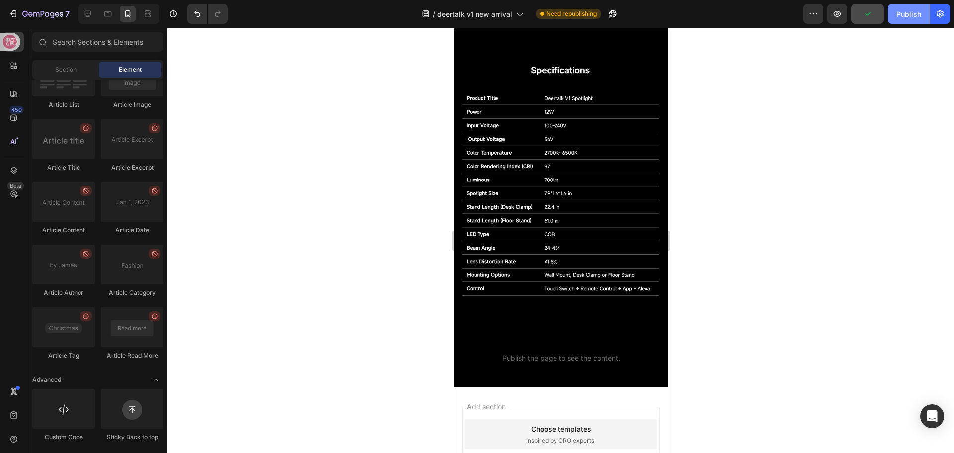
click at [904, 19] on div "Publish" at bounding box center [908, 14] width 25 height 10
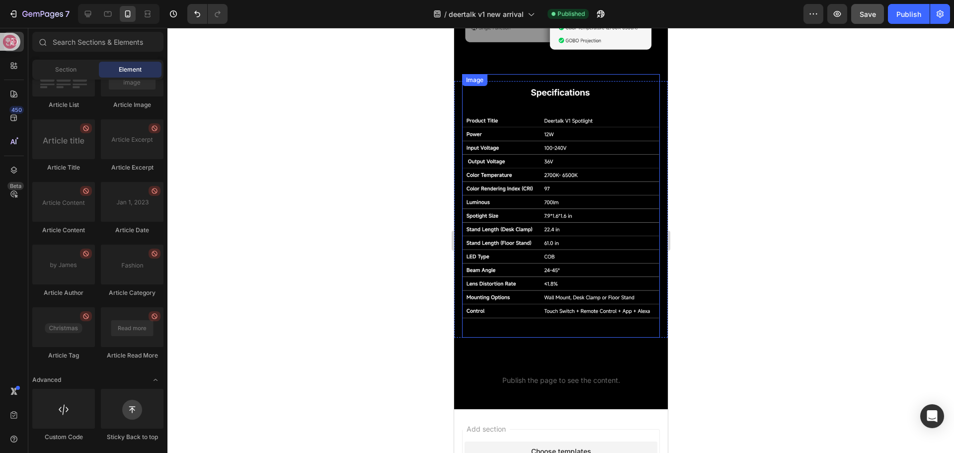
scroll to position [1708, 0]
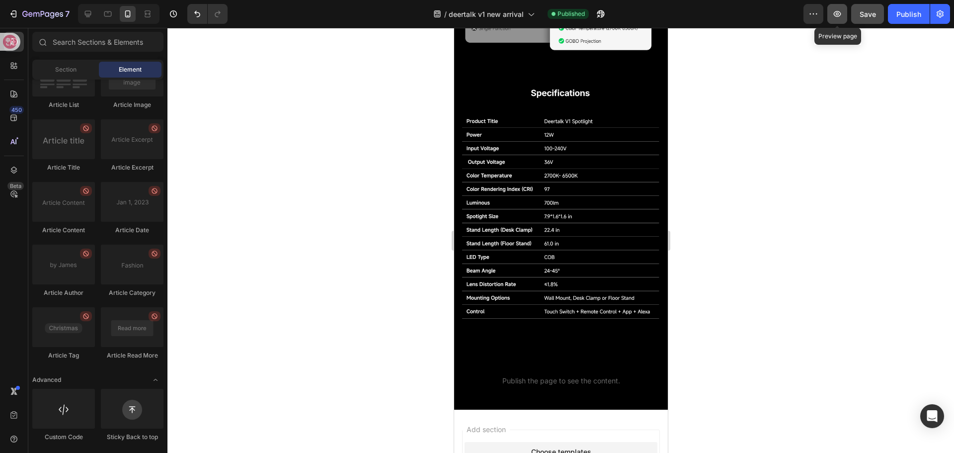
click at [840, 13] on icon "button" at bounding box center [837, 14] width 10 height 10
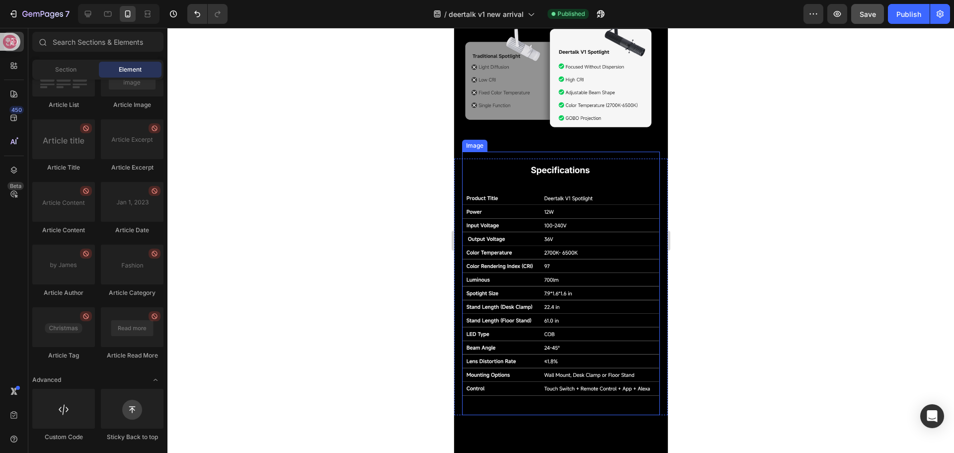
scroll to position [1509, 0]
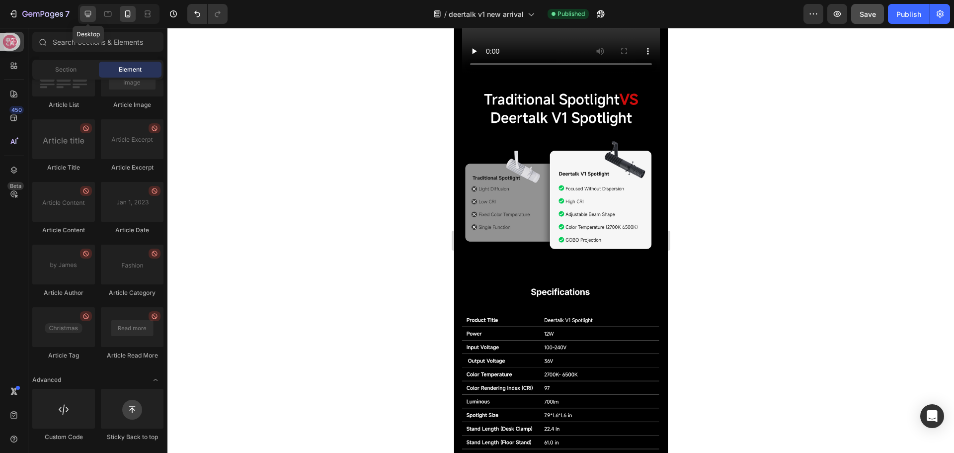
click at [88, 18] on icon at bounding box center [88, 14] width 10 height 10
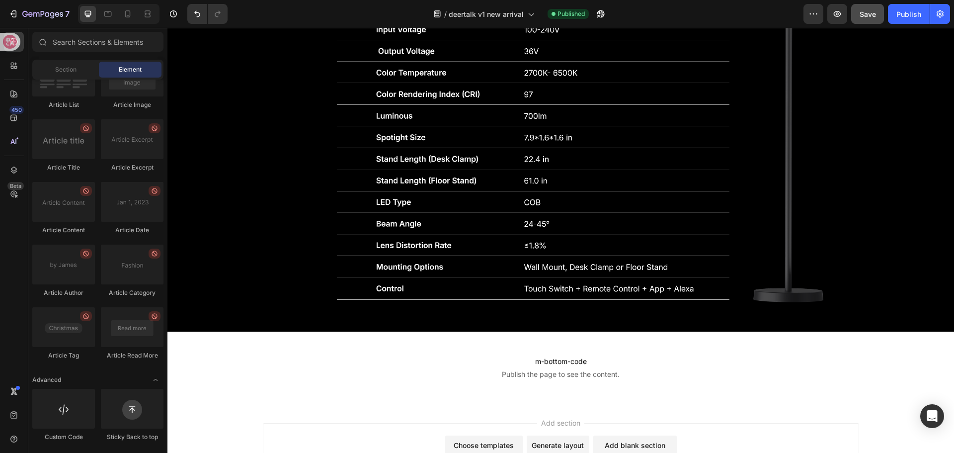
scroll to position [2477, 0]
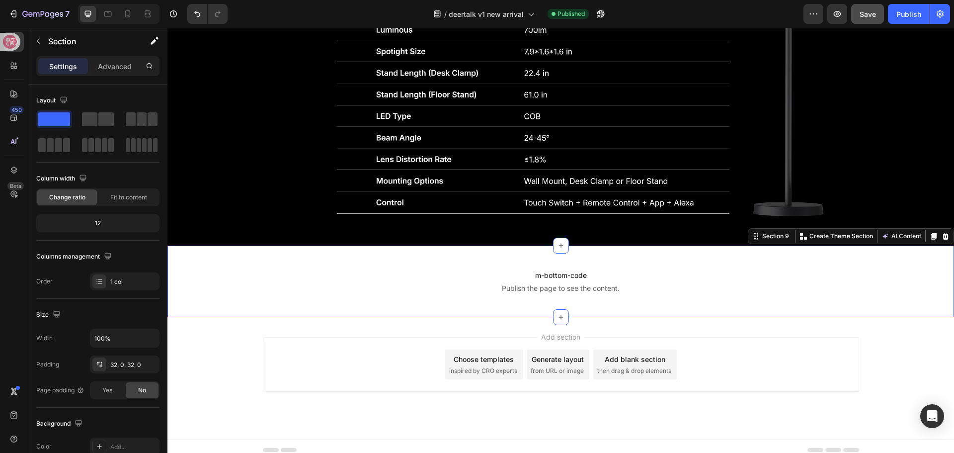
click at [318, 245] on div "m-bottom-code Publish the page to see the content. m-bottom-code Section 9 You …" at bounding box center [560, 281] width 787 height 72
click at [149, 365] on icon "button" at bounding box center [149, 364] width 8 height 8
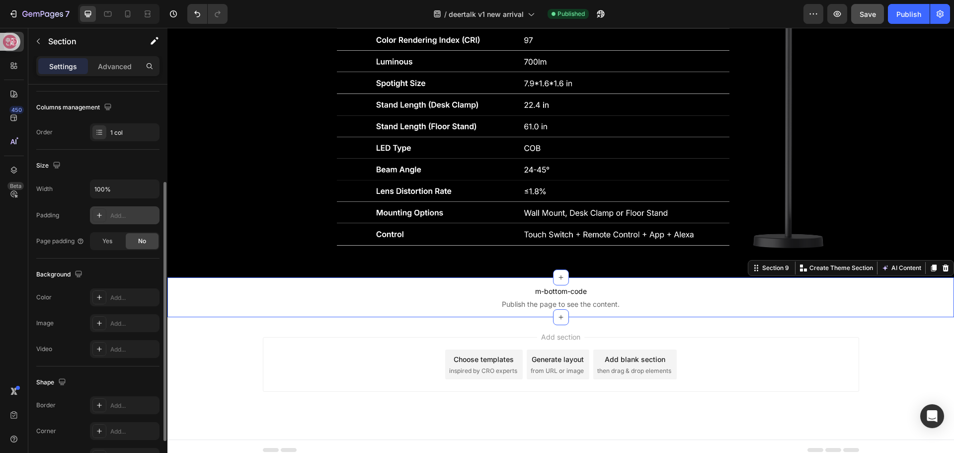
scroll to position [210, 0]
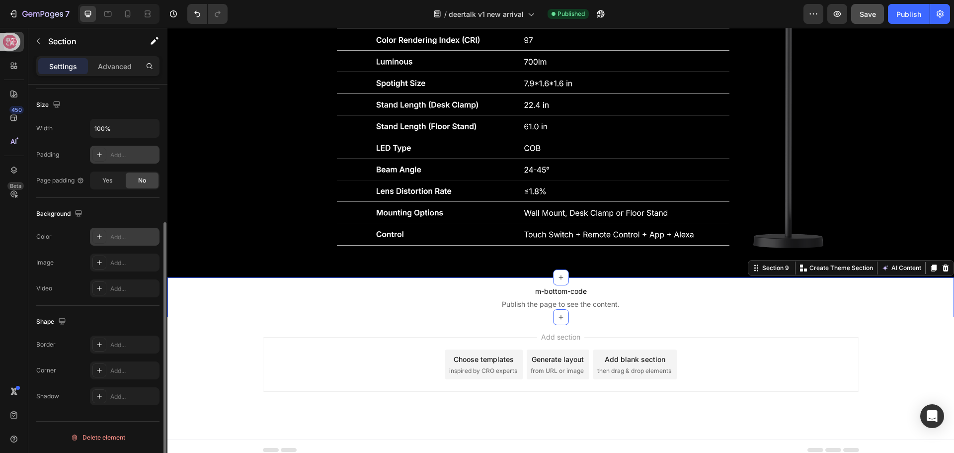
click at [109, 239] on div "Add..." at bounding box center [125, 237] width 70 height 18
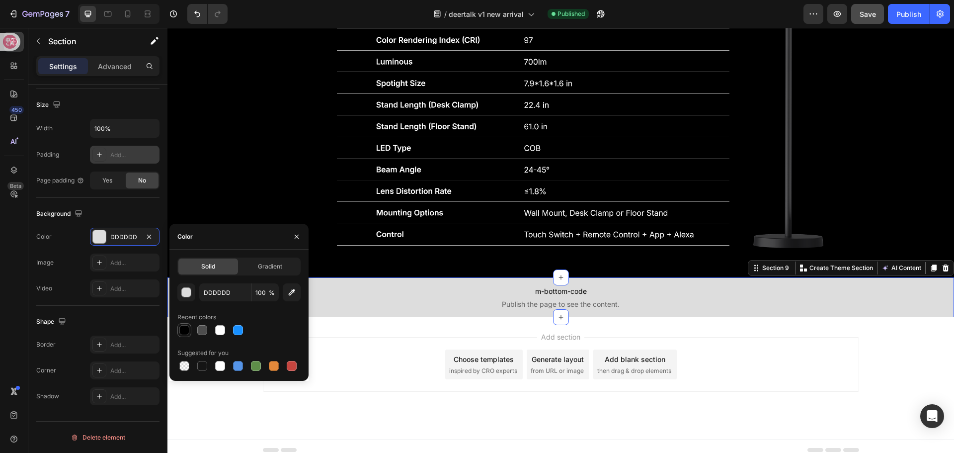
click at [181, 329] on div at bounding box center [184, 330] width 10 height 10
type input "000000"
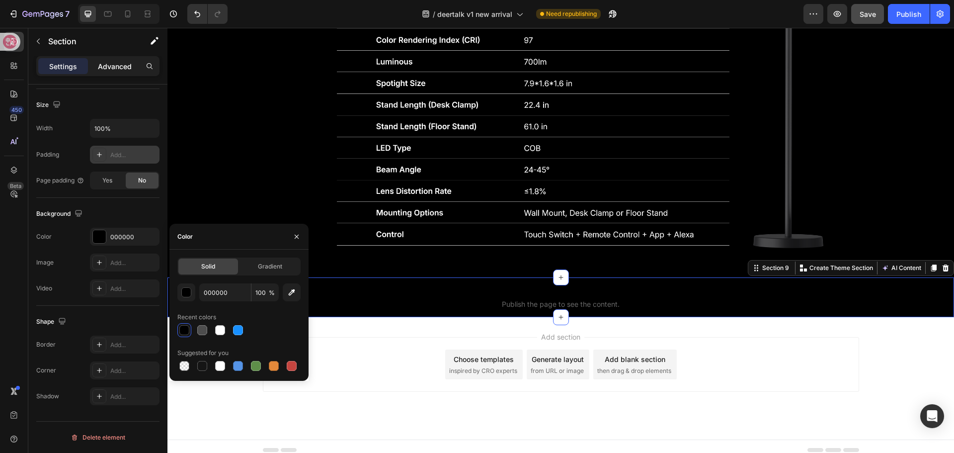
click at [114, 68] on p "Advanced" at bounding box center [115, 66] width 34 height 10
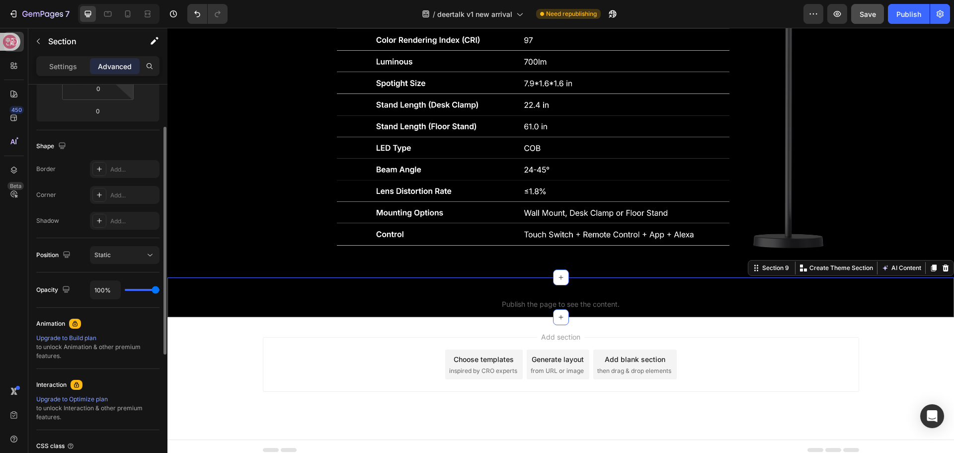
scroll to position [0, 0]
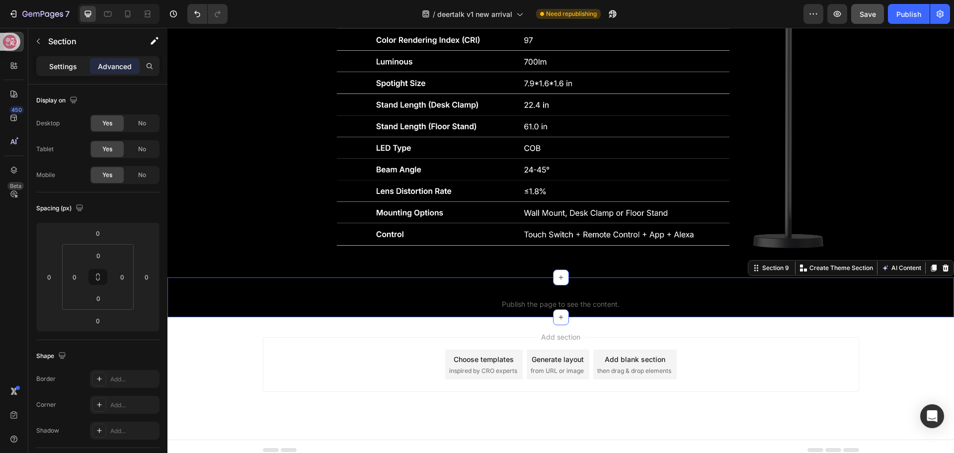
click at [53, 66] on p "Settings" at bounding box center [63, 66] width 28 height 10
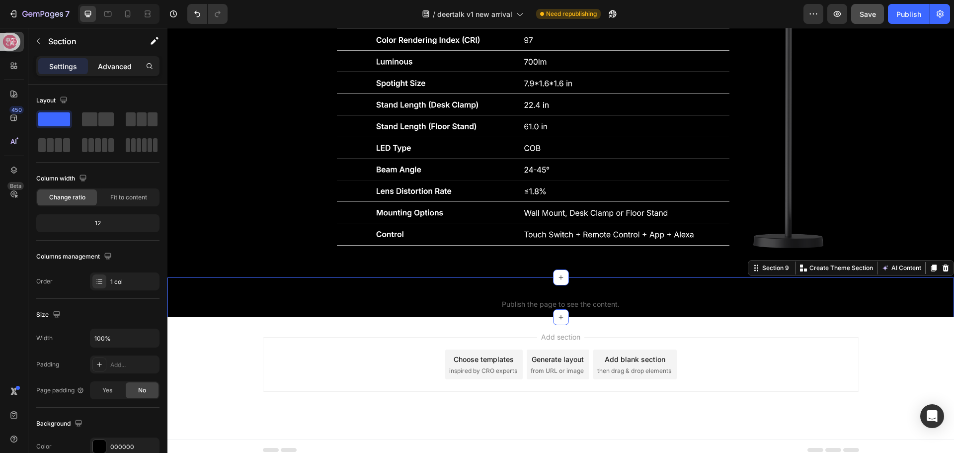
click at [102, 66] on p "Advanced" at bounding box center [115, 66] width 34 height 10
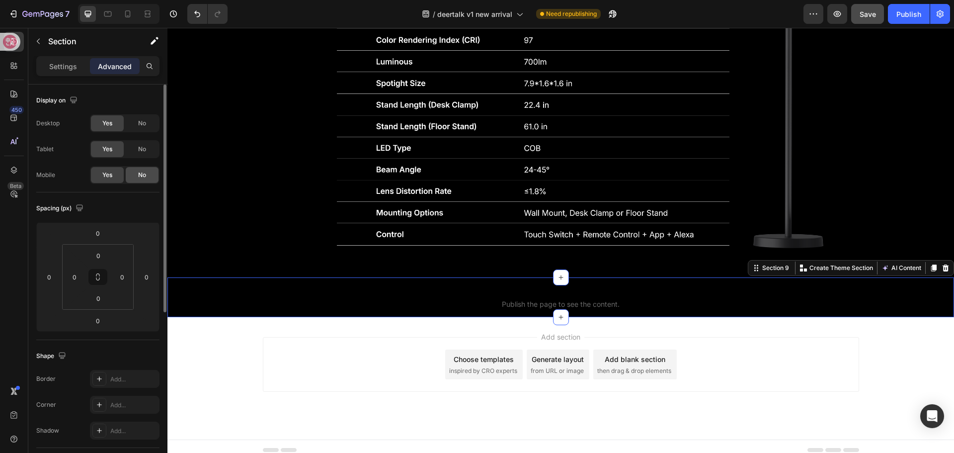
click at [135, 174] on div "No" at bounding box center [142, 175] width 33 height 16
click at [127, 13] on icon at bounding box center [128, 14] width 10 height 10
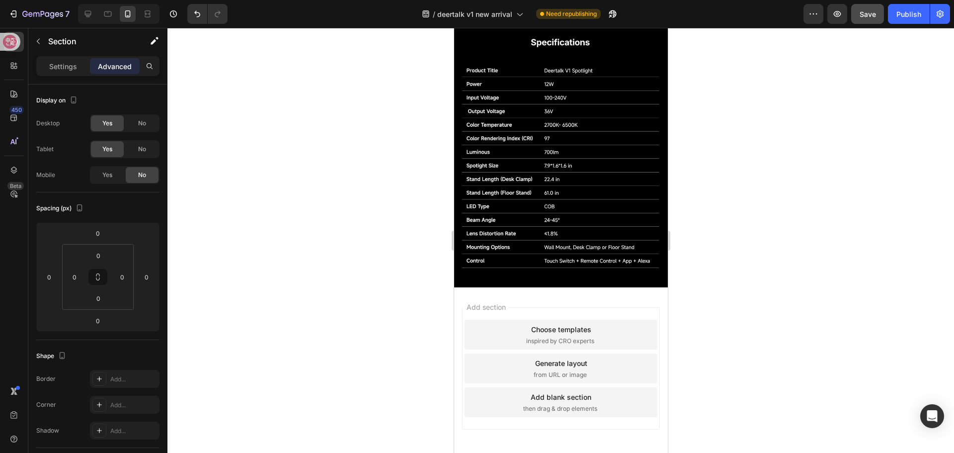
scroll to position [1751, 0]
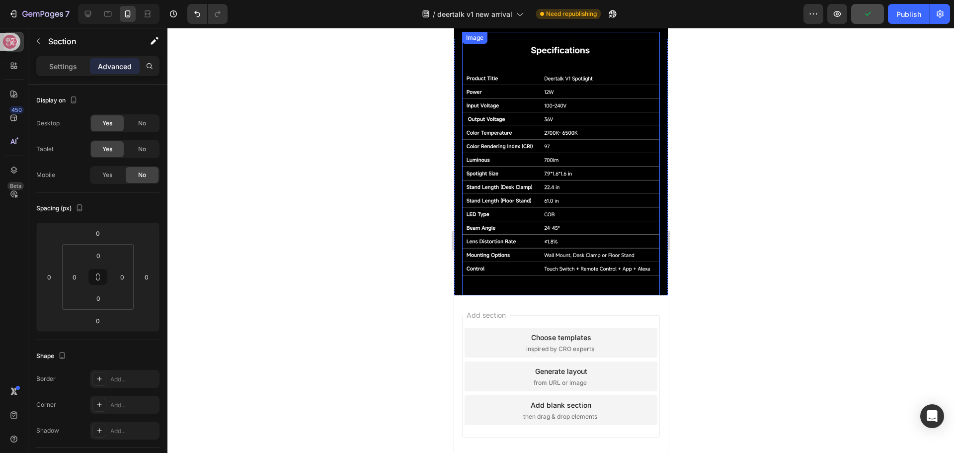
click at [525, 264] on img at bounding box center [561, 164] width 198 height 264
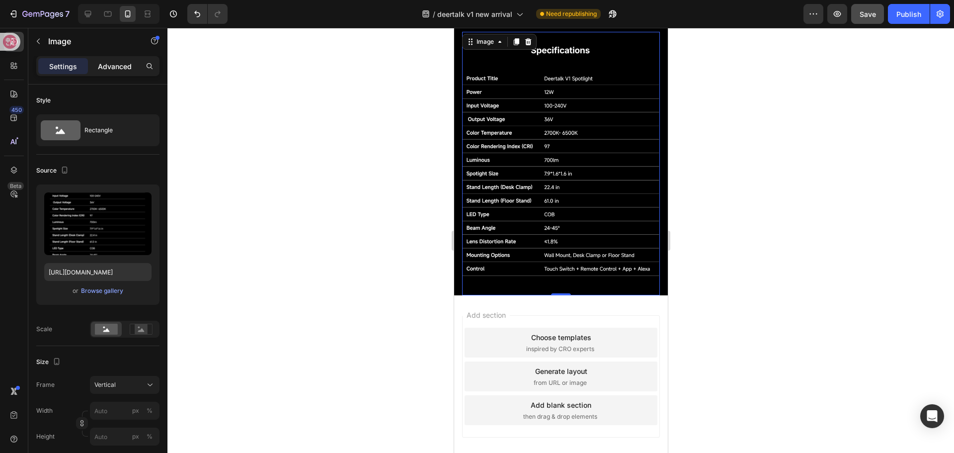
click at [117, 67] on p "Advanced" at bounding box center [115, 66] width 34 height 10
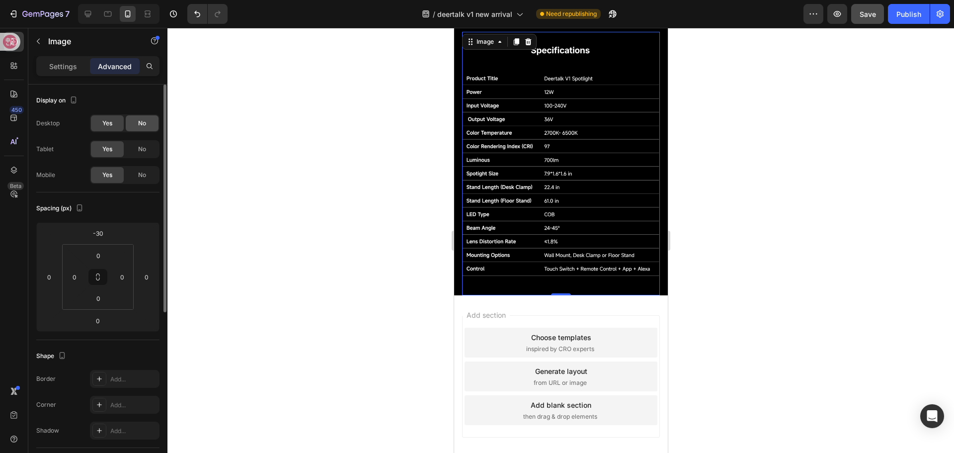
click at [134, 126] on div "No" at bounding box center [142, 123] width 33 height 16
click at [139, 145] on span "No" at bounding box center [142, 149] width 8 height 9
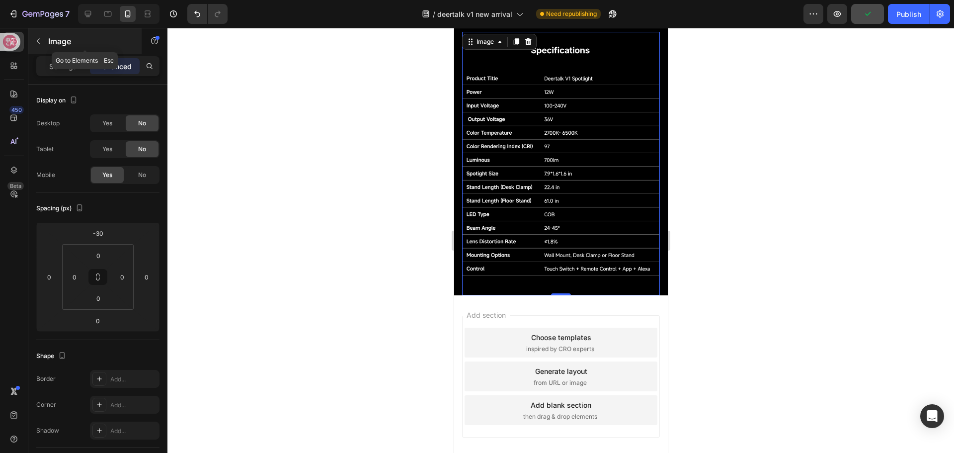
click at [39, 38] on icon "button" at bounding box center [38, 41] width 8 height 8
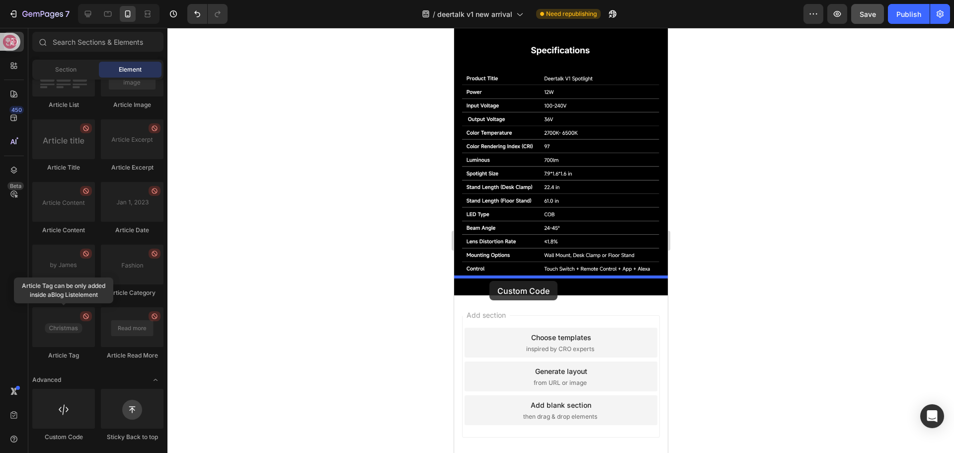
drag, startPoint x: 510, startPoint y: 440, endPoint x: 489, endPoint y: 281, distance: 160.4
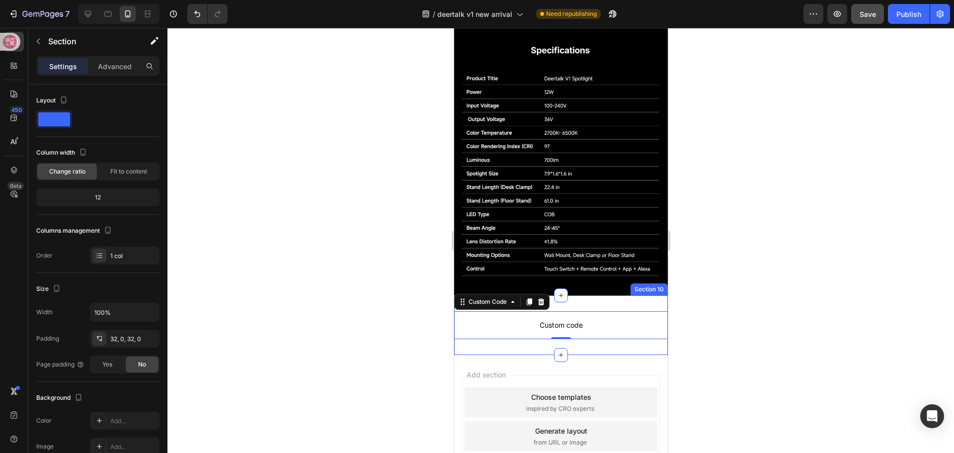
click at [575, 295] on div "Custom code Custom Code 0 Section 10" at bounding box center [561, 325] width 214 height 60
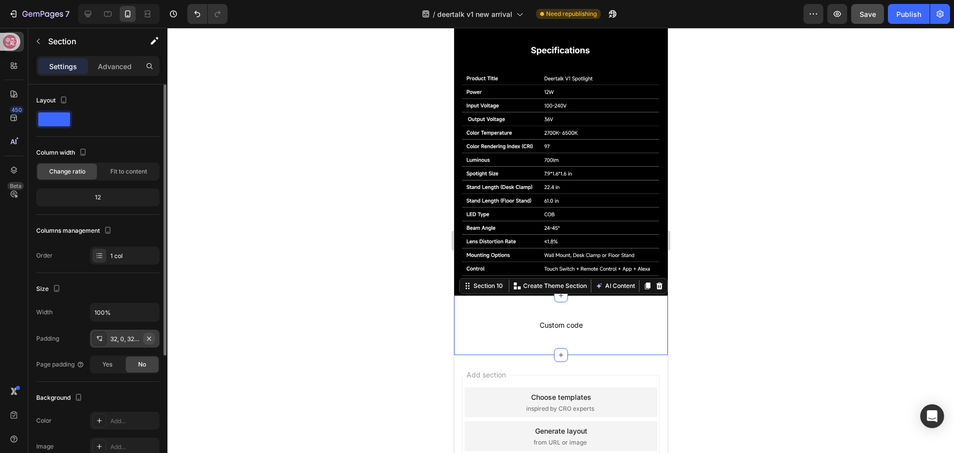
click at [152, 339] on icon "button" at bounding box center [149, 338] width 8 height 8
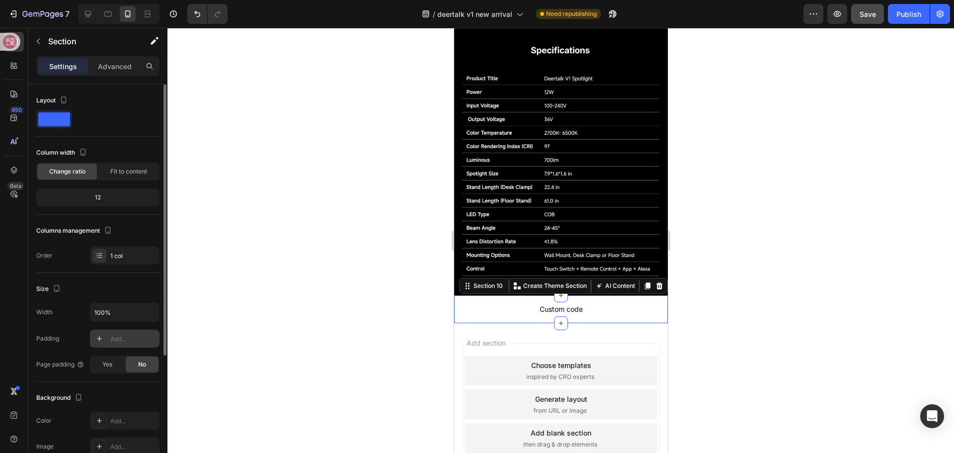
scroll to position [184, 0]
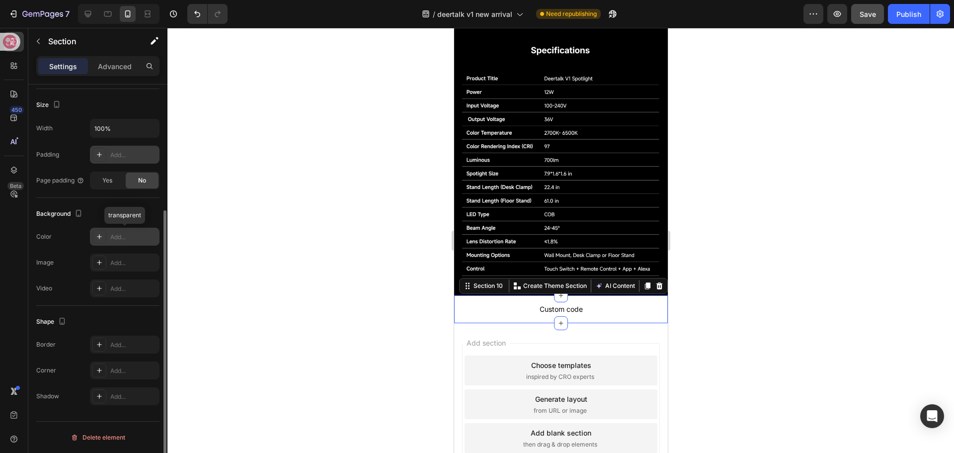
click at [111, 235] on div "Add..." at bounding box center [133, 237] width 47 height 9
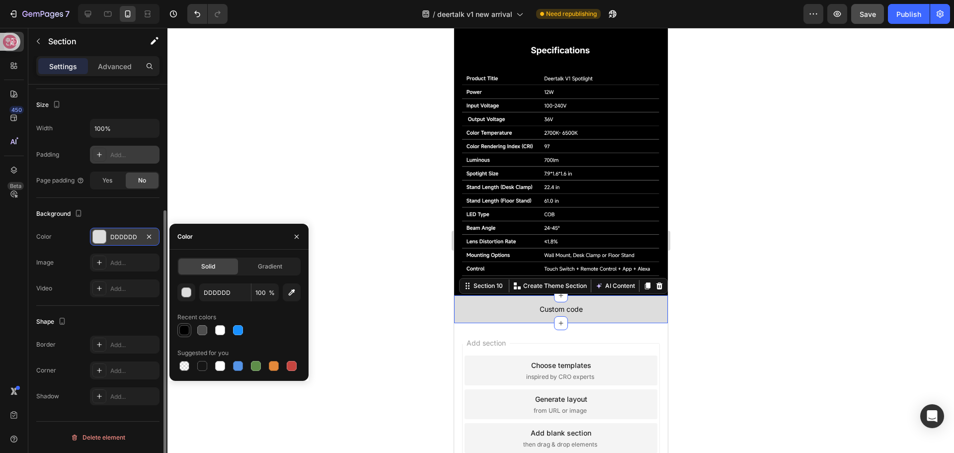
click at [184, 328] on div at bounding box center [184, 330] width 10 height 10
type input "000000"
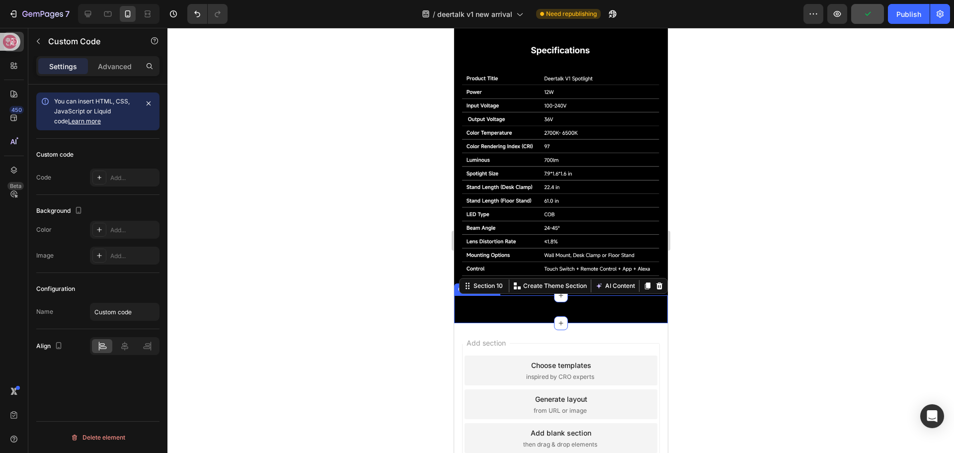
scroll to position [0, 0]
click at [508, 303] on span "Custom code" at bounding box center [561, 309] width 214 height 12
click at [552, 303] on span "Custom code" at bounding box center [561, 309] width 214 height 12
click at [111, 179] on div "Add..." at bounding box center [133, 177] width 47 height 9
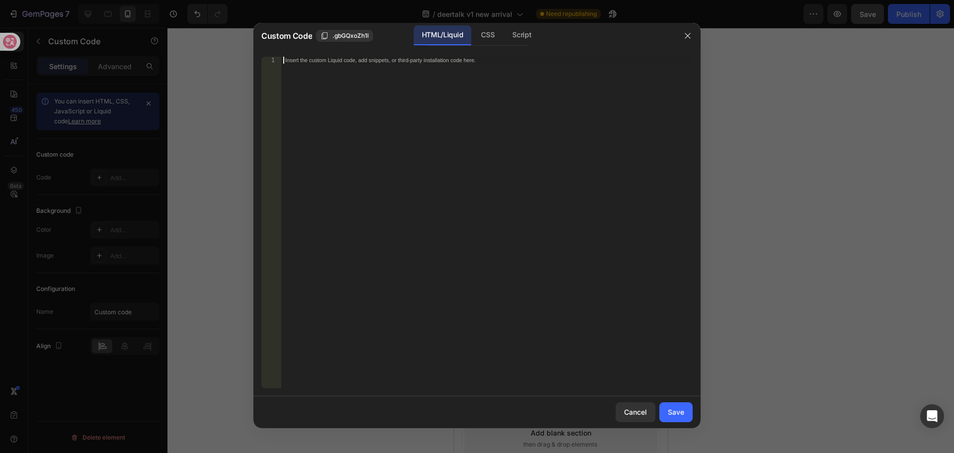
click at [384, 63] on div "Insert the custom Liquid code, add snippets, or third-party installation code h…" at bounding box center [466, 60] width 362 height 6
paste textarea "<div class="klaviyo-form-Shcbdt"></div>"
type textarea "<div class="klaviyo-form-Shcbdt"></div>"
click at [676, 413] on div "Save" at bounding box center [676, 411] width 16 height 10
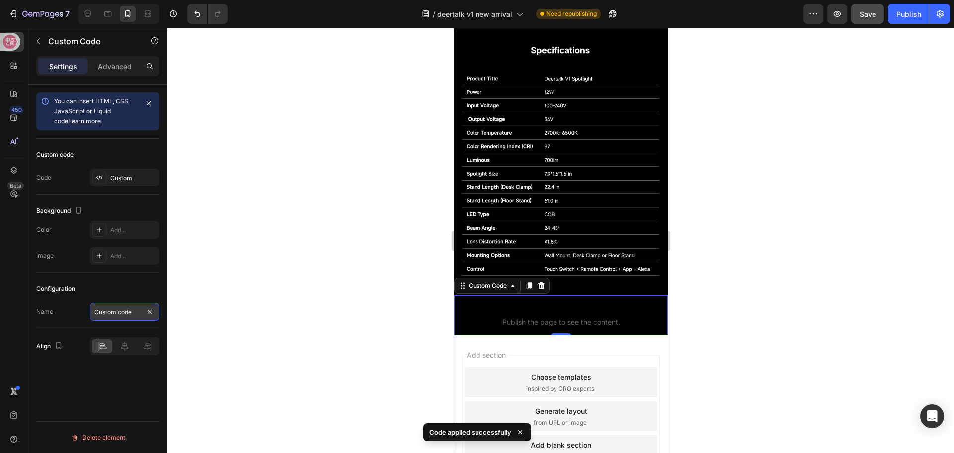
click at [115, 314] on input "Custom code" at bounding box center [125, 312] width 70 height 18
type input "p"
type input "m-bottom-code"
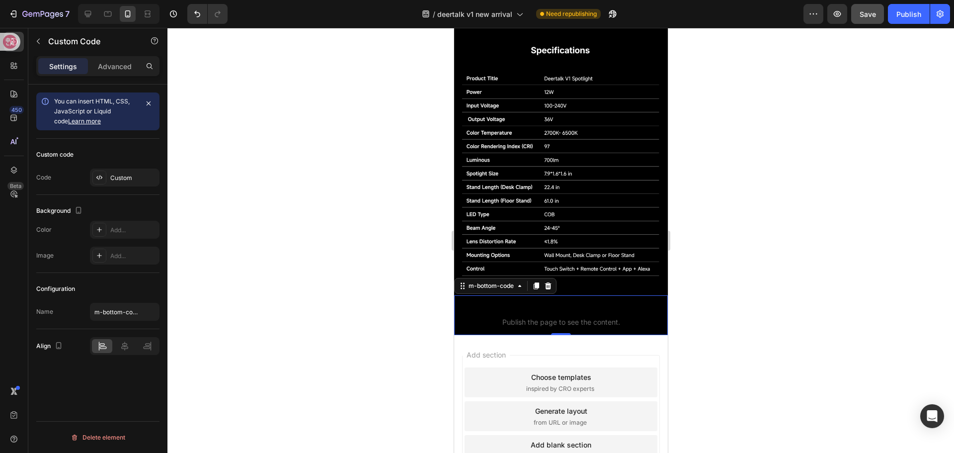
click at [248, 299] on div at bounding box center [560, 240] width 787 height 425
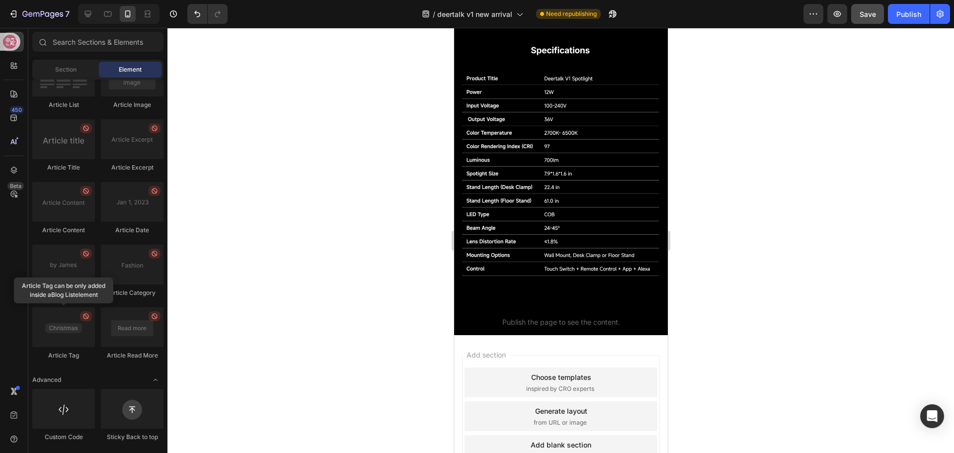
click at [867, 22] on button "Save" at bounding box center [867, 14] width 33 height 20
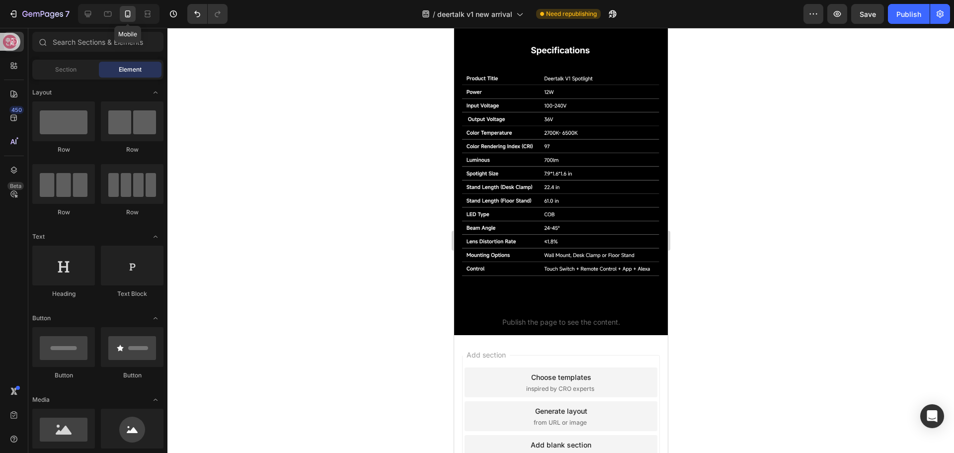
click at [126, 16] on icon at bounding box center [128, 14] width 10 height 10
click at [899, 14] on div "Publish" at bounding box center [908, 14] width 25 height 10
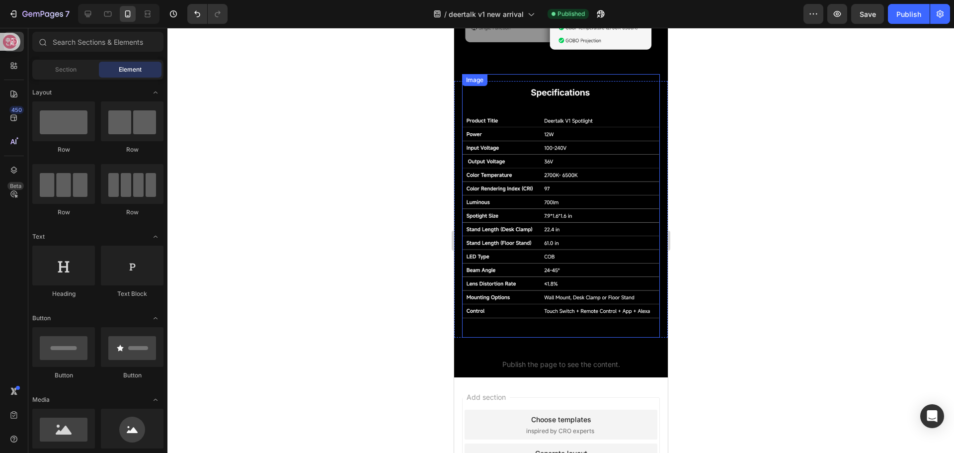
scroll to position [1676, 0]
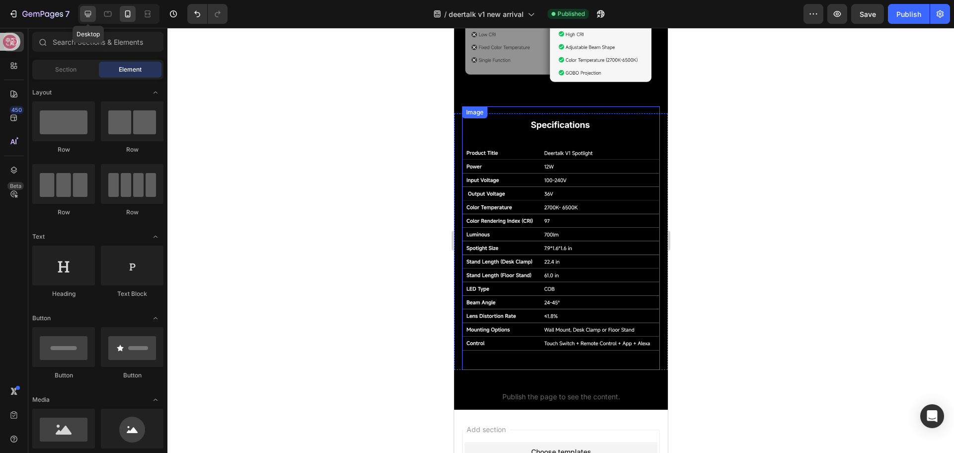
click at [87, 18] on icon at bounding box center [88, 14] width 10 height 10
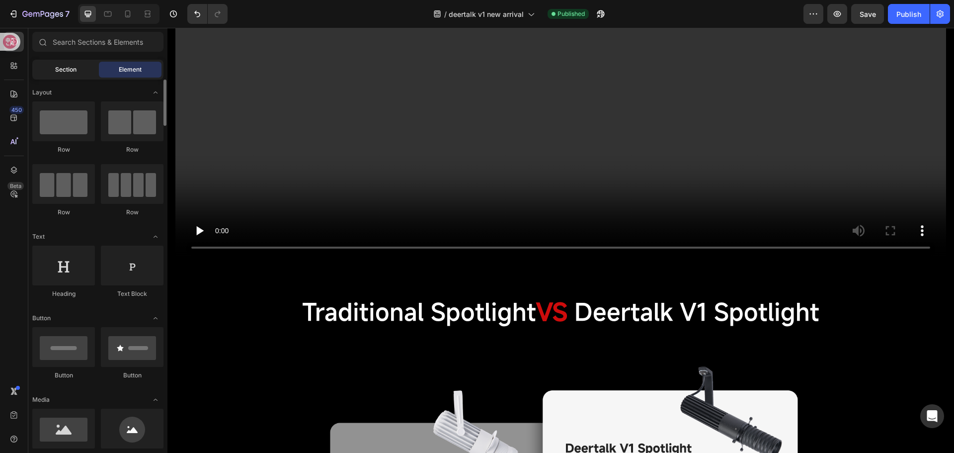
click at [72, 69] on span "Section" at bounding box center [65, 69] width 21 height 9
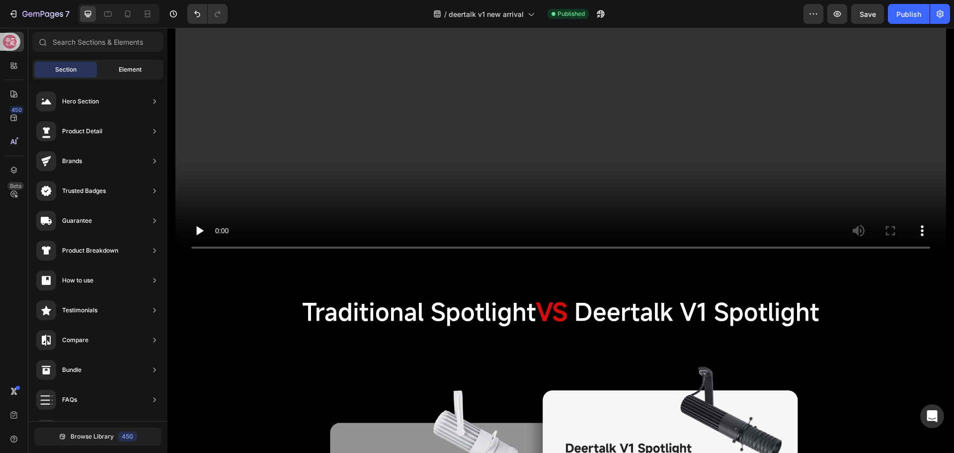
click at [139, 69] on span "Element" at bounding box center [130, 69] width 23 height 9
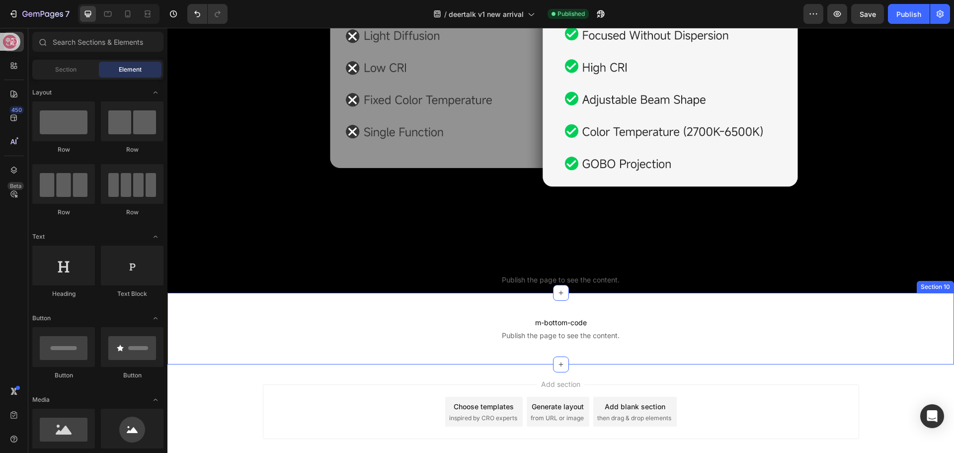
scroll to position [1819, 0]
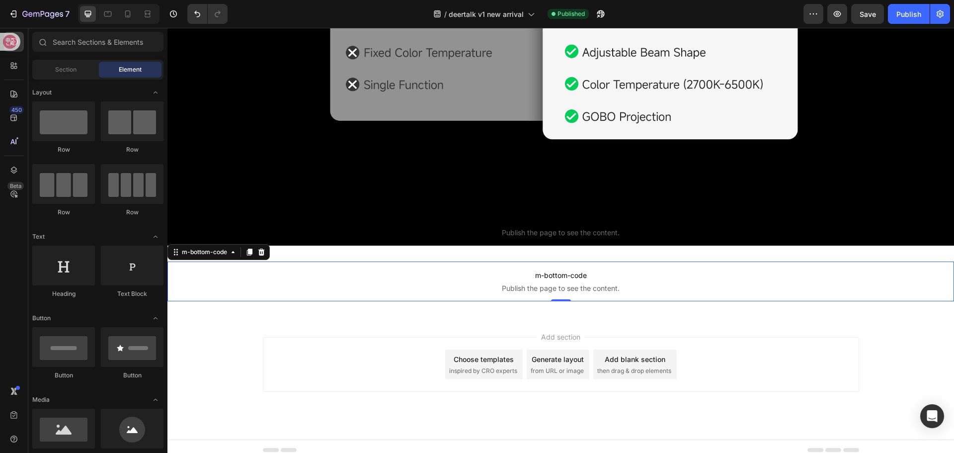
click at [493, 269] on span "m-bottom-code" at bounding box center [560, 275] width 787 height 12
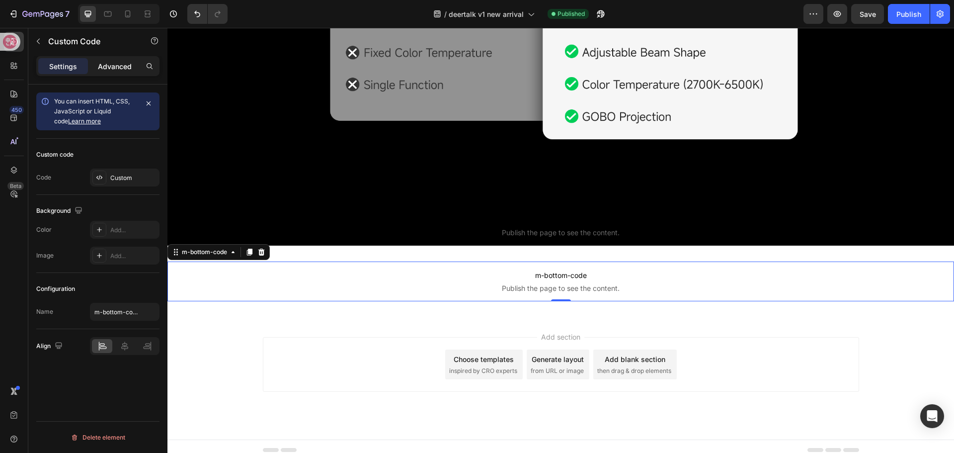
click at [104, 62] on p "Advanced" at bounding box center [115, 66] width 34 height 10
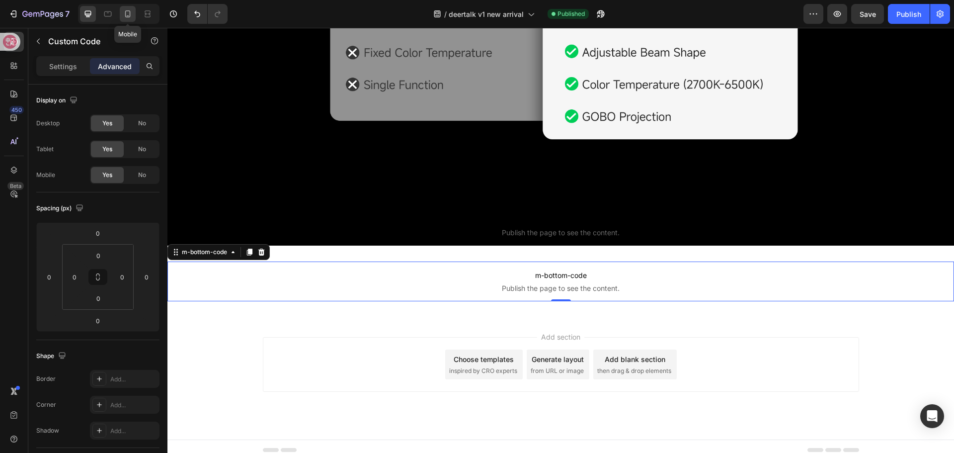
click at [126, 17] on icon at bounding box center [127, 13] width 5 height 7
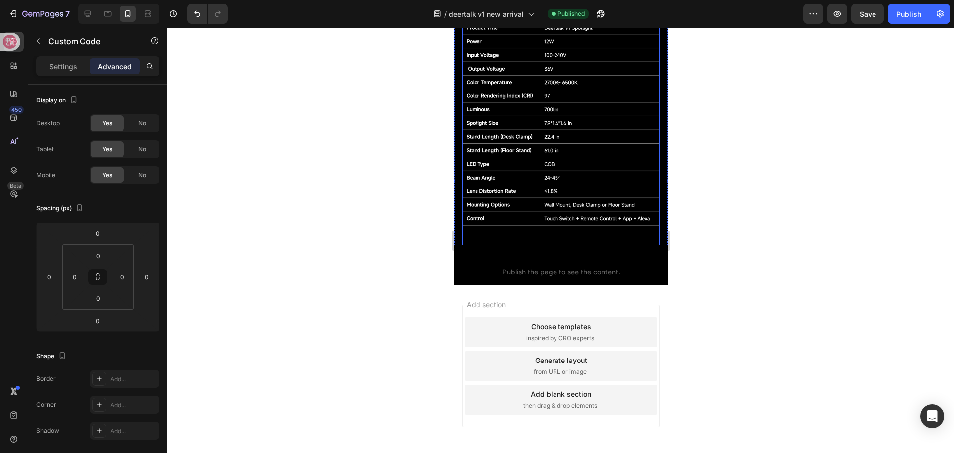
scroll to position [1503, 0]
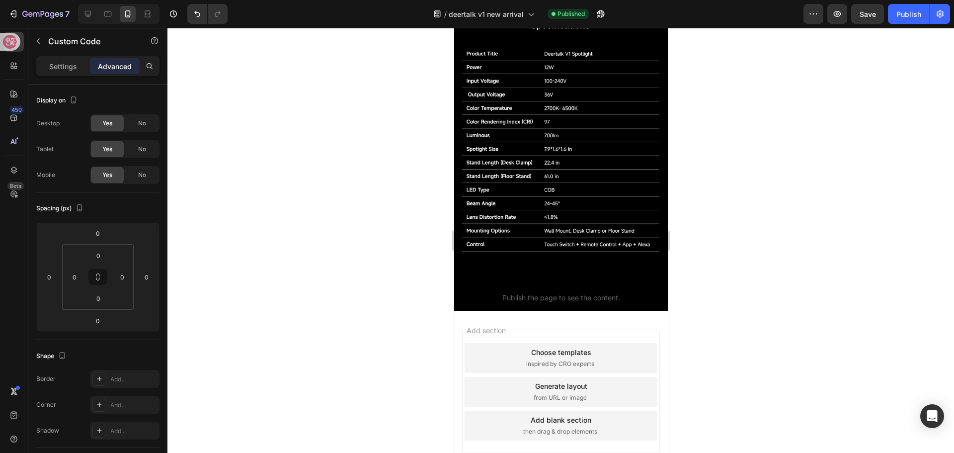
click at [529, 272] on p "m-bottom-code Publish the page to see the content." at bounding box center [561, 291] width 214 height 40
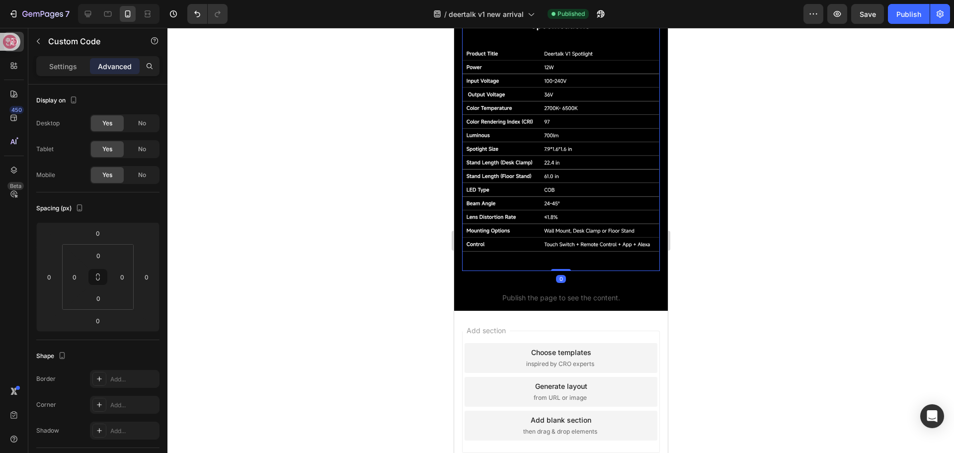
click at [553, 241] on img at bounding box center [561, 139] width 198 height 264
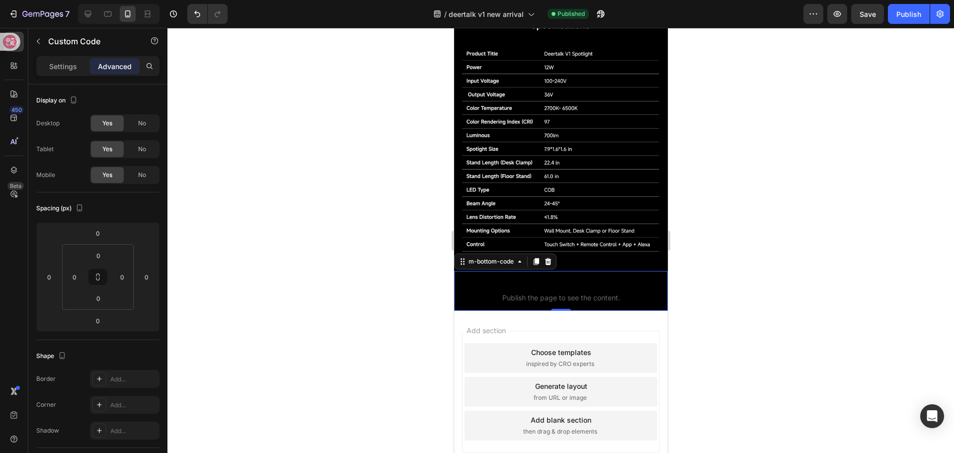
click at [548, 279] on span "m-bottom-code" at bounding box center [561, 285] width 214 height 12
click at [137, 148] on div "No" at bounding box center [142, 149] width 33 height 16
click at [136, 128] on div "No" at bounding box center [142, 123] width 33 height 16
click at [909, 12] on div "Publish" at bounding box center [908, 14] width 25 height 10
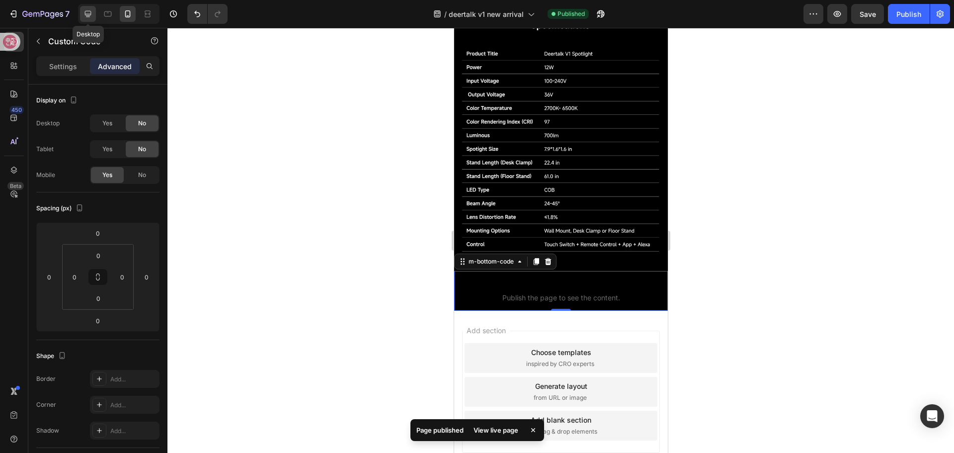
click at [86, 16] on icon at bounding box center [88, 14] width 6 height 6
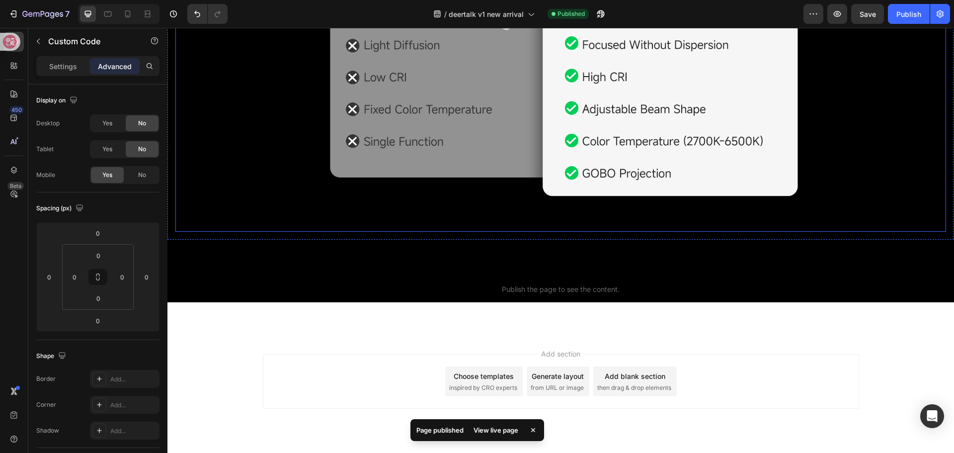
scroll to position [1779, 0]
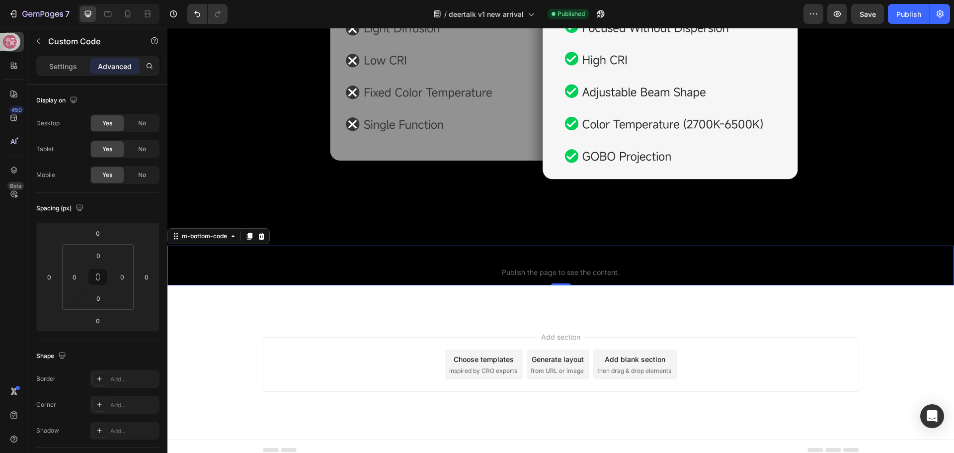
click at [521, 259] on p "m-bottom-code Publish the page to see the content." at bounding box center [560, 265] width 787 height 40
click at [521, 256] on span "m-bottom-code" at bounding box center [560, 259] width 787 height 12
click at [56, 61] on p "Settings" at bounding box center [63, 66] width 28 height 10
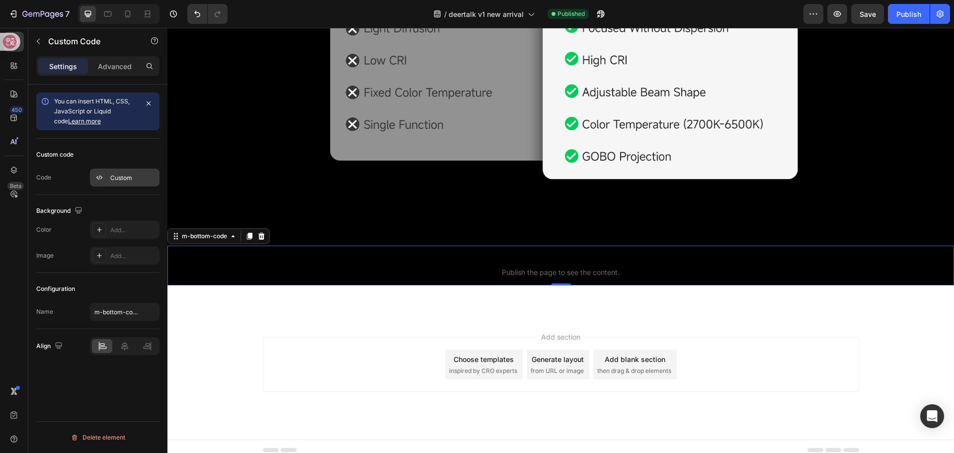
click at [127, 181] on div "Custom" at bounding box center [133, 177] width 47 height 9
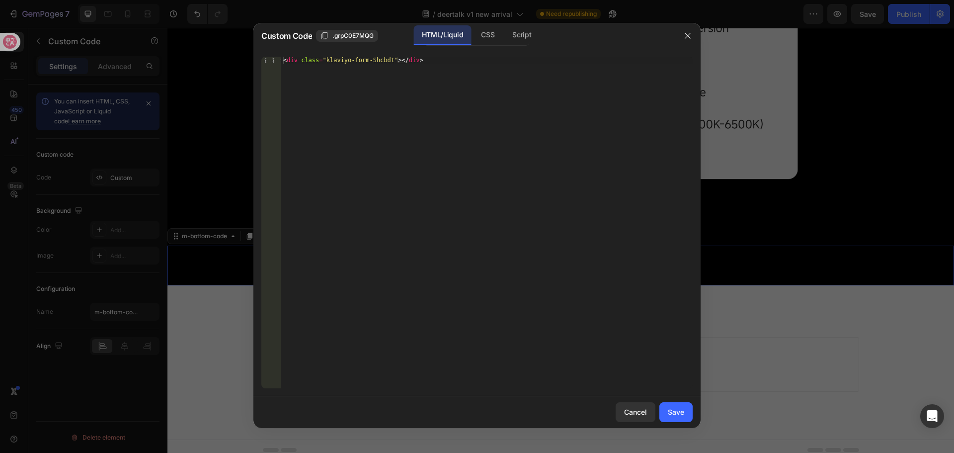
type textarea "<div class="klaviyo-form-Shcbdt"></div>"
click at [415, 61] on div "< div class = "klaviyo-form-Shcbdt" > </ div >" at bounding box center [486, 229] width 411 height 345
drag, startPoint x: 431, startPoint y: 61, endPoint x: 218, endPoint y: 65, distance: 213.2
click at [218, 65] on div "Custom Code .grpC0E7MQG HTML/Liquid CSS Script <div class="klaviyo-form-Shcbdt"…" at bounding box center [477, 226] width 954 height 453
click at [429, 66] on div "< div class = "klaviyo-form-Shcbdt" > </ div >" at bounding box center [486, 229] width 411 height 345
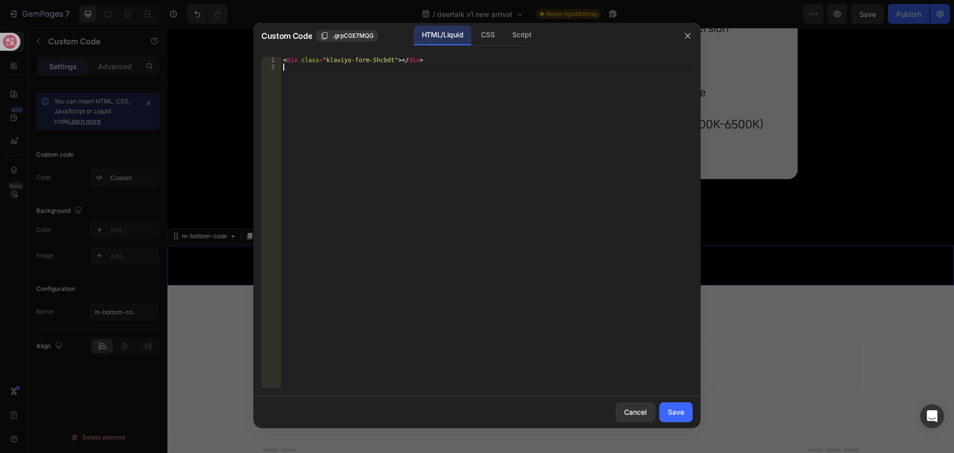
paste textarea "<div class="klaviyo-form-VNuwN5"></div>"
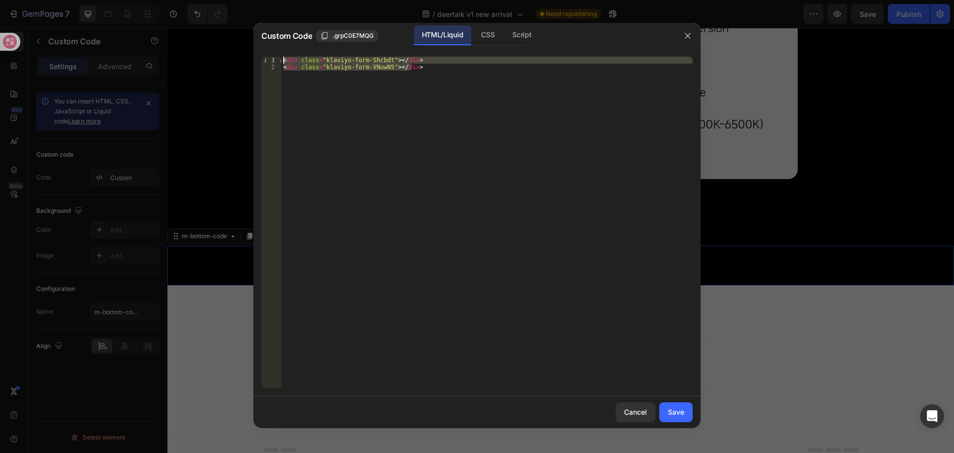
drag, startPoint x: 418, startPoint y: 68, endPoint x: 218, endPoint y: 53, distance: 200.8
click at [222, 56] on div "Custom Code .grpC0E7MQG HTML/Liquid CSS Script <div class="klaviyo-form-VNuwN5"…" at bounding box center [477, 226] width 954 height 453
type textarea "<div class="klaviyo-form-Shcbdt"></div> <div class="klaviyo-form-VNuwN5"></div>"
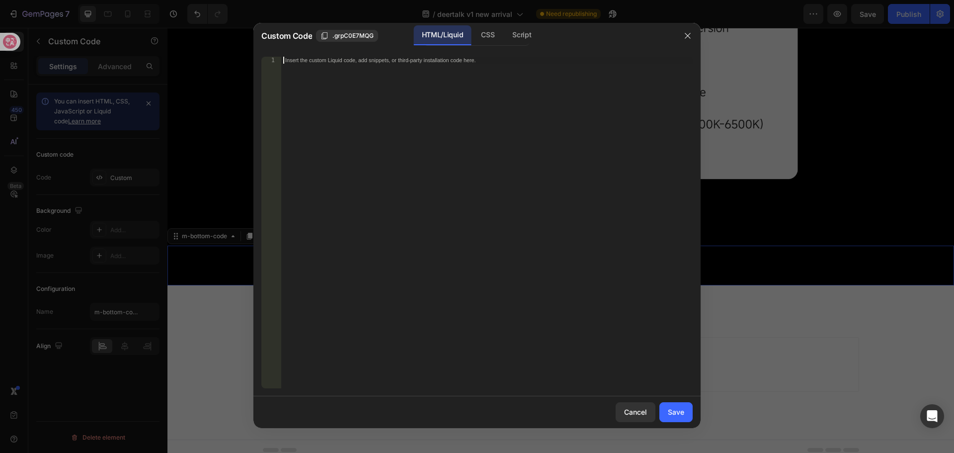
paste textarea "<div class="klaviyo-form-VNuwN5"></div>"
type textarea "<div class="klaviyo-form-VNuwN5"></div>"
click at [677, 417] on button "Save" at bounding box center [675, 412] width 33 height 20
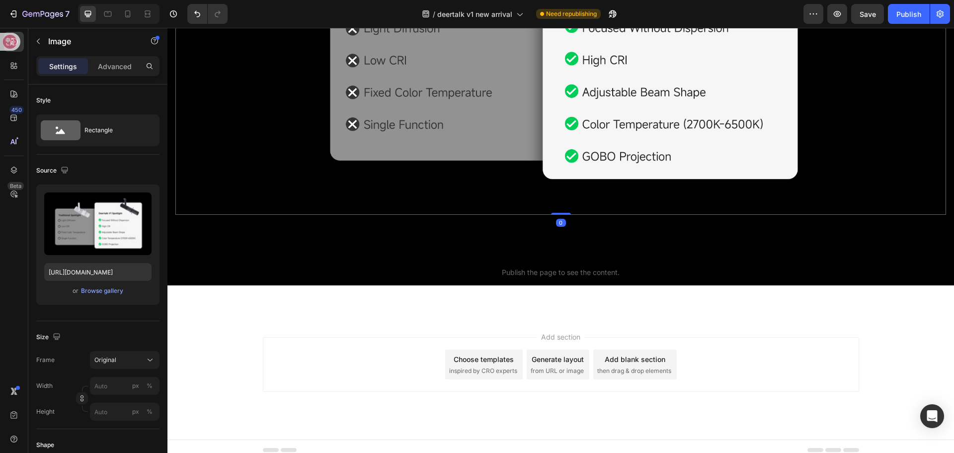
click at [414, 182] on img at bounding box center [560, 47] width 771 height 336
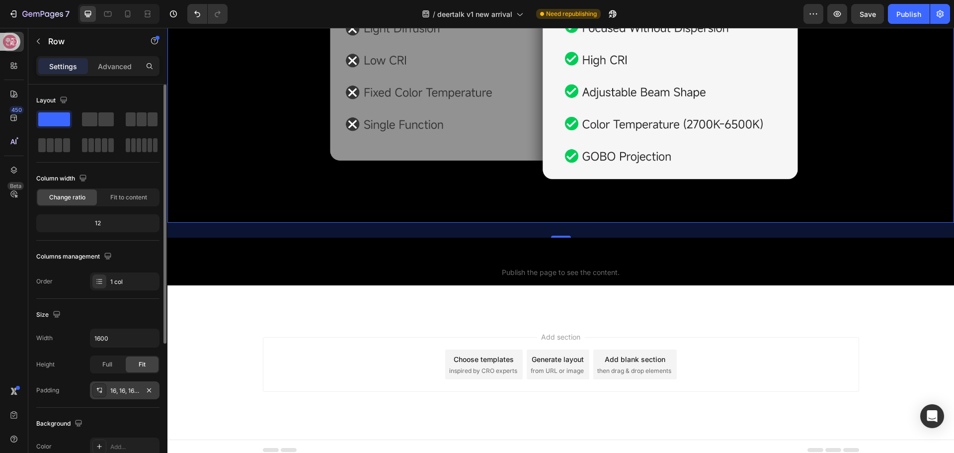
click at [130, 396] on div "16, 16, 16, 16" at bounding box center [125, 390] width 70 height 18
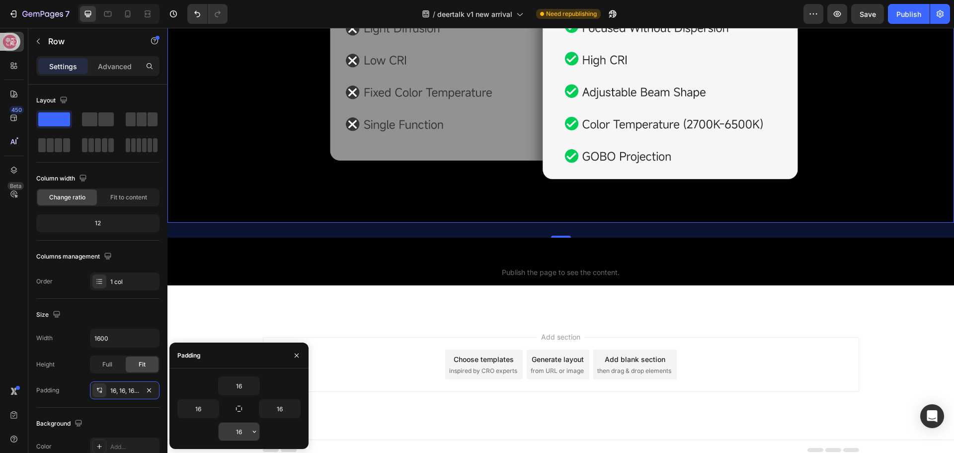
click at [243, 429] on input "16" at bounding box center [239, 431] width 41 height 18
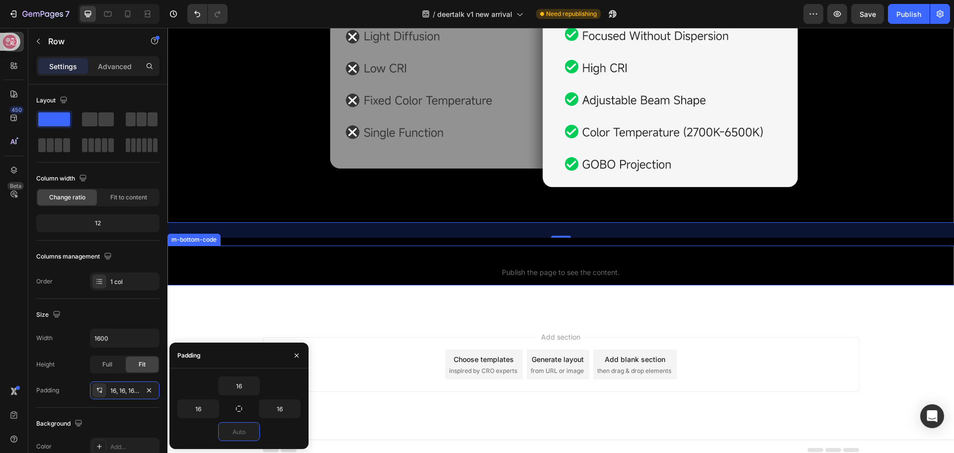
type input "0"
click at [415, 245] on p "m-bottom-code Publish the page to see the content." at bounding box center [560, 265] width 787 height 40
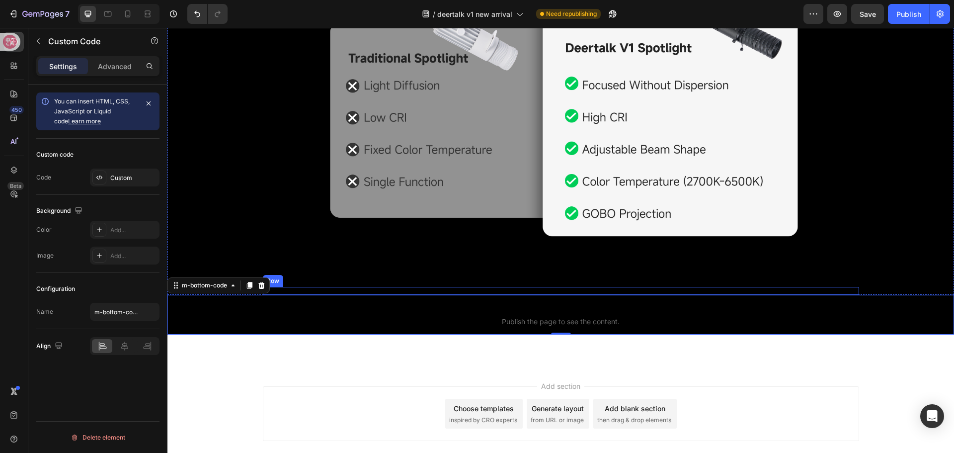
scroll to position [1721, 0]
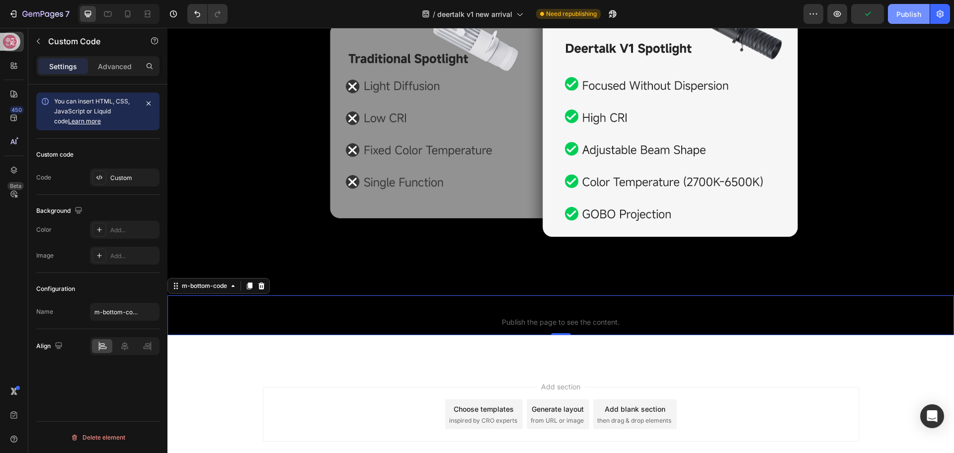
click at [904, 20] on button "Publish" at bounding box center [909, 14] width 42 height 20
click at [126, 175] on div "Custom" at bounding box center [133, 177] width 47 height 9
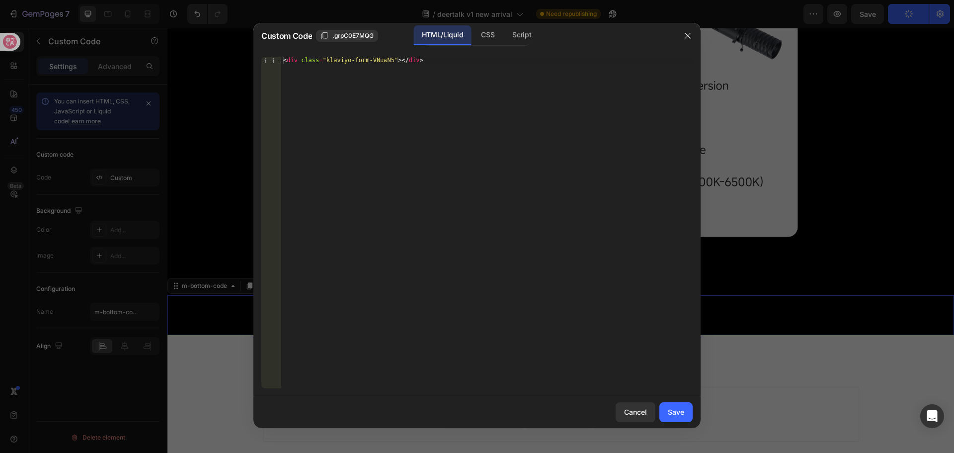
click at [125, 176] on div at bounding box center [477, 226] width 954 height 453
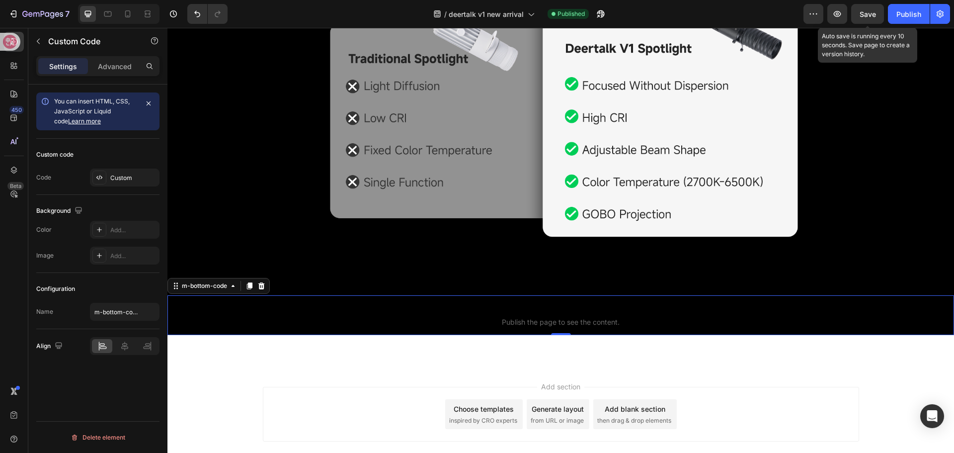
click at [868, 12] on span "Save" at bounding box center [868, 14] width 16 height 8
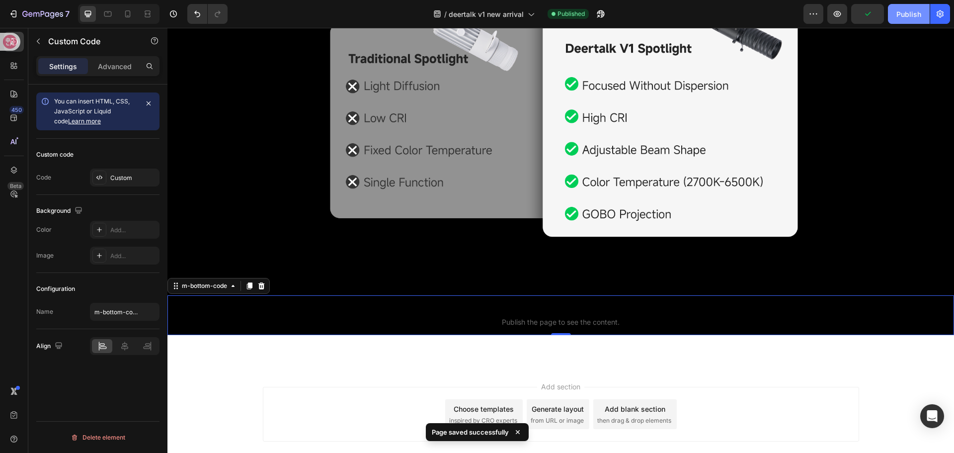
click at [906, 13] on div "Publish" at bounding box center [908, 14] width 25 height 10
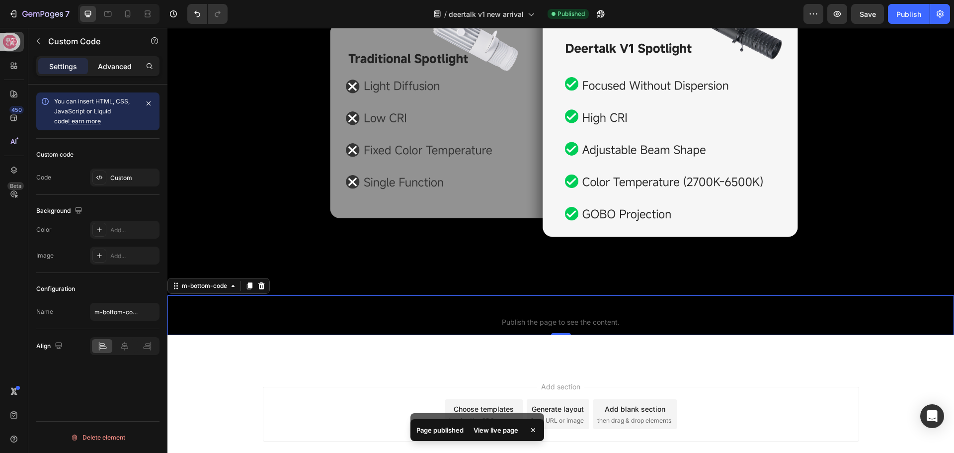
click at [123, 67] on p "Advanced" at bounding box center [115, 66] width 34 height 10
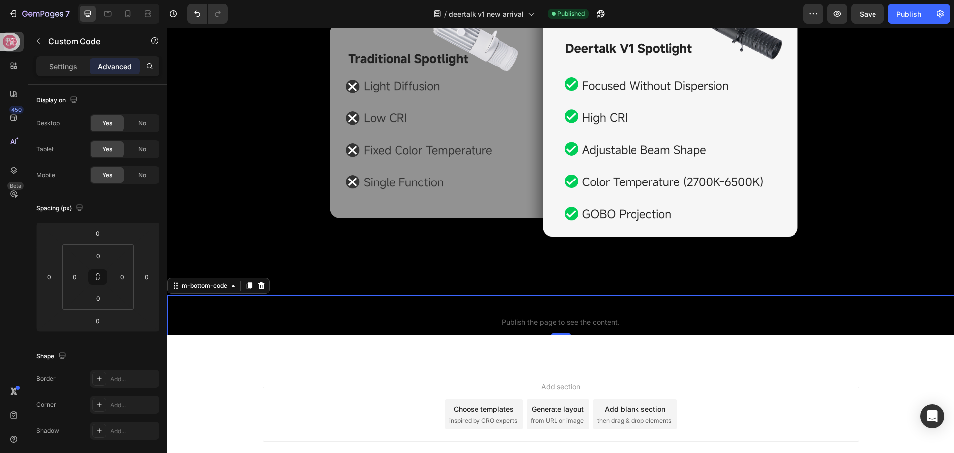
click at [403, 303] on span "m-bottom-code" at bounding box center [560, 309] width 787 height 12
click at [133, 176] on div "No" at bounding box center [142, 175] width 33 height 16
click at [123, 17] on icon at bounding box center [128, 14] width 10 height 10
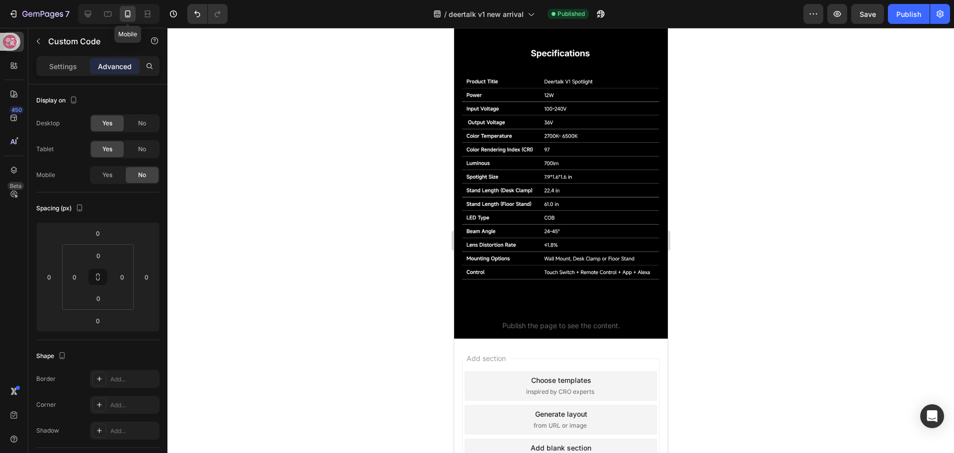
scroll to position [1440, 0]
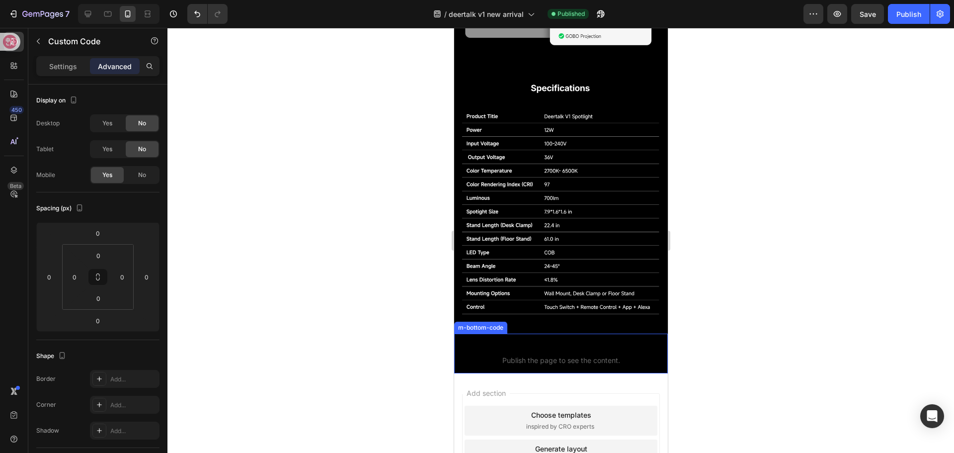
click at [543, 355] on span "Publish the page to see the content." at bounding box center [561, 360] width 214 height 10
click at [88, 14] on icon at bounding box center [88, 14] width 6 height 6
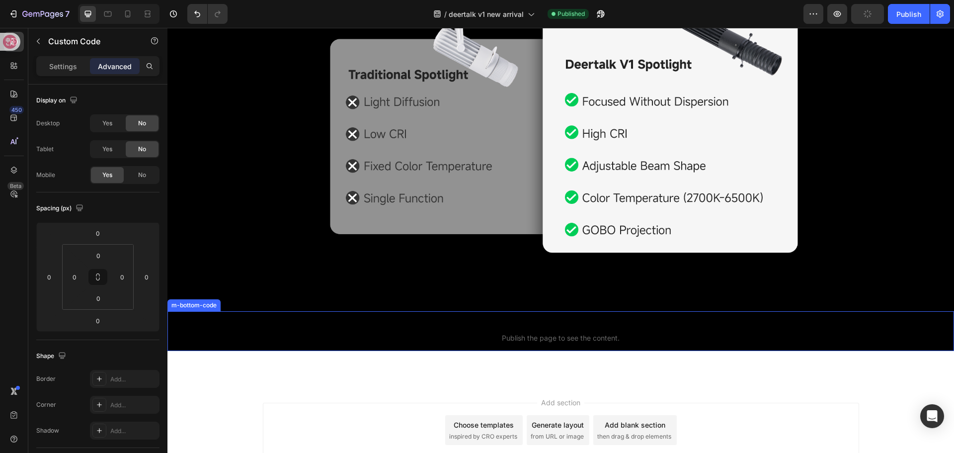
scroll to position [1771, 0]
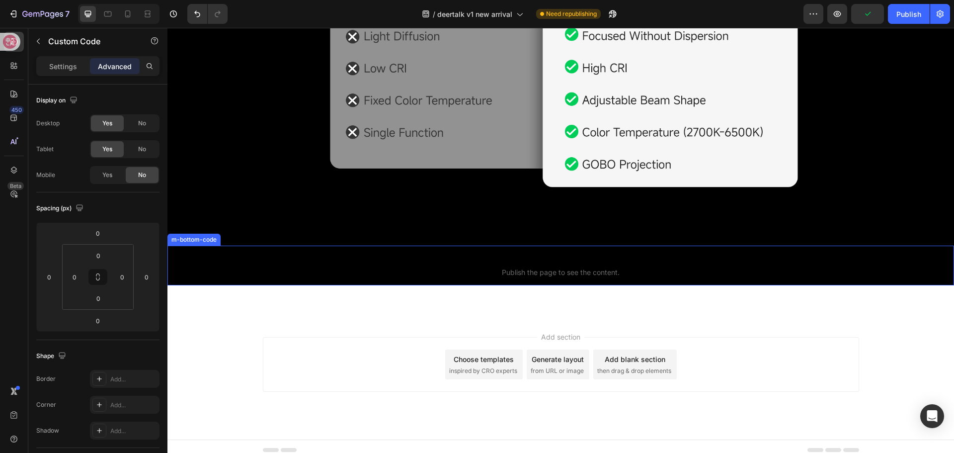
click at [529, 267] on span "Publish the page to see the content." at bounding box center [560, 272] width 787 height 10
click at [54, 67] on p "Settings" at bounding box center [63, 66] width 28 height 10
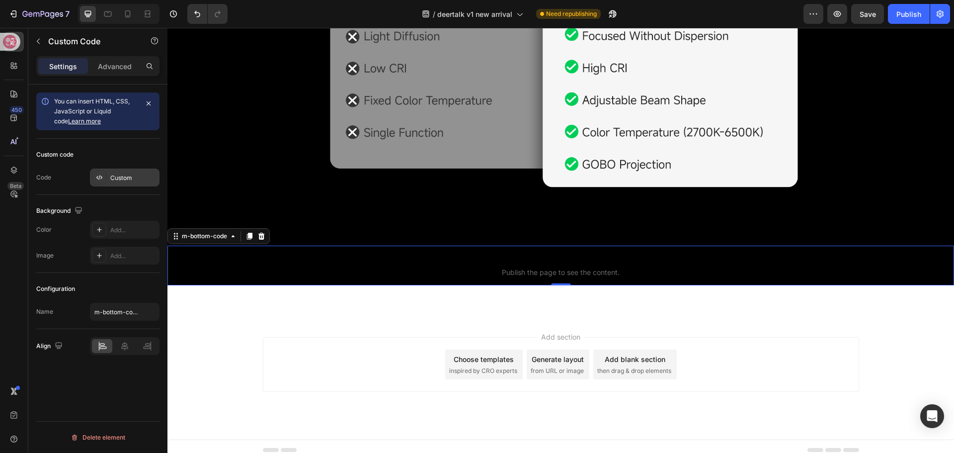
click at [118, 183] on div "Custom" at bounding box center [125, 177] width 70 height 18
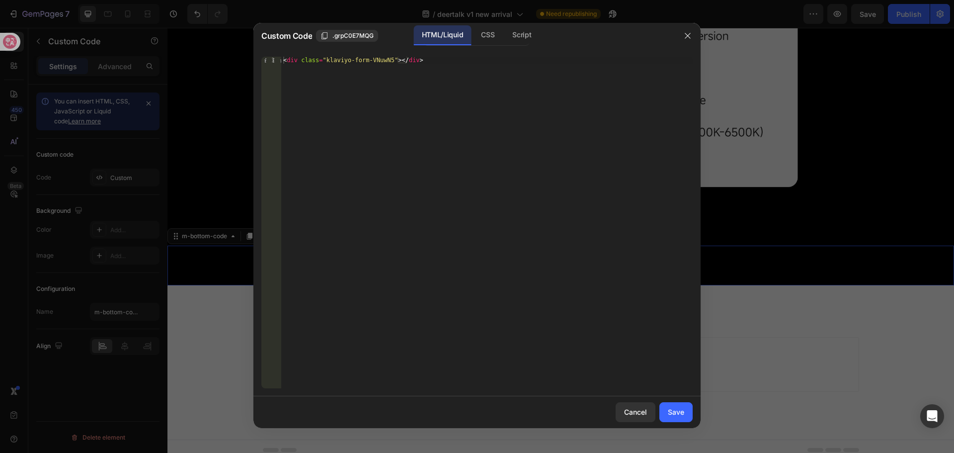
type textarea "<div class="klaviyo-form-VNuwN5"></div>"
click at [419, 60] on div "< div class = "klaviyo-form-VNuwN5" > </ div >" at bounding box center [486, 229] width 411 height 345
paste textarea "<div class="klaviyo-form-VNuwN5"></div>"
type textarea "<div class="klaviyo-form-VNuwN5"></div> <div class="klaviyo-form-VNuwN5"></div>"
paste textarea "<div class="klaviyo-form-VNuwN5"></div>"
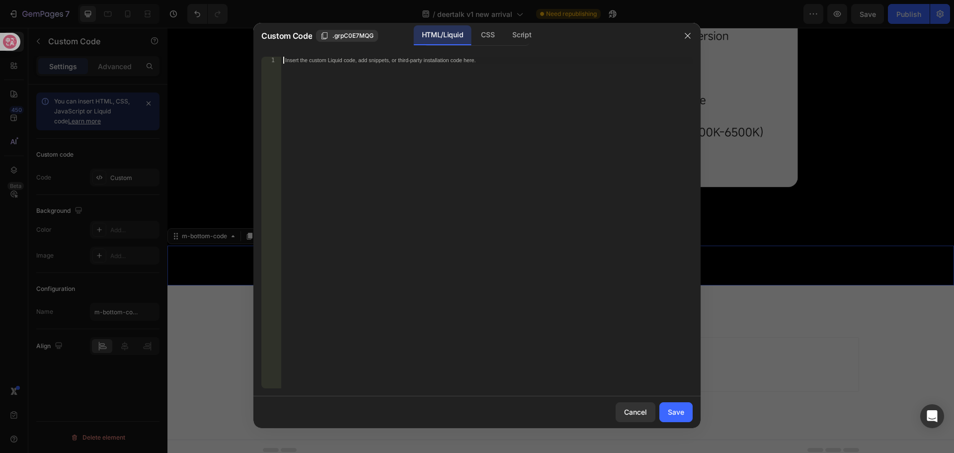
type textarea "<div class="klaviyo-form-VNuwN5"></div>"
click at [682, 415] on div "Save" at bounding box center [676, 411] width 16 height 10
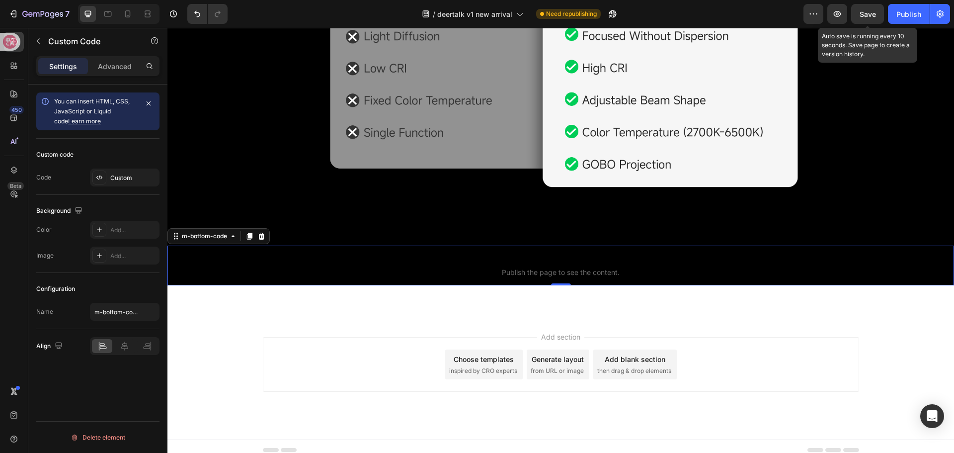
click at [863, 18] on div "Save" at bounding box center [868, 14] width 16 height 10
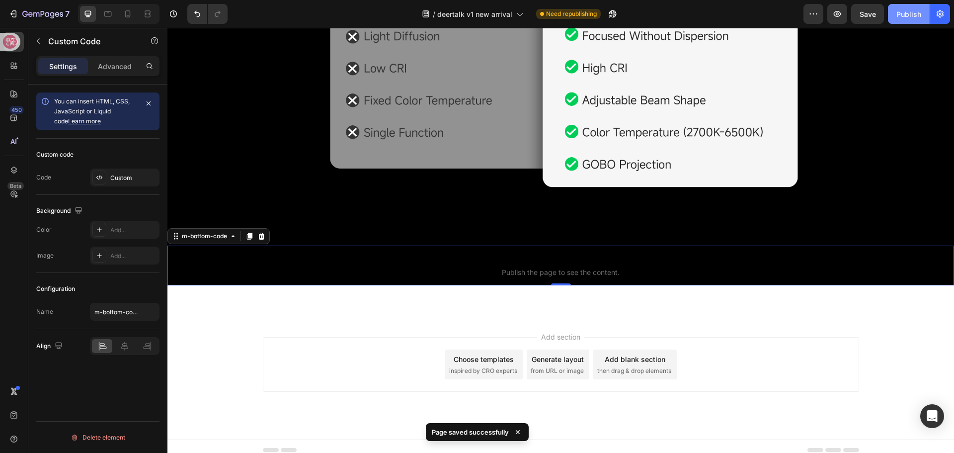
click at [906, 11] on div "Publish" at bounding box center [908, 14] width 25 height 10
click at [109, 69] on p "Advanced" at bounding box center [115, 66] width 34 height 10
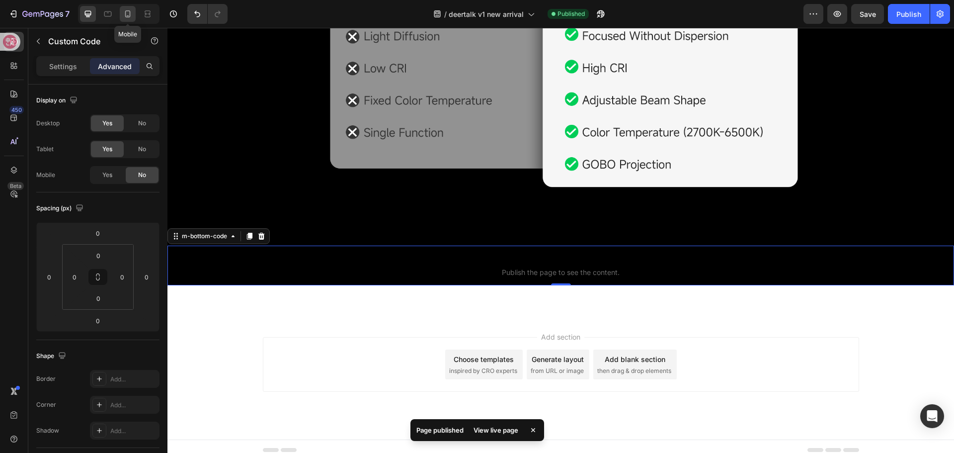
click at [126, 14] on icon at bounding box center [128, 14] width 10 height 10
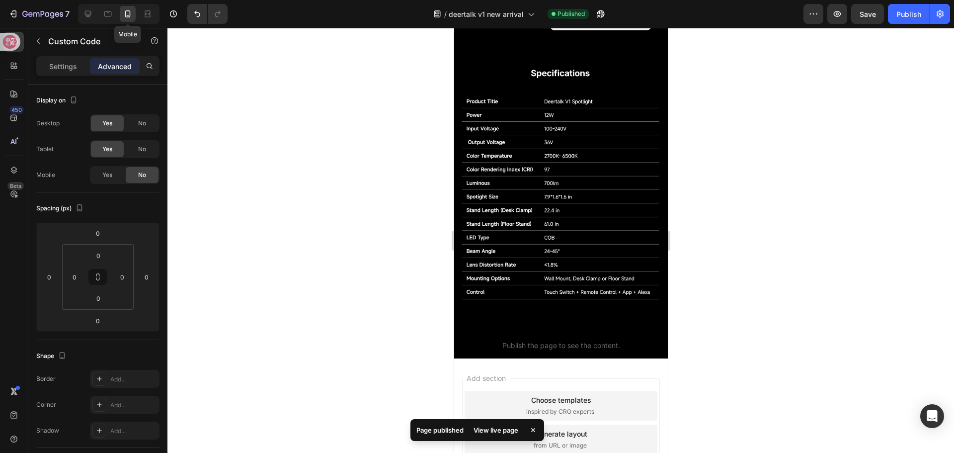
scroll to position [1447, 0]
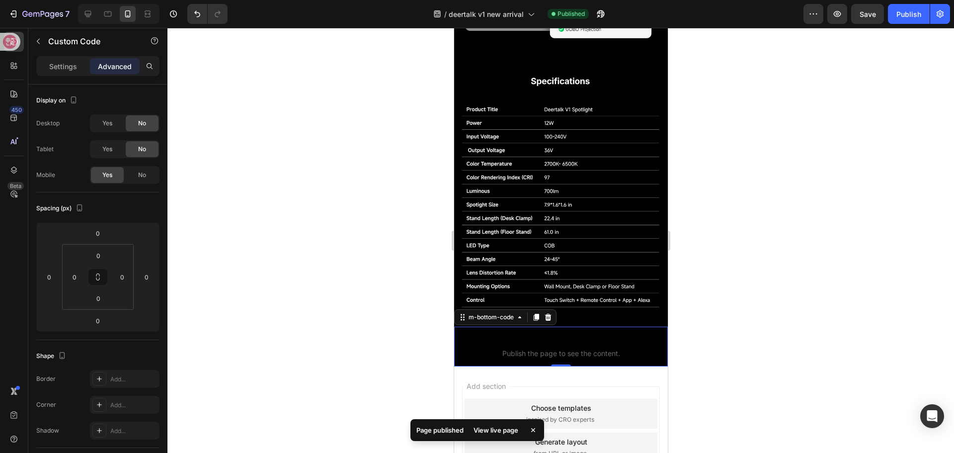
click at [540, 348] on span "Publish the page to see the content." at bounding box center [561, 353] width 214 height 10
click at [63, 69] on p "Settings" at bounding box center [63, 66] width 28 height 10
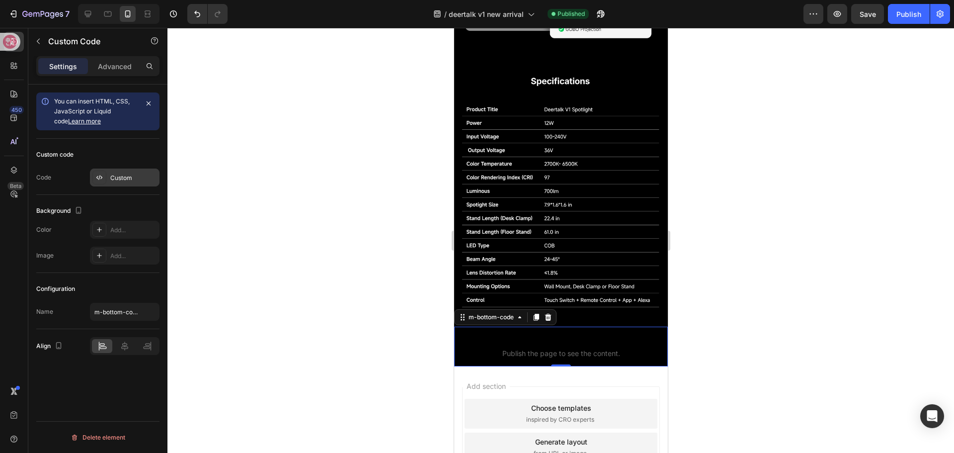
click at [116, 183] on div "Custom" at bounding box center [125, 177] width 70 height 18
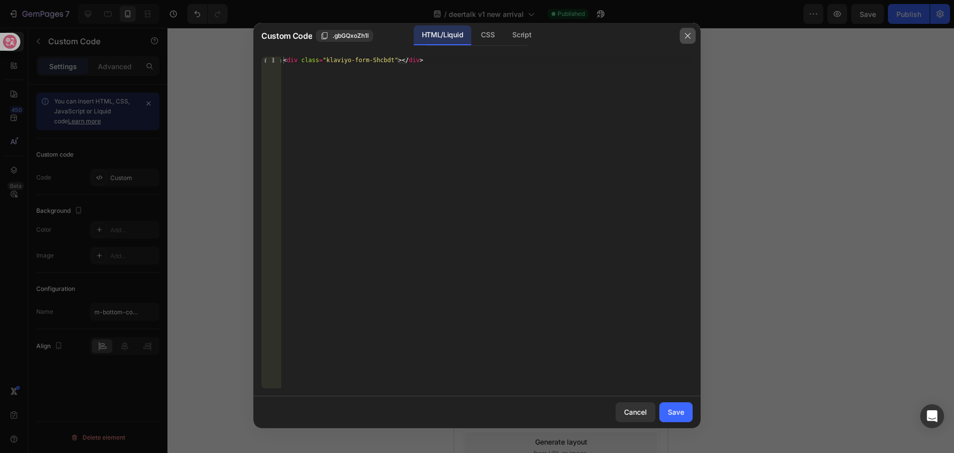
click at [685, 38] on icon "button" at bounding box center [687, 35] width 5 height 5
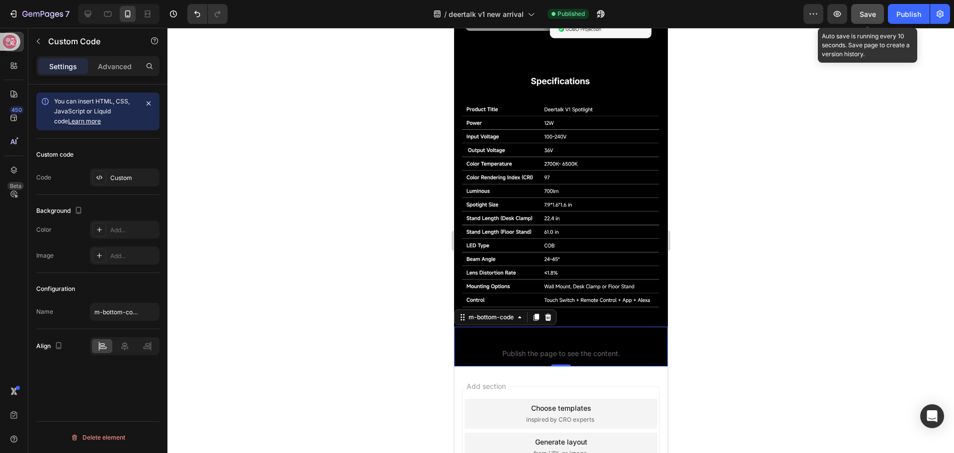
click at [864, 16] on span "Save" at bounding box center [868, 14] width 16 height 8
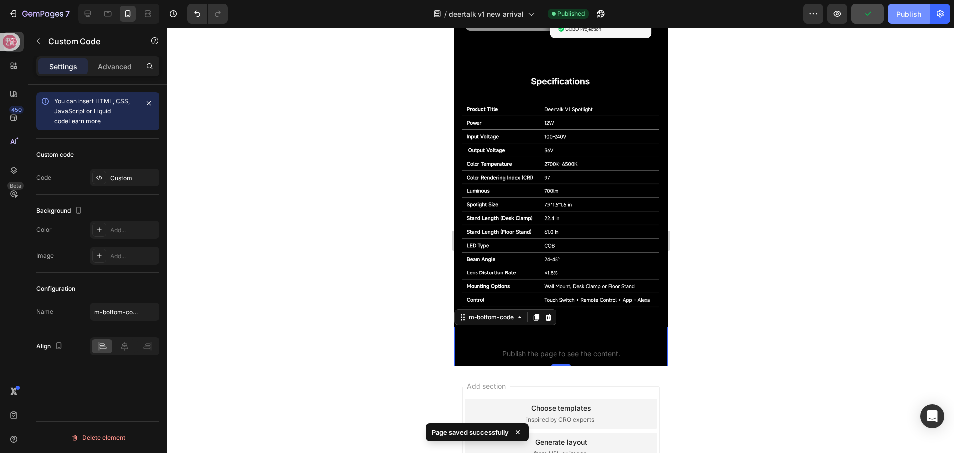
click at [896, 18] on div "Publish" at bounding box center [908, 14] width 25 height 10
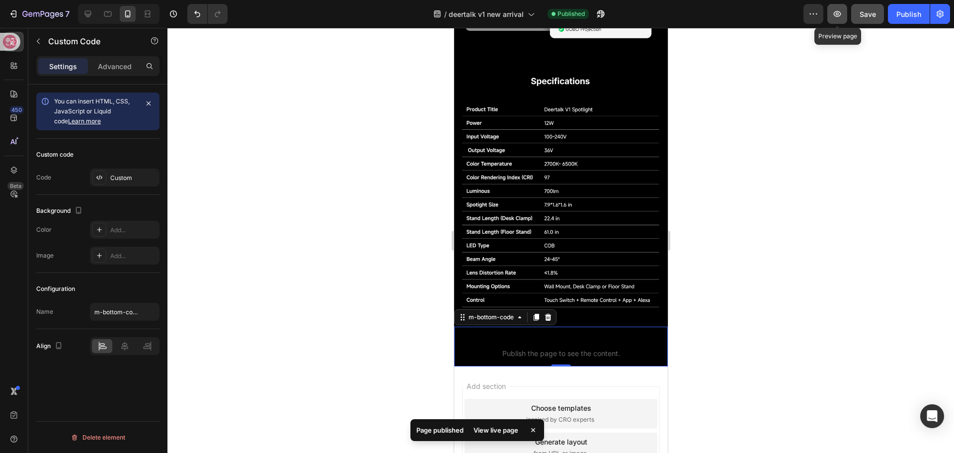
click at [835, 14] on icon "button" at bounding box center [837, 14] width 10 height 10
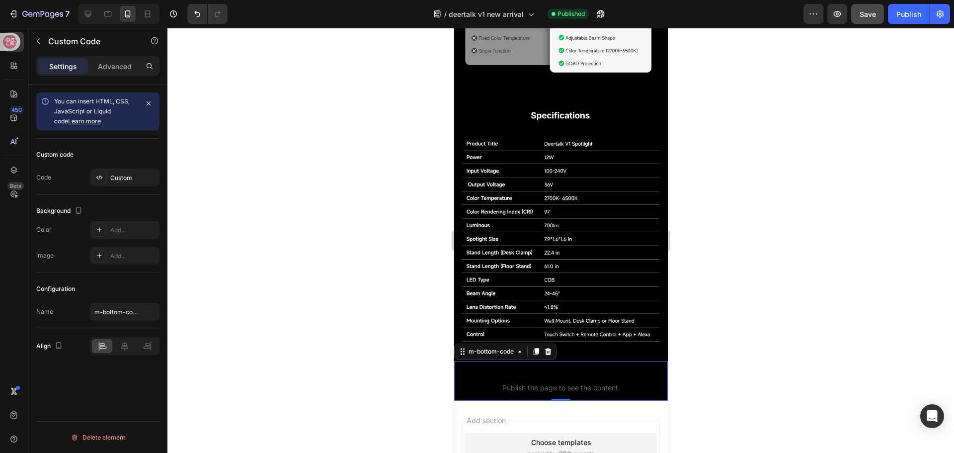
scroll to position [1397, 0]
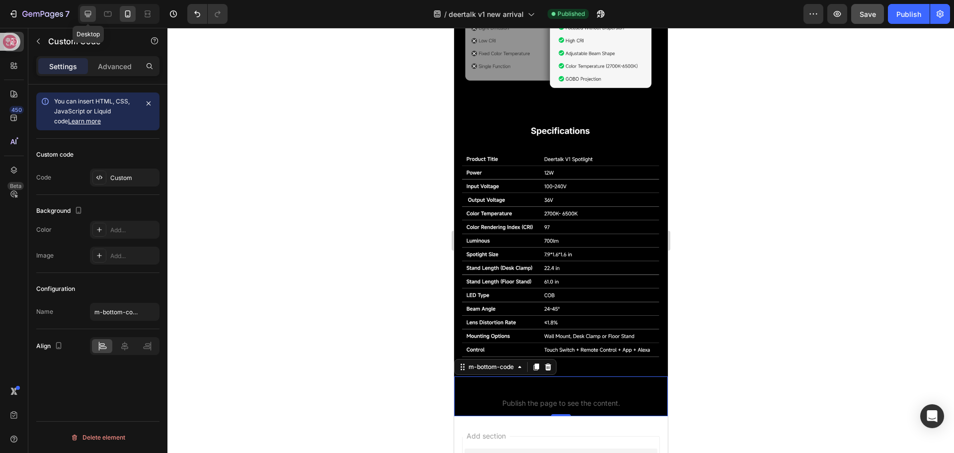
click at [88, 12] on icon at bounding box center [88, 14] width 10 height 10
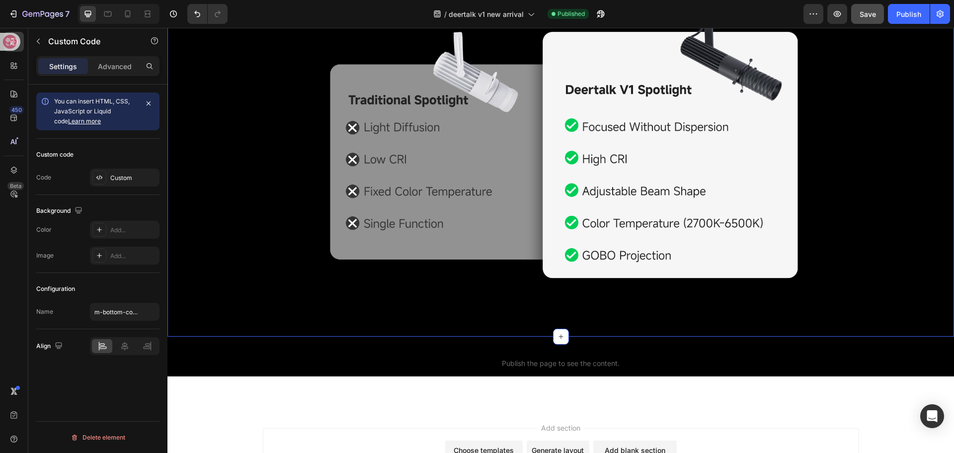
scroll to position [1771, 0]
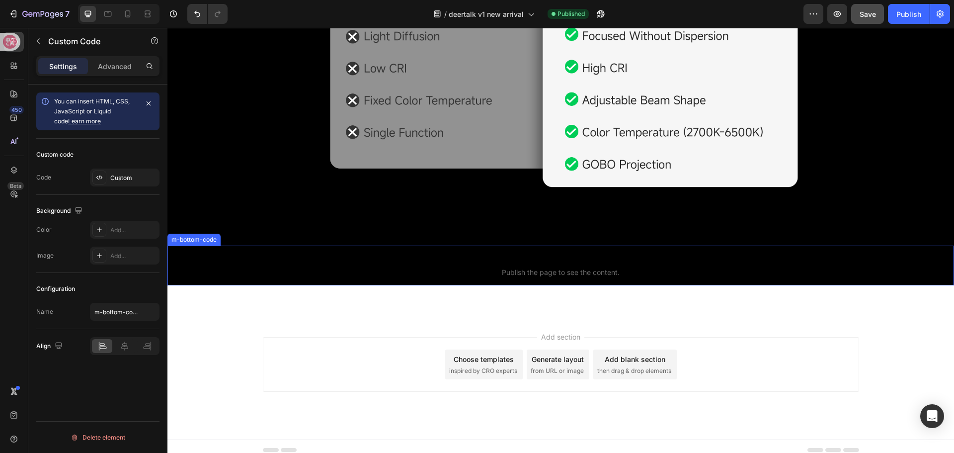
click at [470, 255] on span "m-bottom-code" at bounding box center [560, 259] width 787 height 12
click at [465, 253] on span "m-bottom-code" at bounding box center [560, 259] width 787 height 12
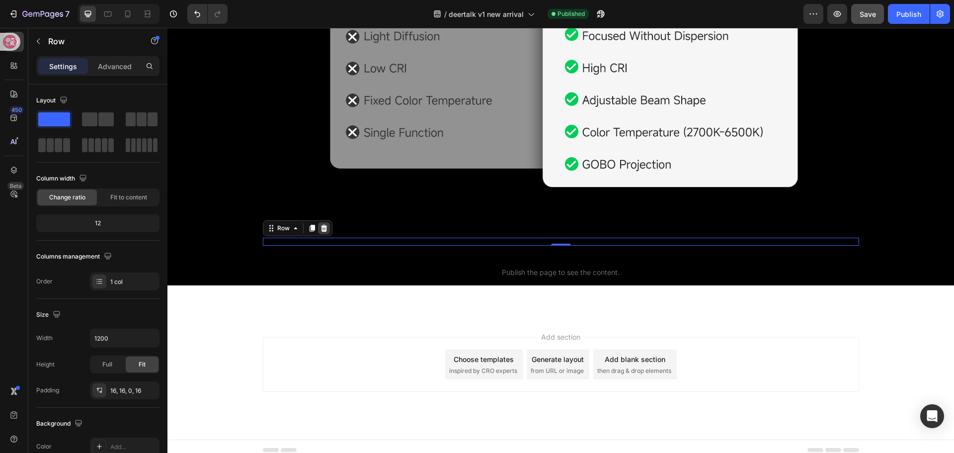
click at [324, 222] on div at bounding box center [324, 228] width 12 height 12
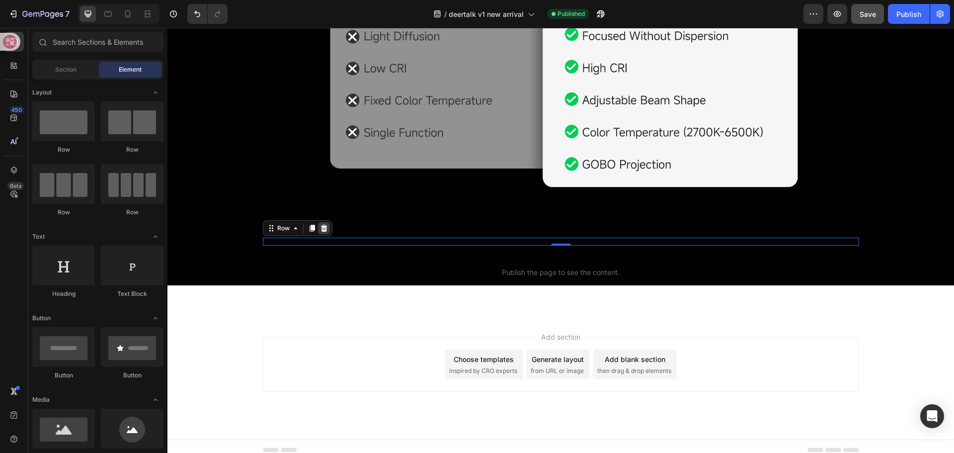
scroll to position [1763, 0]
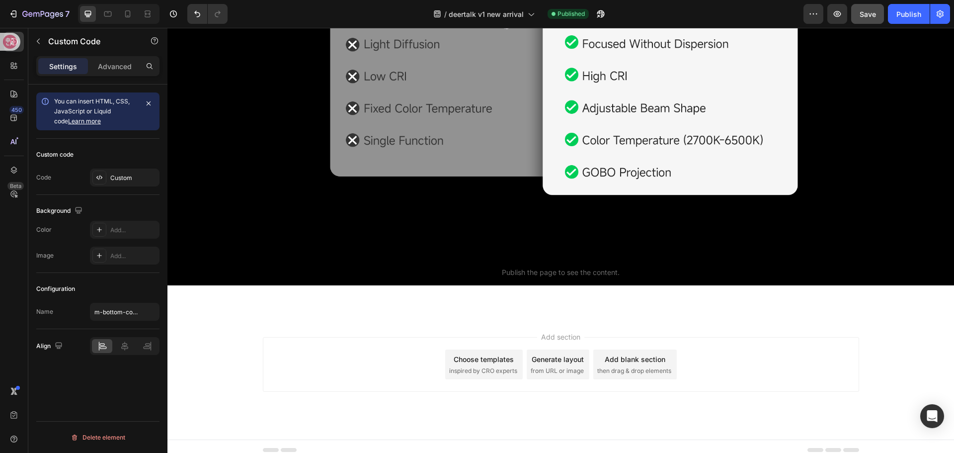
click at [288, 355] on div "Add section Choose templates inspired by CRO experts Generate layout from URL o…" at bounding box center [561, 364] width 596 height 55
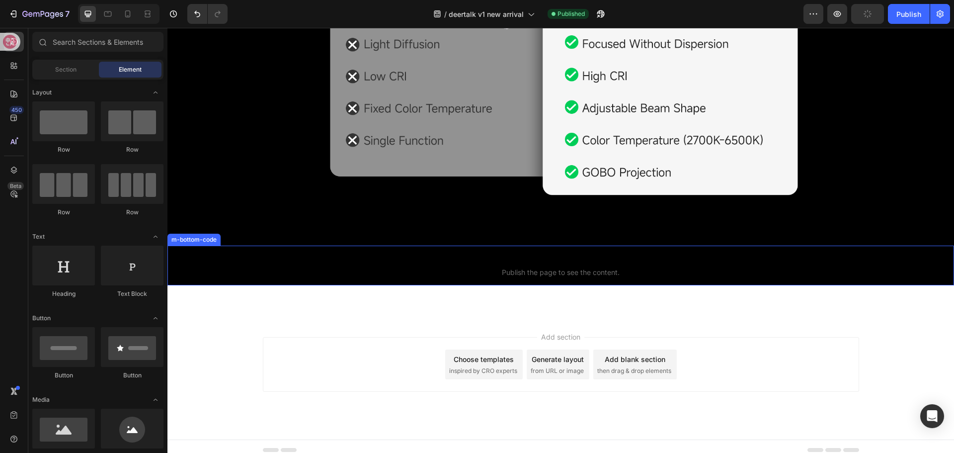
click at [482, 267] on span "Publish the page to see the content." at bounding box center [560, 272] width 787 height 10
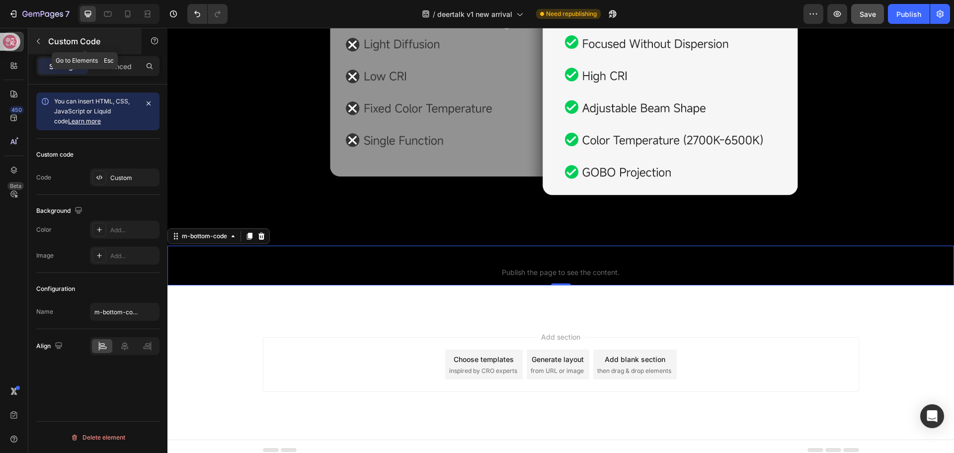
click at [46, 40] on button "button" at bounding box center [38, 41] width 16 height 16
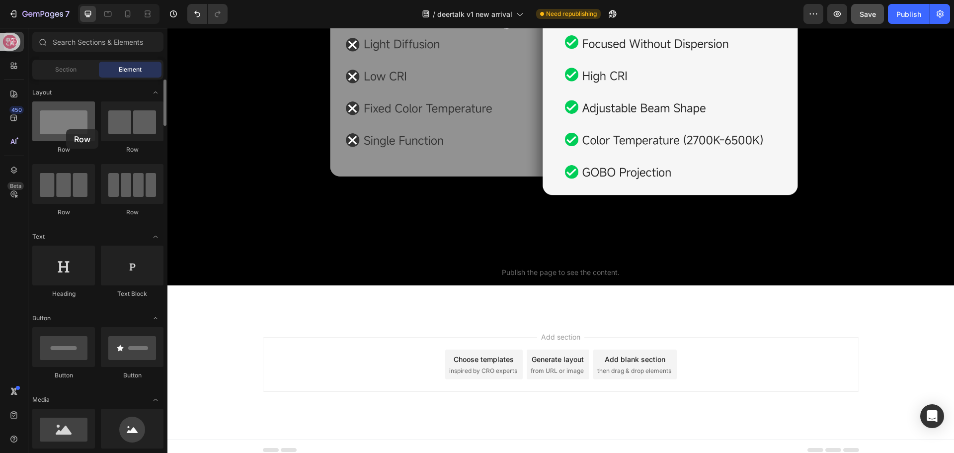
click at [66, 129] on div at bounding box center [63, 121] width 63 height 40
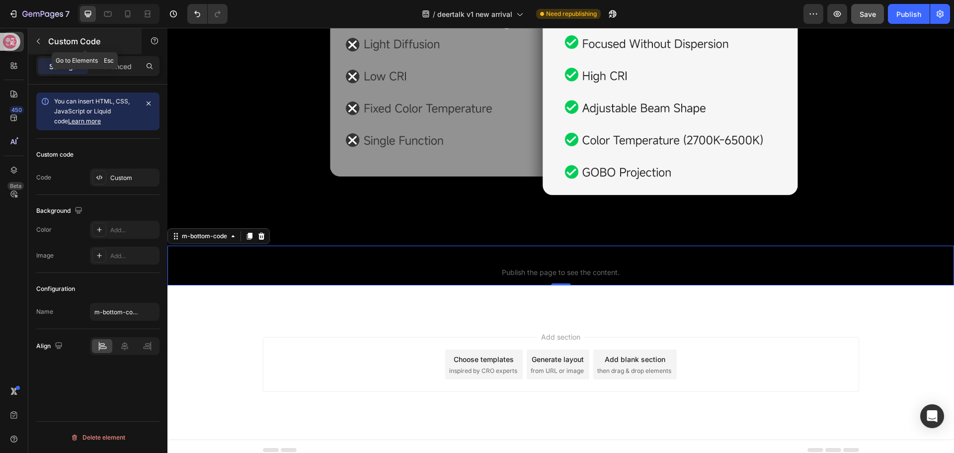
click at [40, 43] on icon "button" at bounding box center [38, 41] width 8 height 8
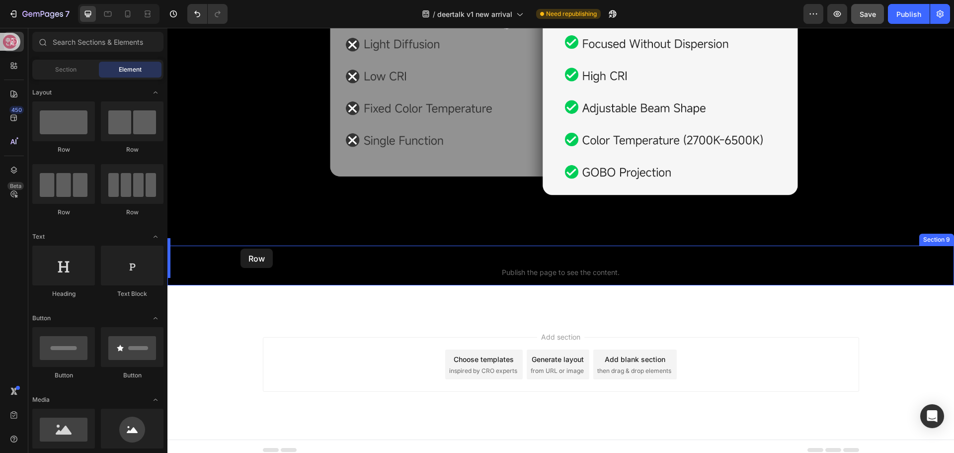
drag, startPoint x: 224, startPoint y: 147, endPoint x: 240, endPoint y: 248, distance: 103.2
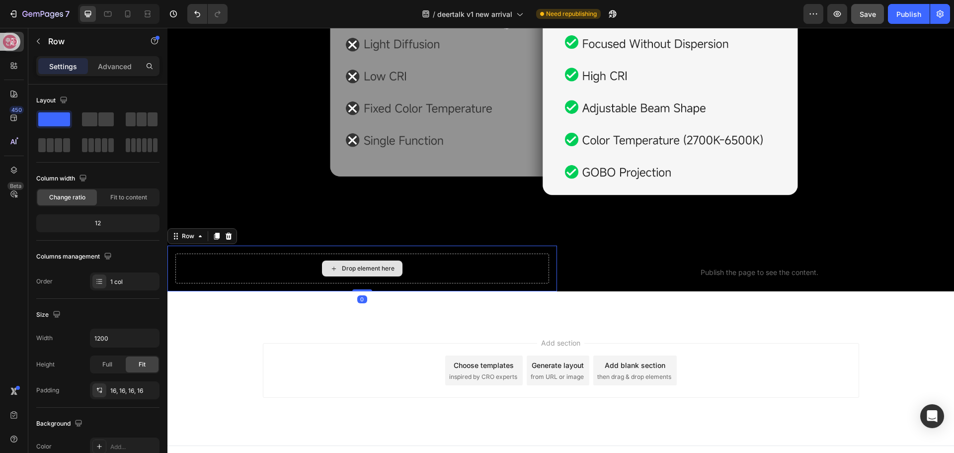
scroll to position [1769, 0]
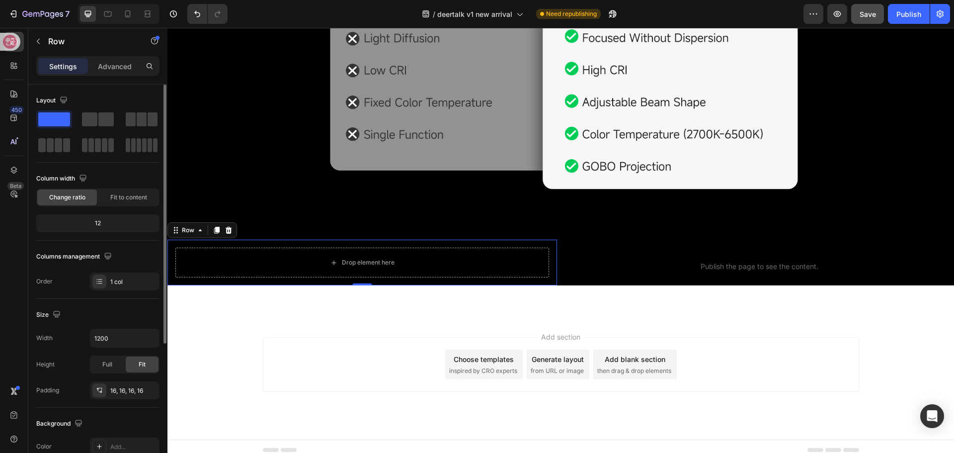
click at [47, 116] on span at bounding box center [54, 119] width 32 height 14
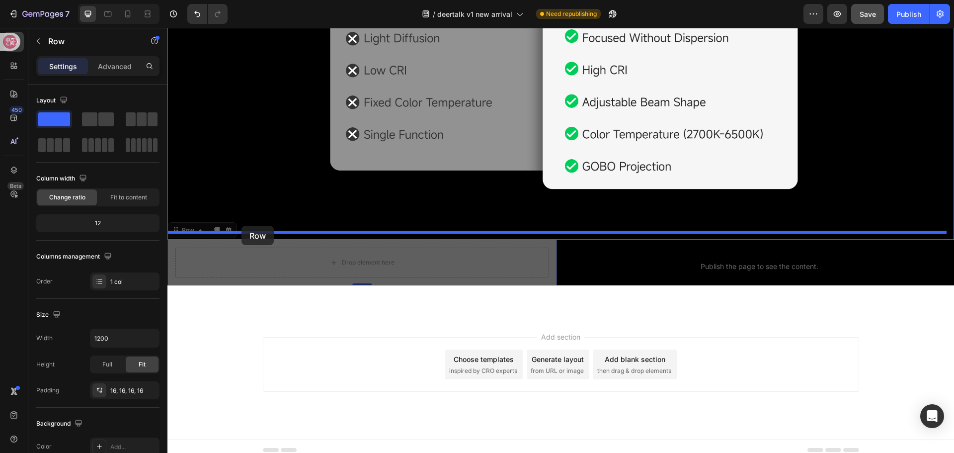
drag, startPoint x: 179, startPoint y: 225, endPoint x: 241, endPoint y: 226, distance: 62.1
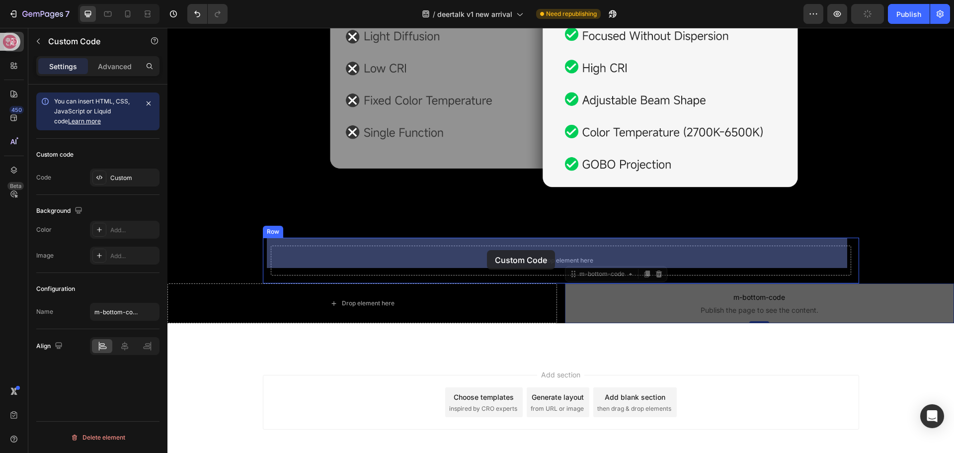
drag, startPoint x: 588, startPoint y: 274, endPoint x: 487, endPoint y: 250, distance: 103.6
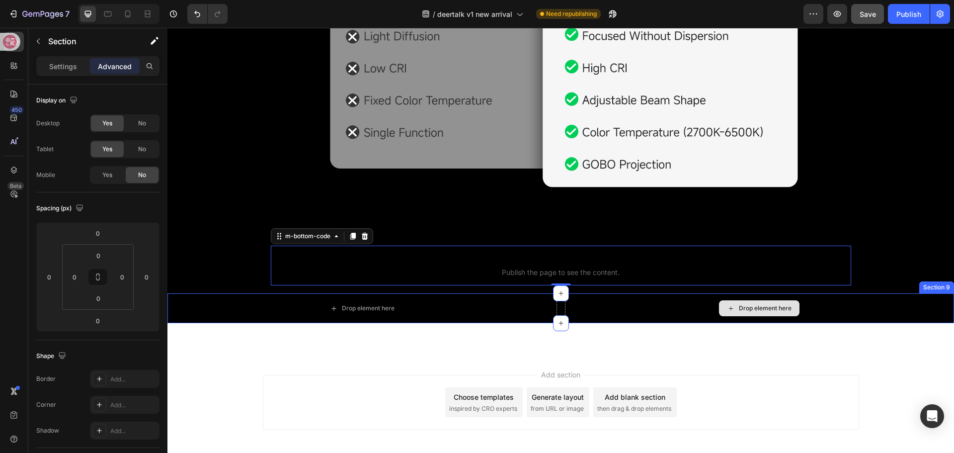
click at [576, 300] on div "Drop element here" at bounding box center [760, 308] width 390 height 30
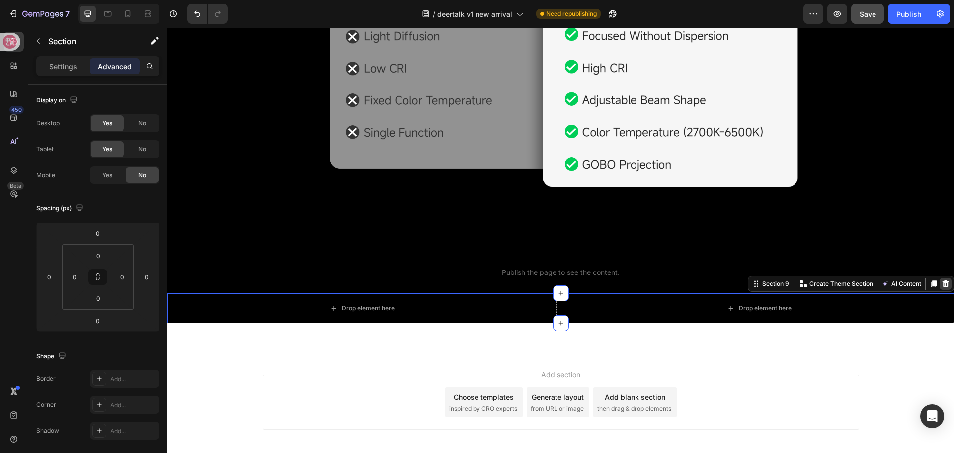
click at [942, 280] on icon at bounding box center [946, 284] width 8 height 8
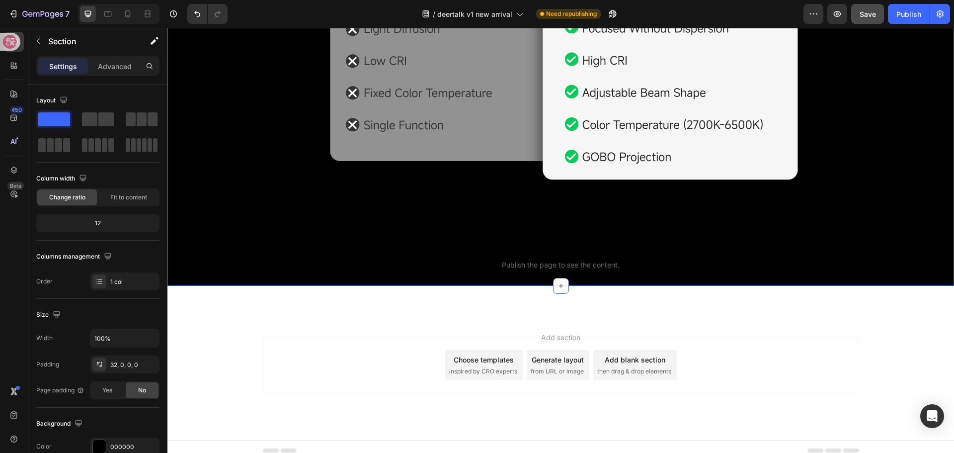
scroll to position [1779, 0]
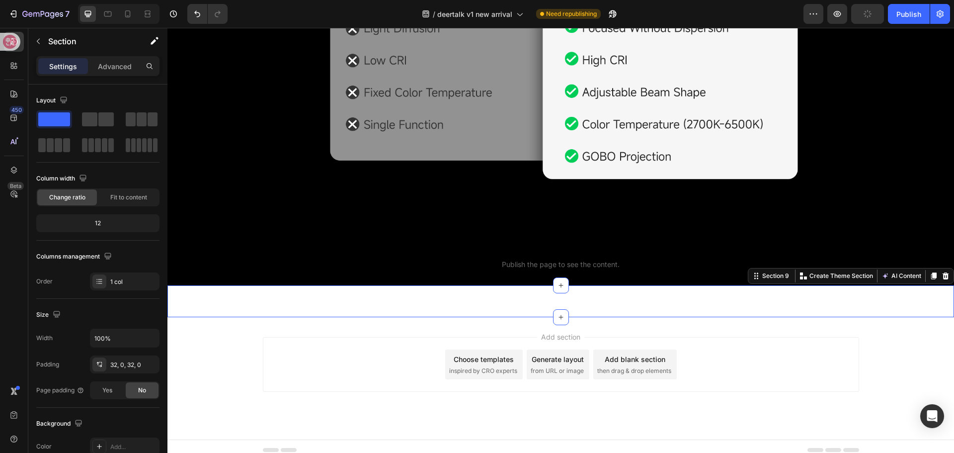
click at [215, 303] on div "m-bottom-code Publish the page to see the content. m-bottom-code Section 9 You …" at bounding box center [560, 301] width 787 height 32
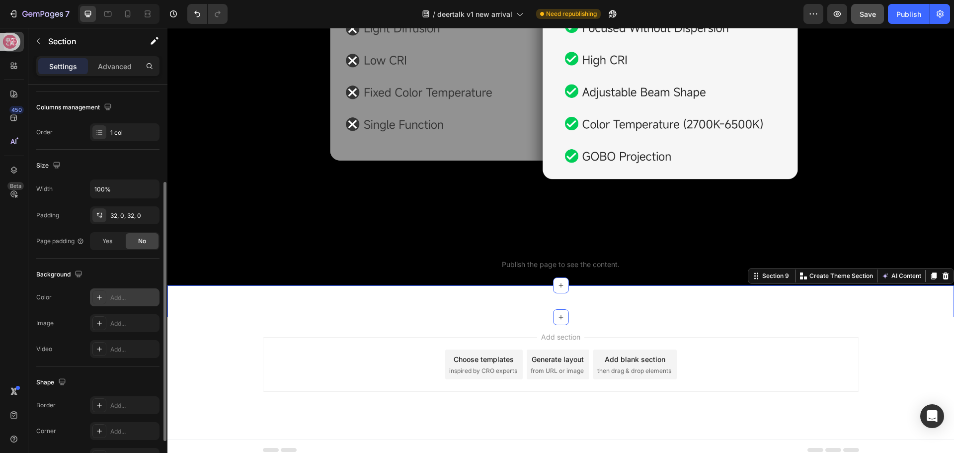
click at [111, 296] on div "Add..." at bounding box center [133, 297] width 47 height 9
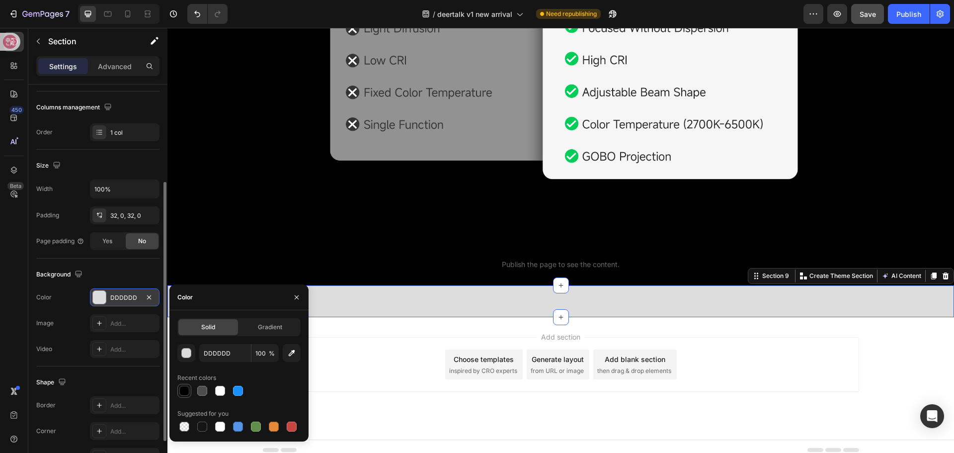
click at [189, 388] on div at bounding box center [184, 391] width 10 height 10
type input "000000"
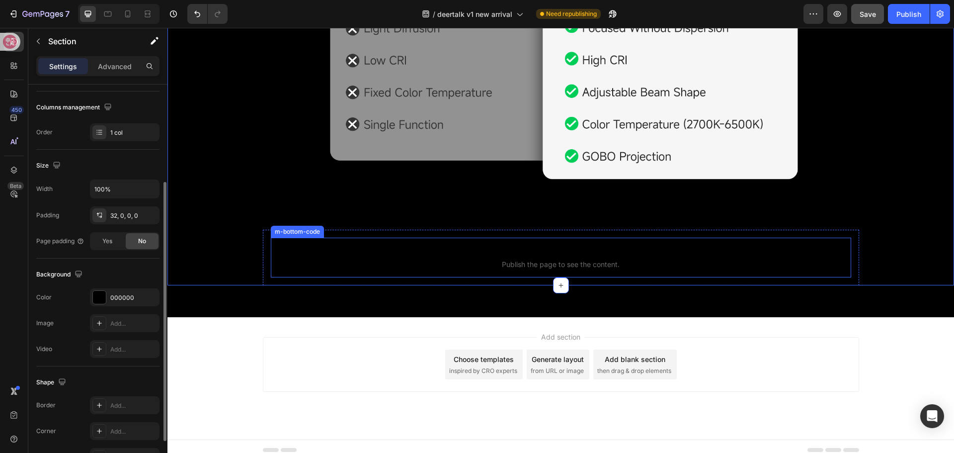
scroll to position [0, 0]
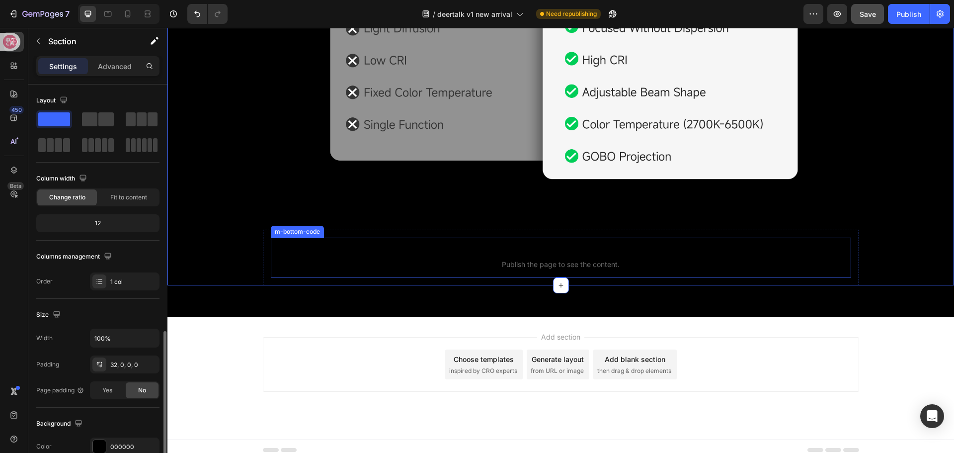
click at [537, 259] on span "Publish the page to see the content." at bounding box center [561, 264] width 580 height 10
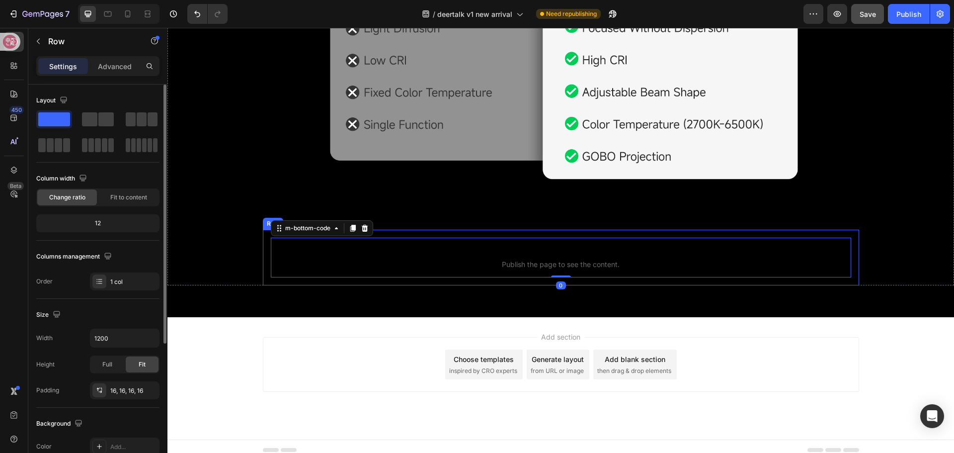
click at [456, 230] on div "m-bottom-code Publish the page to see the content. m-bottom-code 0 Row" at bounding box center [561, 258] width 596 height 56
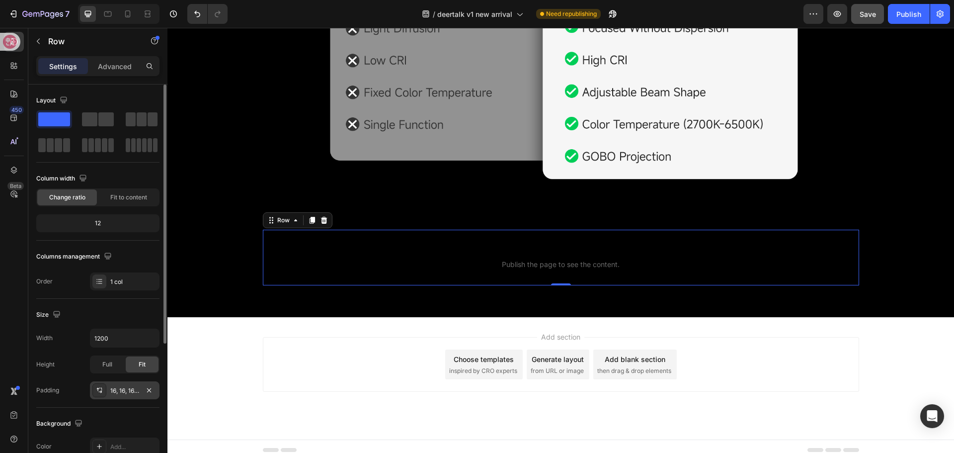
click at [128, 388] on div "16, 16, 16, 16" at bounding box center [124, 390] width 29 height 9
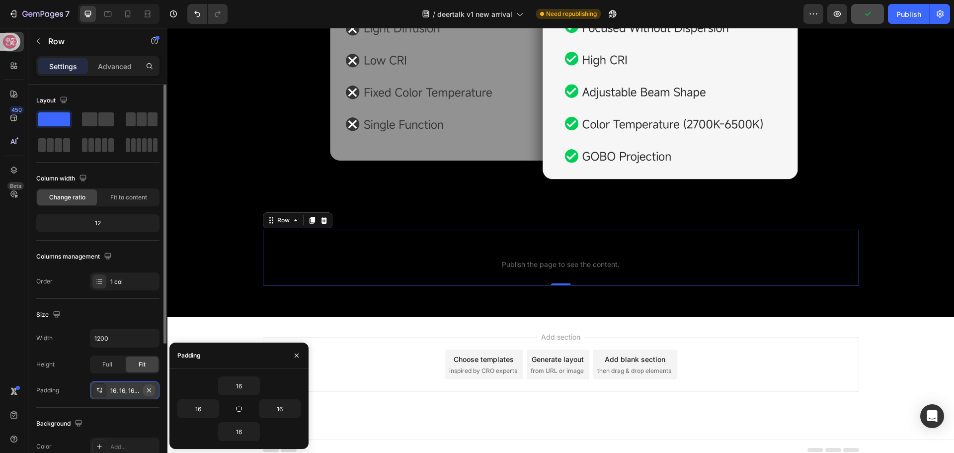
click at [149, 390] on icon "button" at bounding box center [149, 390] width 4 height 4
type input "0"
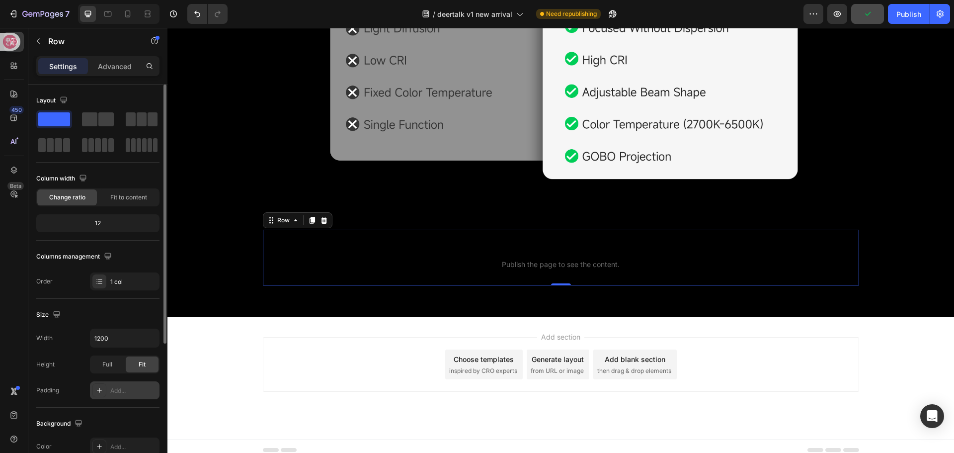
scroll to position [1763, 0]
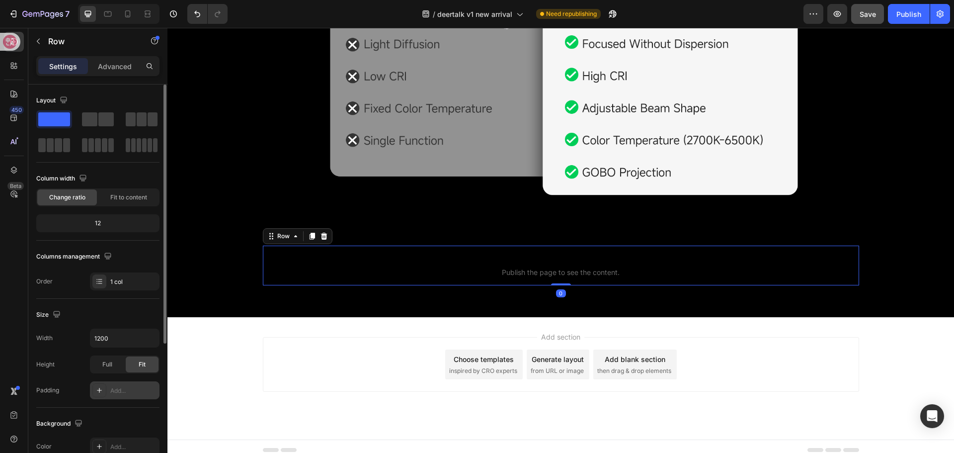
click at [132, 390] on div "Add..." at bounding box center [133, 390] width 47 height 9
type input "16"
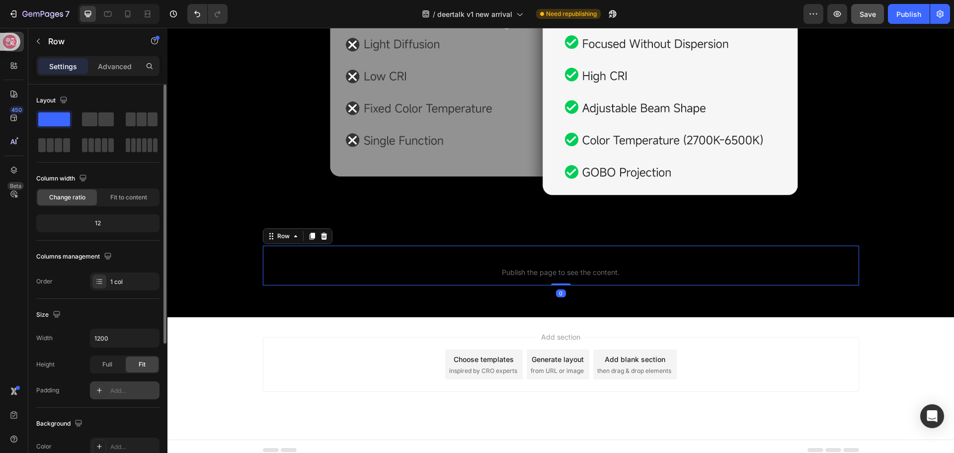
scroll to position [1779, 0]
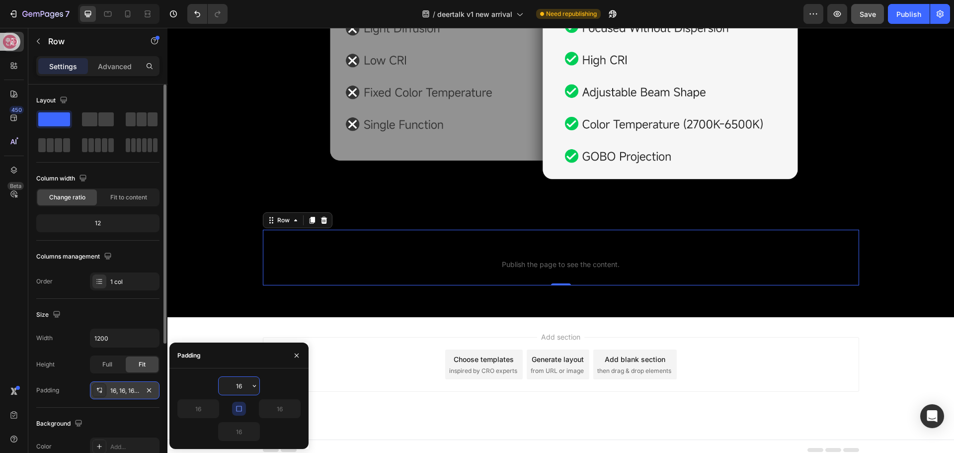
click at [221, 387] on input "16" at bounding box center [239, 386] width 41 height 18
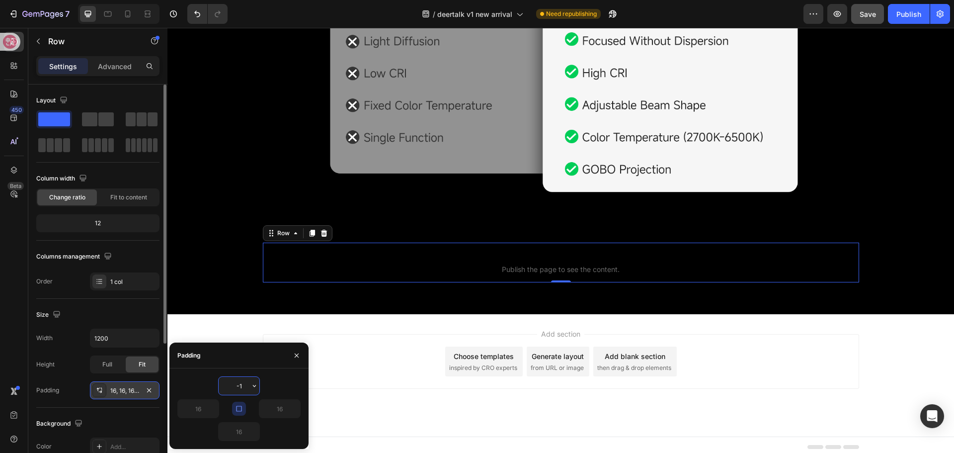
scroll to position [1763, 0]
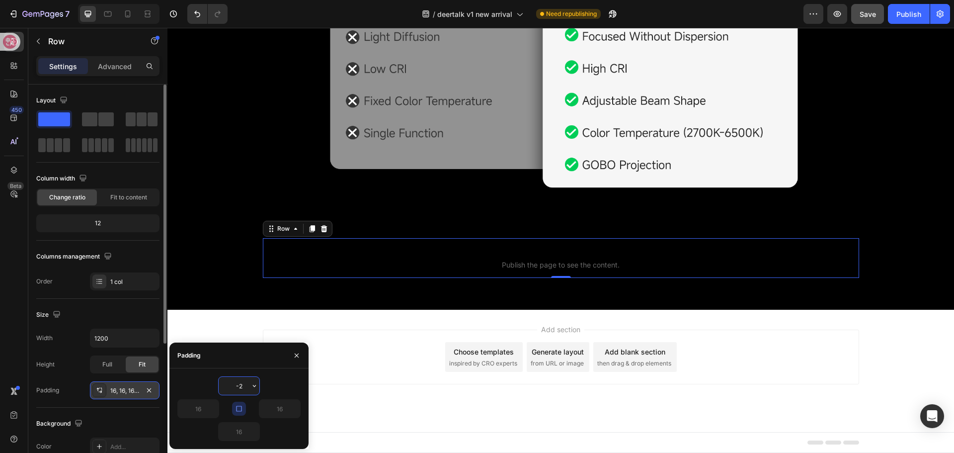
type input "-"
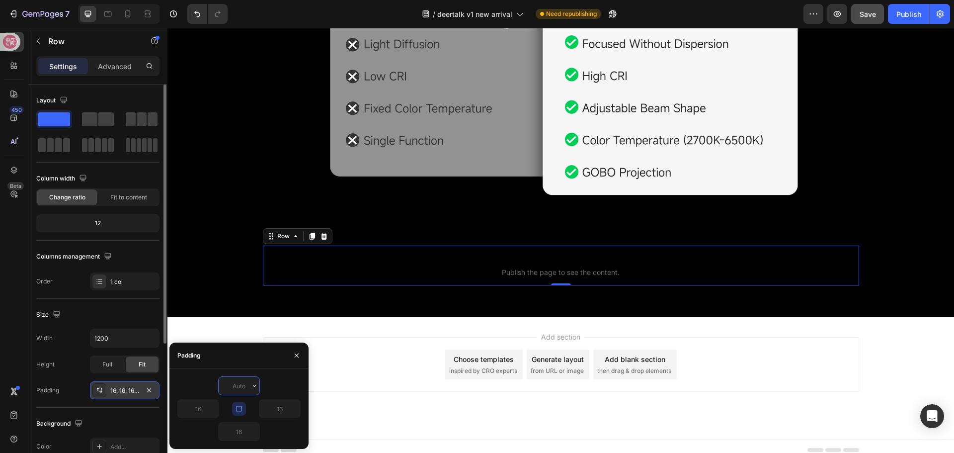
type input "0"
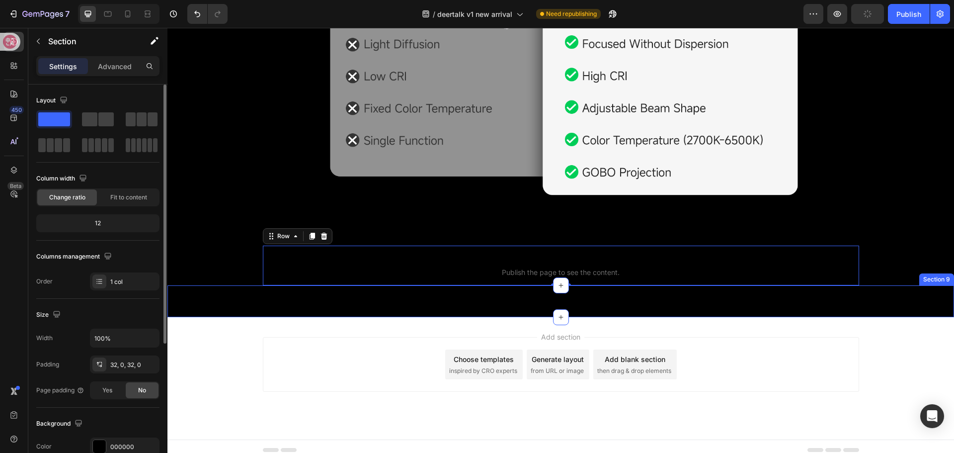
click at [209, 285] on div "m-bottom-code Publish the page to see the content. m-bottom-code Section 9" at bounding box center [560, 301] width 787 height 32
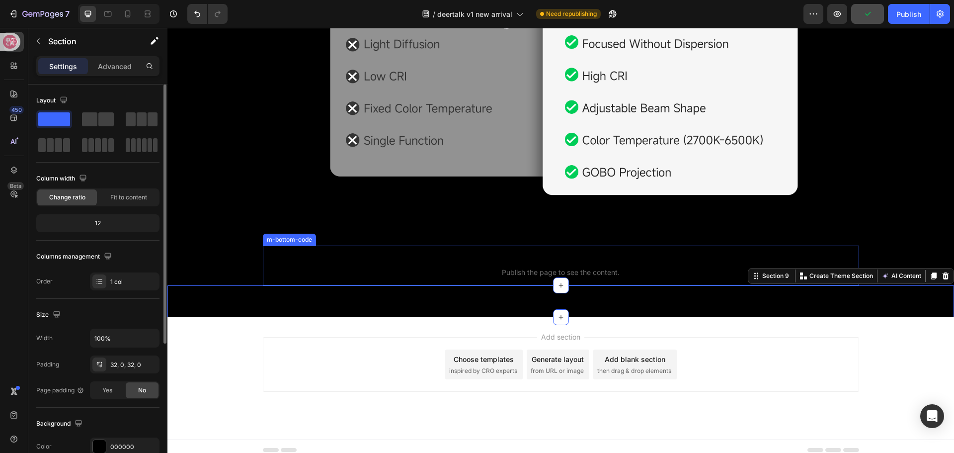
click at [493, 253] on span "m-bottom-code" at bounding box center [561, 259] width 596 height 12
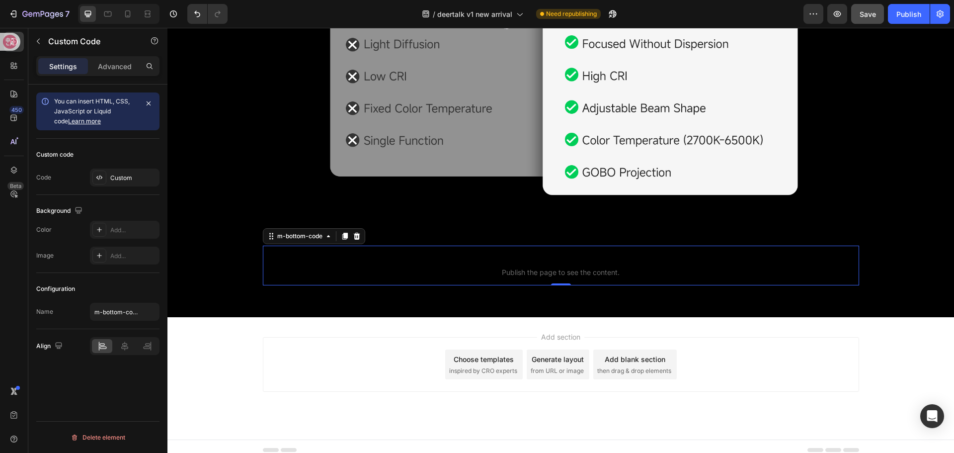
click at [492, 245] on p "m-bottom-code Publish the page to see the content." at bounding box center [561, 265] width 596 height 40
click at [502, 253] on span "m-bottom-code" at bounding box center [561, 259] width 596 height 12
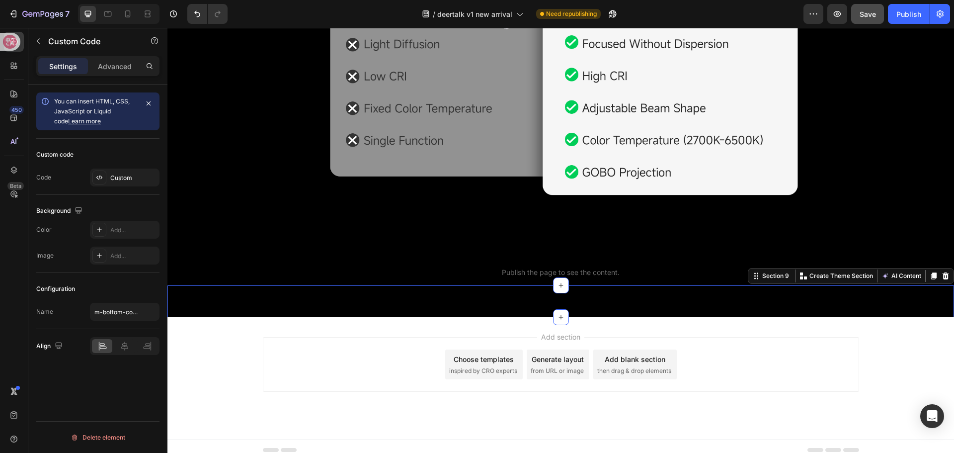
click at [467, 289] on div "m-bottom-code Publish the page to see the content. m-bottom-code Section 9 You …" at bounding box center [560, 301] width 787 height 32
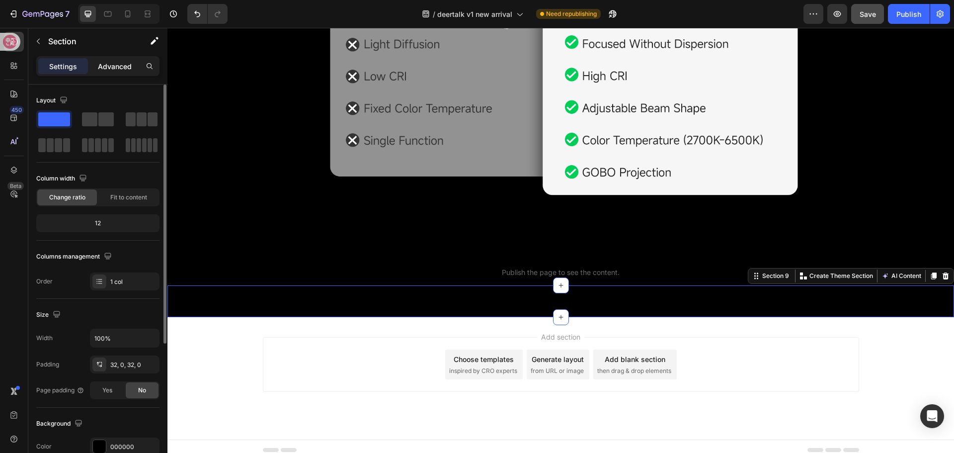
click at [104, 66] on p "Advanced" at bounding box center [115, 66] width 34 height 10
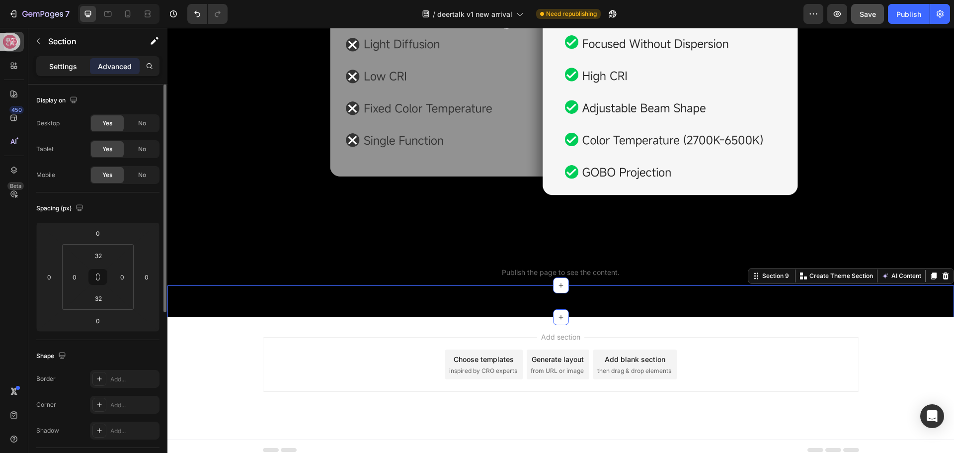
click at [61, 69] on p "Settings" at bounding box center [63, 66] width 28 height 10
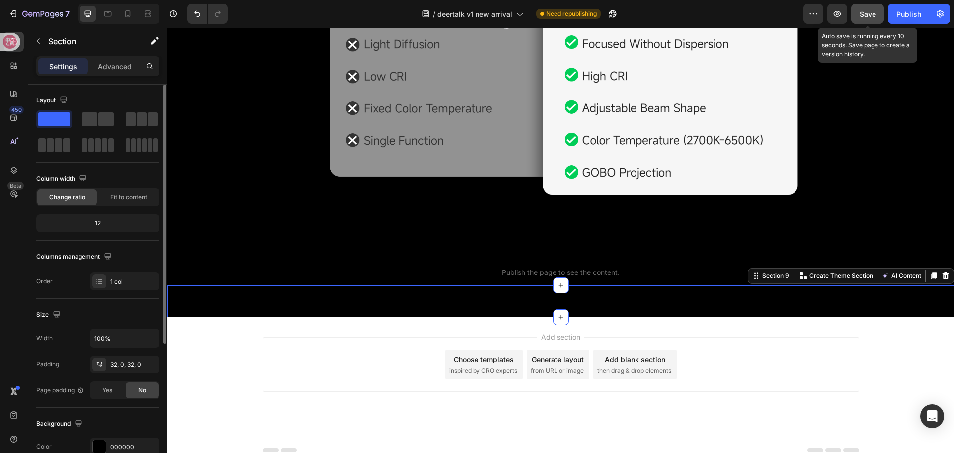
click at [864, 16] on span "Save" at bounding box center [868, 14] width 16 height 8
click at [904, 15] on div "Publish" at bounding box center [908, 14] width 25 height 10
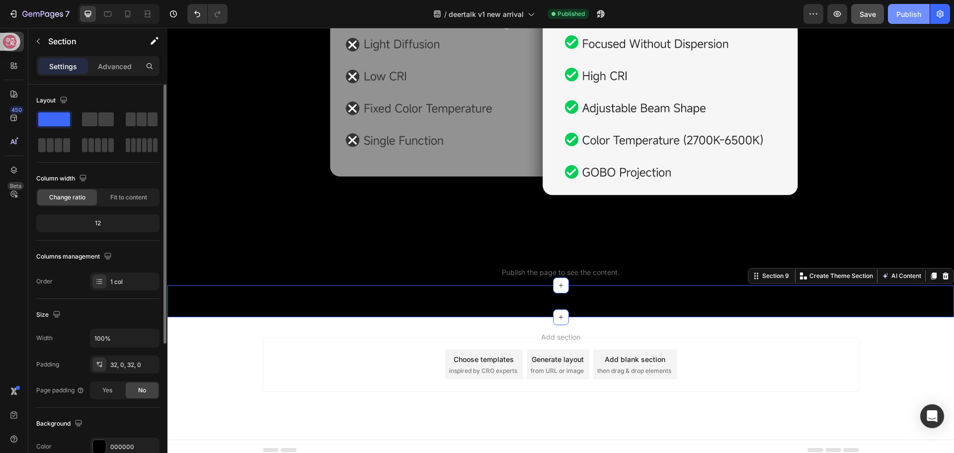
click at [903, 20] on button "Publish" at bounding box center [909, 14] width 42 height 20
click at [872, 16] on span "Save" at bounding box center [868, 14] width 16 height 8
click at [901, 15] on div "Publish" at bounding box center [908, 14] width 25 height 10
